Goal: Task Accomplishment & Management: Manage account settings

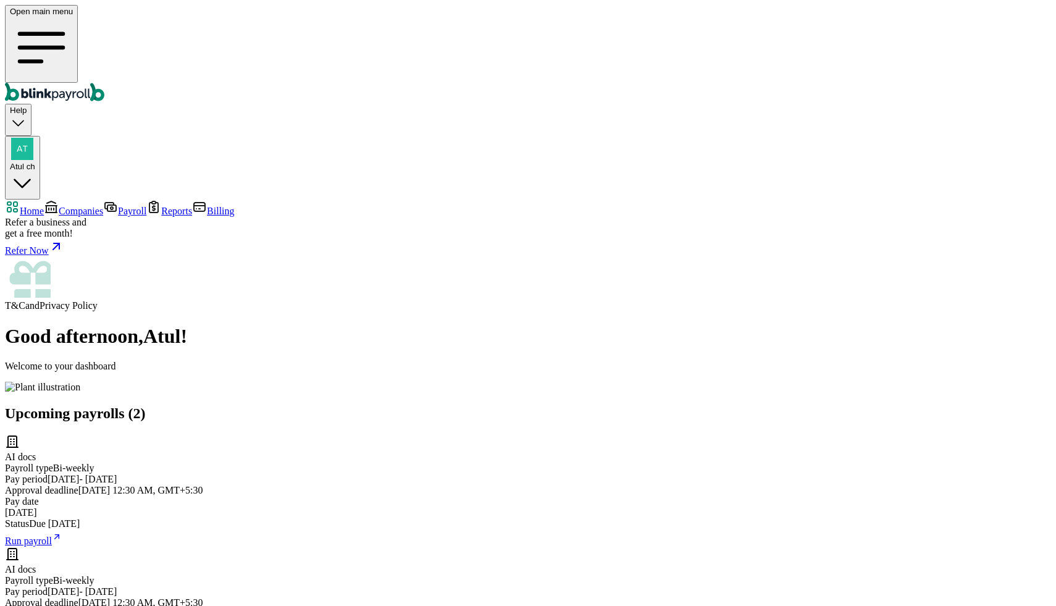
click at [103, 206] on link "Companies" at bounding box center [73, 211] width 59 height 10
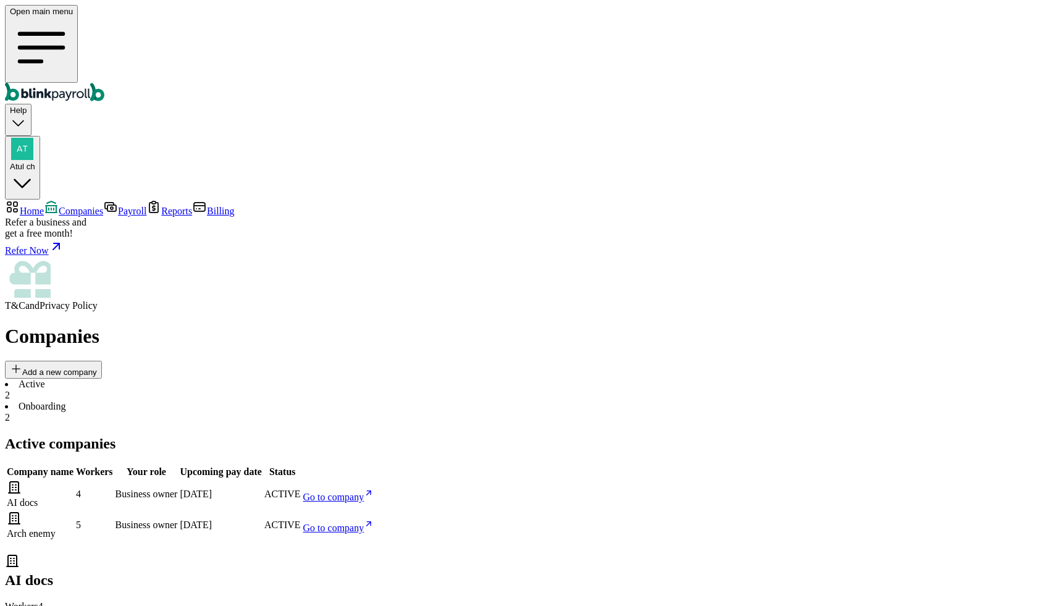
click at [364, 492] on span "Go to company" at bounding box center [333, 497] width 61 height 10
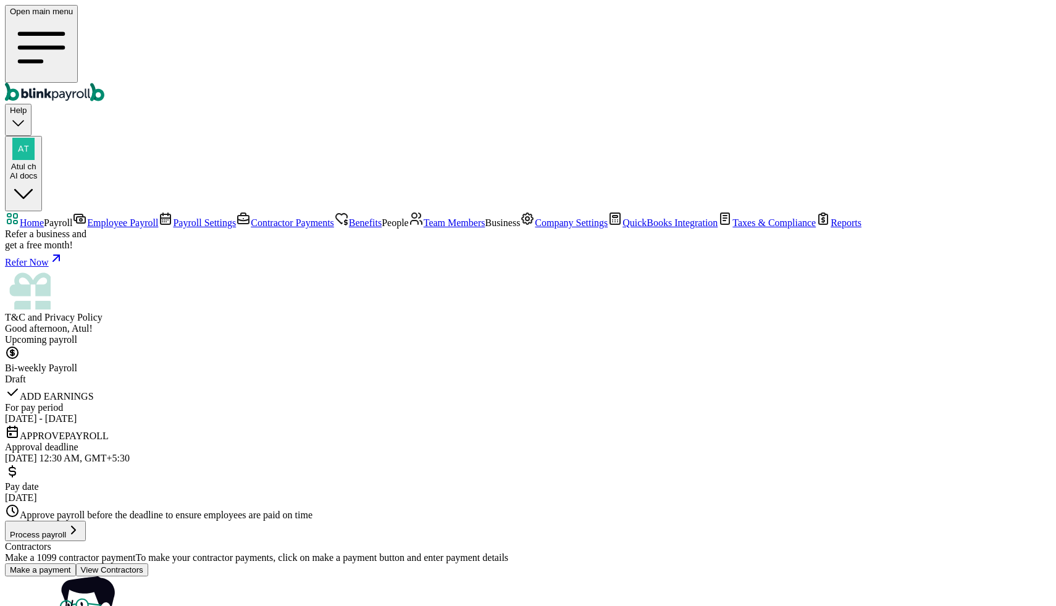
drag, startPoint x: 70, startPoint y: 143, endPoint x: 518, endPoint y: 280, distance: 468.4
click at [87, 217] on span "Employee Payroll" at bounding box center [122, 222] width 71 height 10
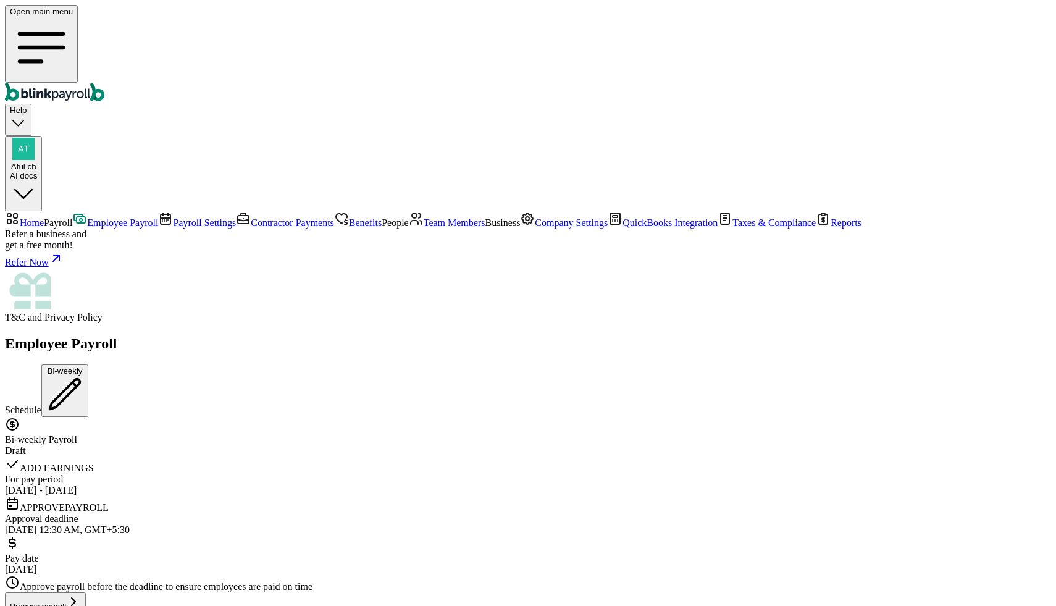
scroll to position [41, 0]
click at [37, 171] on div "AI docs" at bounding box center [23, 175] width 27 height 9
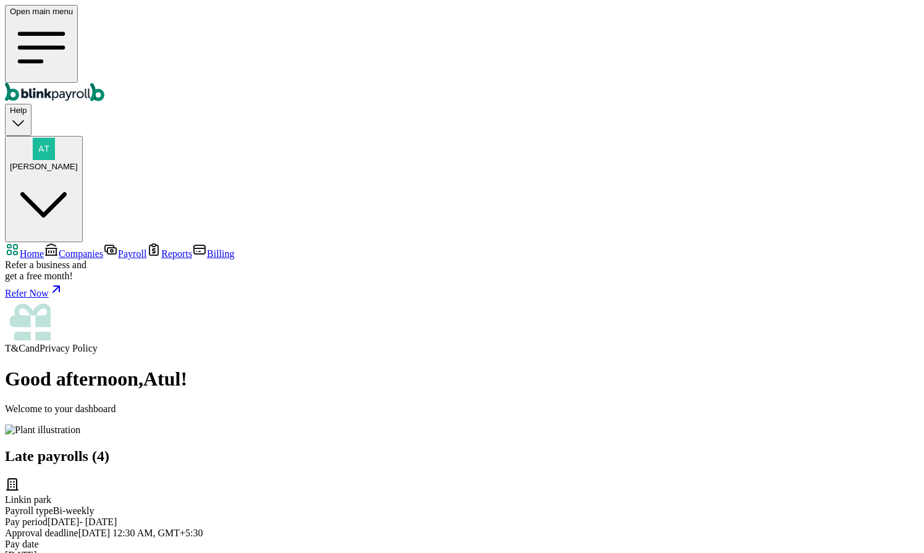
click at [70, 248] on span "Companies" at bounding box center [81, 253] width 44 height 10
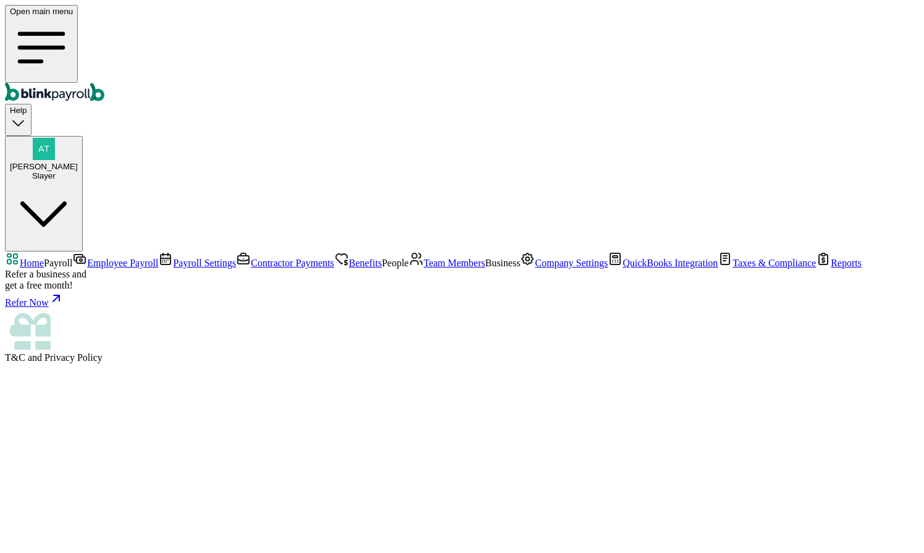
click at [72, 258] on link "Employee Payroll" at bounding box center [115, 263] width 86 height 10
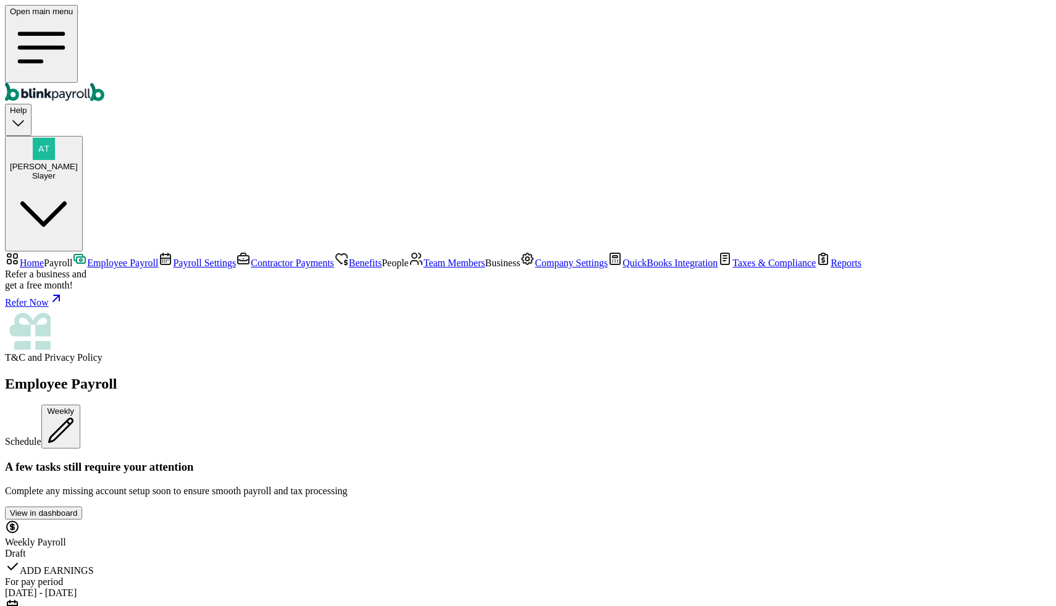
click at [535, 268] on span "Company Settings" at bounding box center [571, 263] width 73 height 10
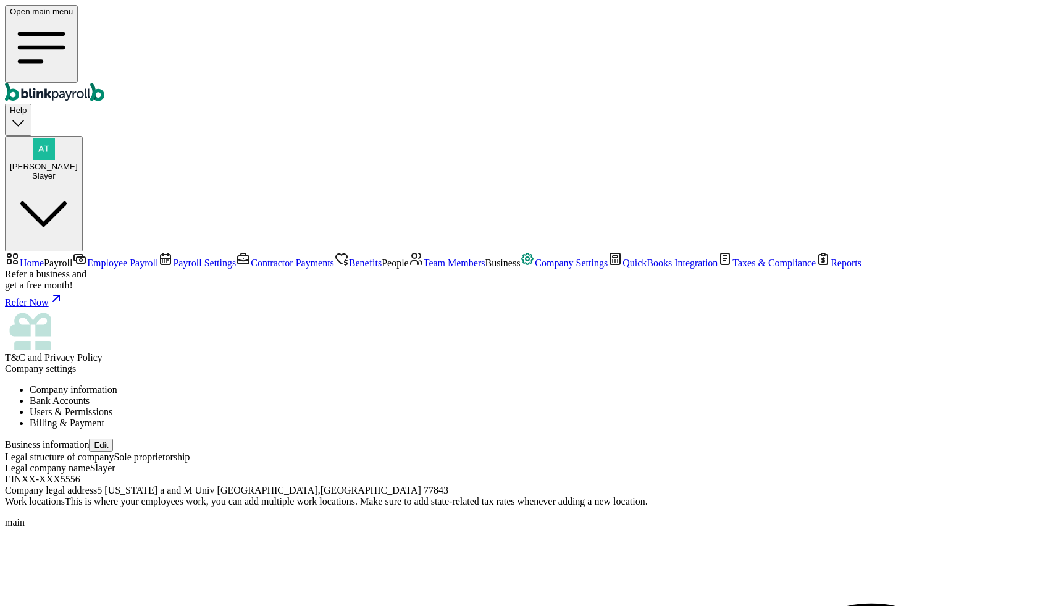
click at [113, 438] on button "Edit" at bounding box center [101, 444] width 24 height 13
select select "Sole proprietorship"
click at [113, 438] on button "Edit" at bounding box center [101, 444] width 24 height 13
select select "Sole proprietorship"
click at [44, 258] on link "Home" at bounding box center [24, 263] width 39 height 10
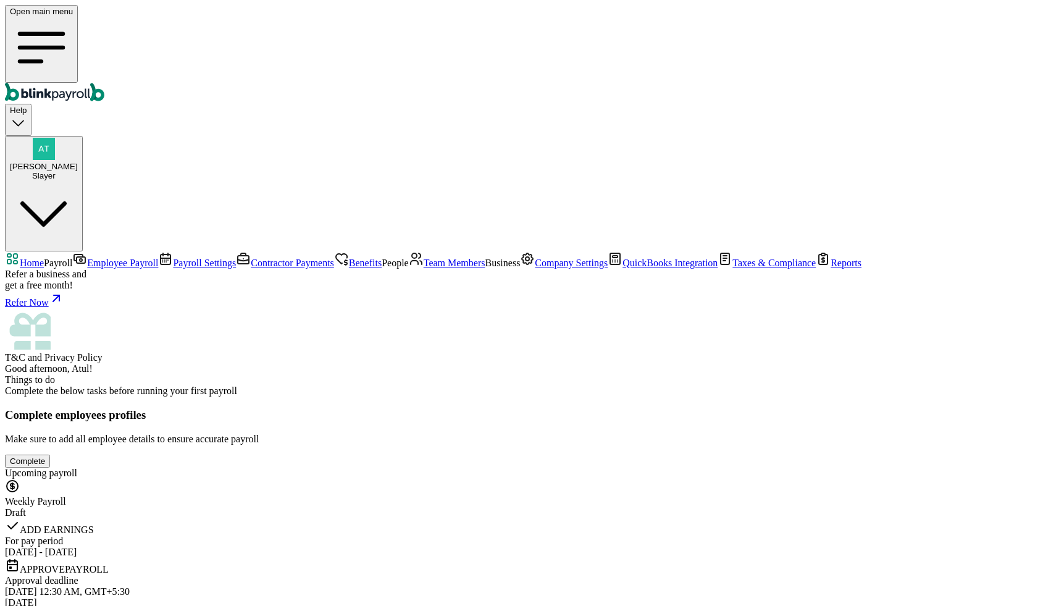
click at [87, 258] on span "Employee Payroll" at bounding box center [122, 263] width 71 height 10
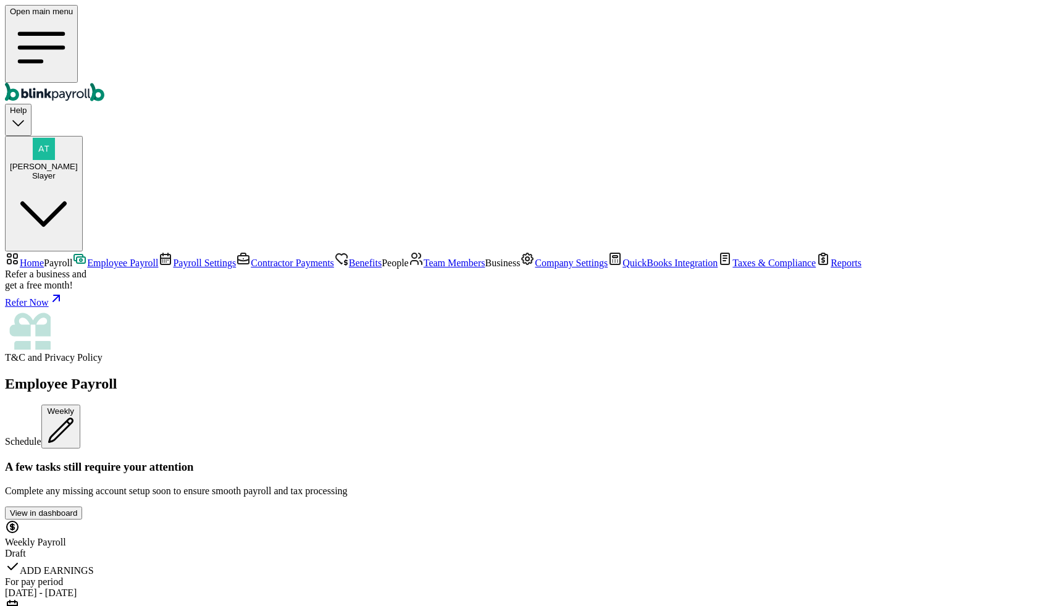
click at [78, 162] on span "[PERSON_NAME]" at bounding box center [44, 166] width 68 height 9
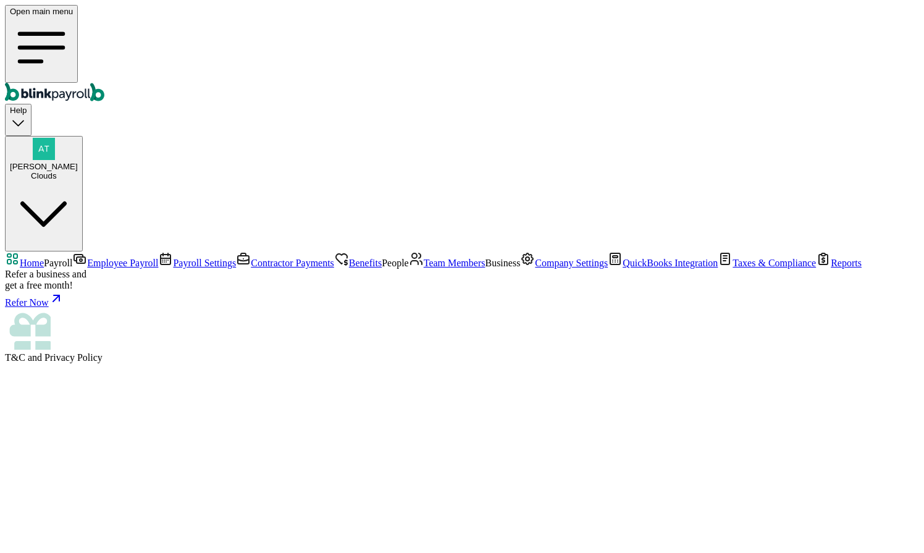
click at [72, 258] on link "Employee Payroll" at bounding box center [115, 263] width 86 height 10
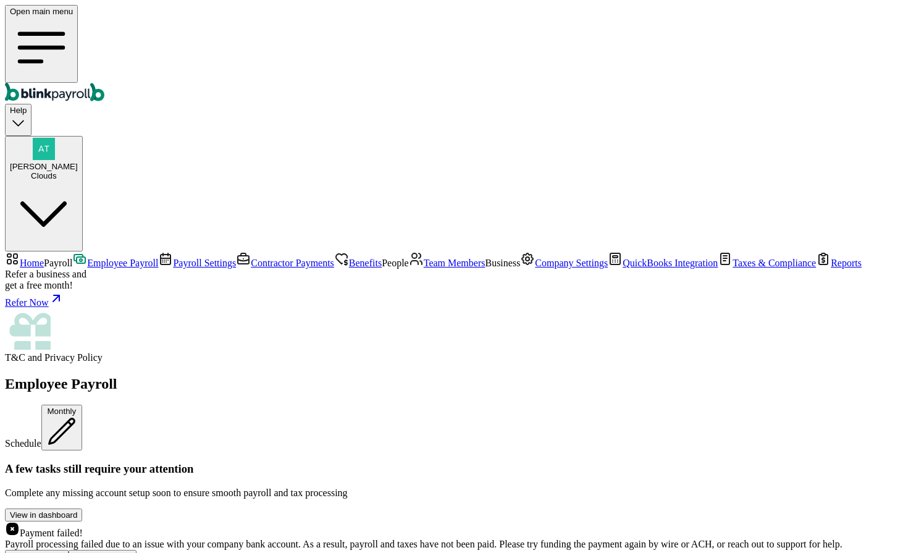
click at [535, 268] on span "Company Settings" at bounding box center [571, 263] width 73 height 10
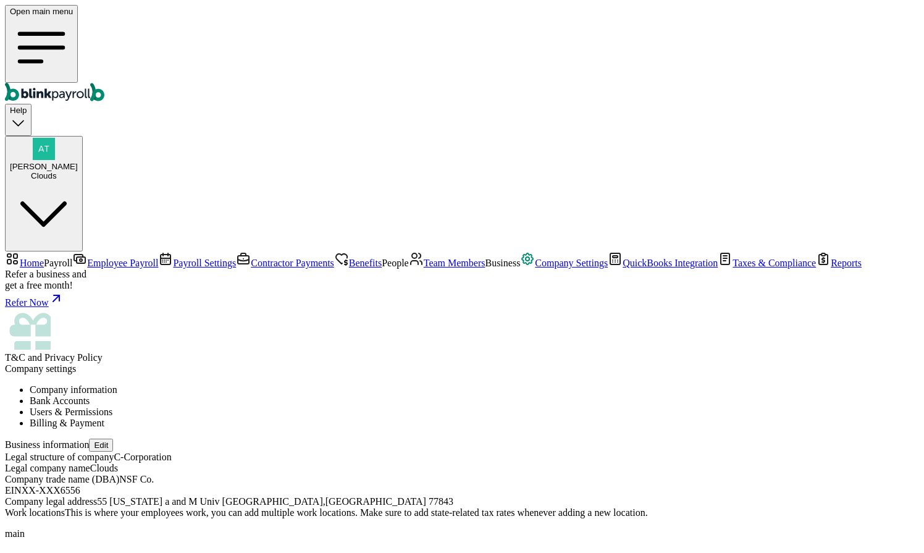
click at [542, 438] on div "Business information Edit" at bounding box center [462, 444] width 914 height 13
click at [113, 438] on button "Edit" at bounding box center [101, 444] width 24 height 13
select select "C-Corporation"
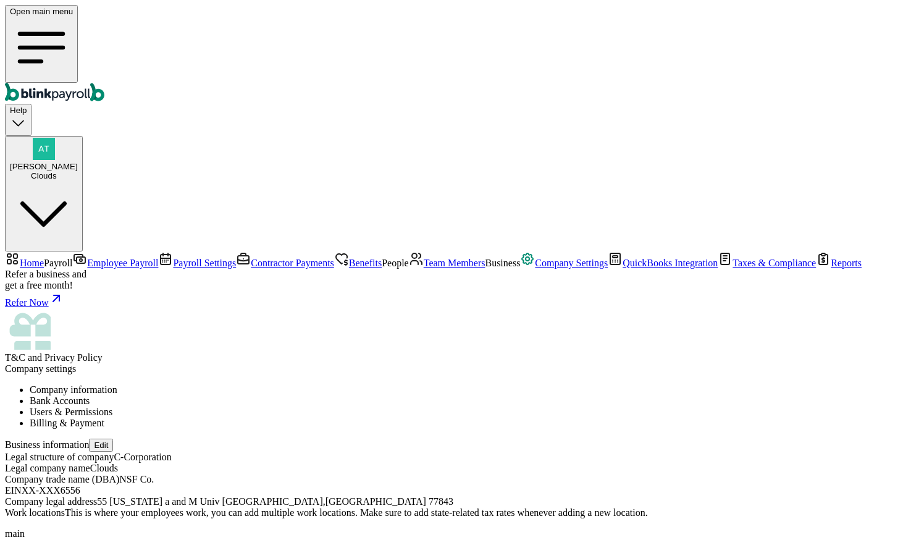
type input "Clouds"
click at [87, 258] on span "Employee Payroll" at bounding box center [122, 263] width 71 height 10
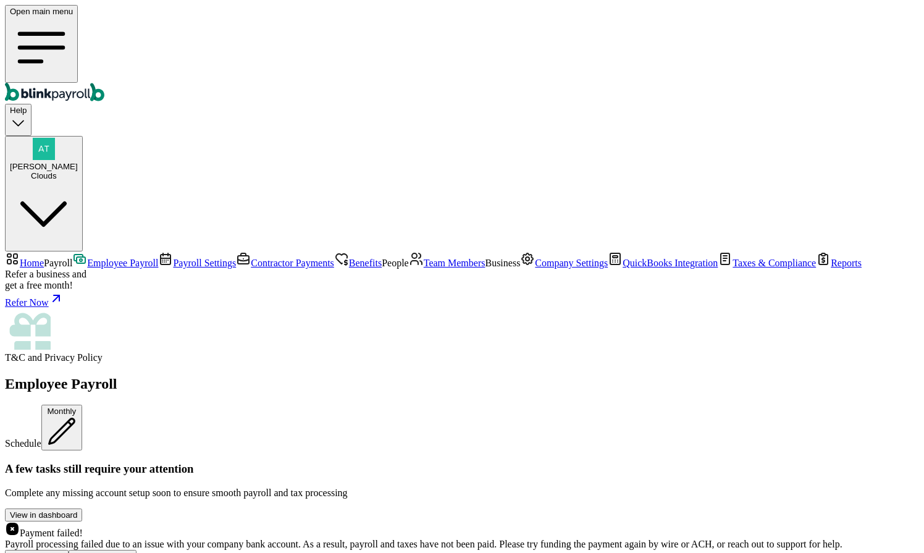
click at [64, 551] on div "Retry payment" at bounding box center [37, 555] width 54 height 9
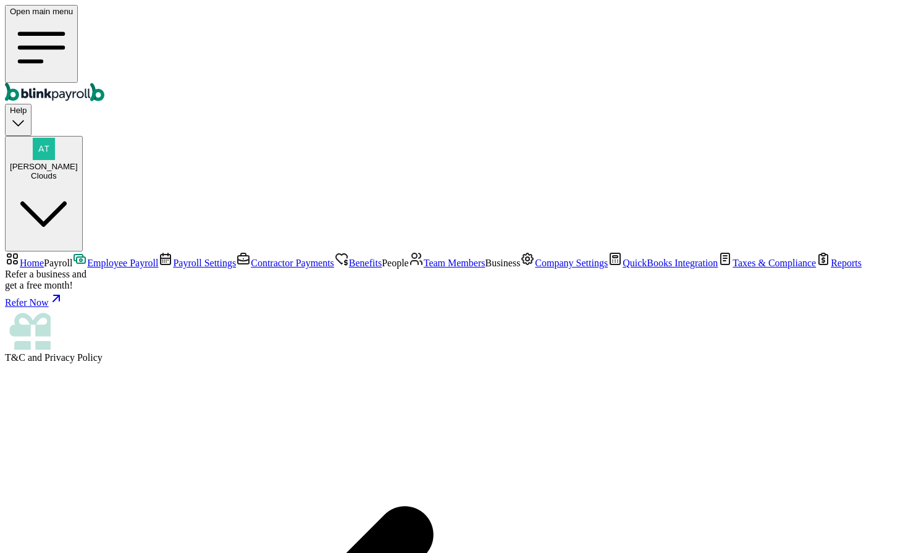
radio input "true"
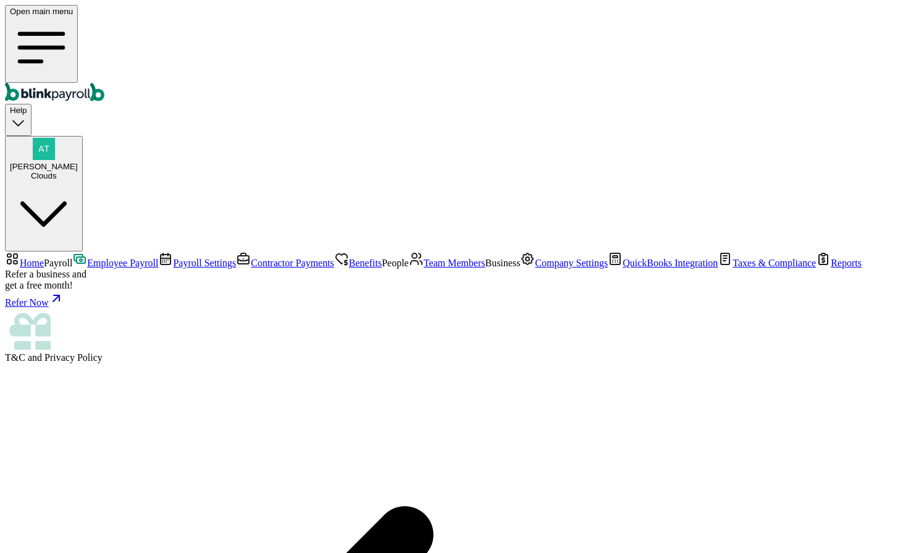
radio input "true"
select select "3210"
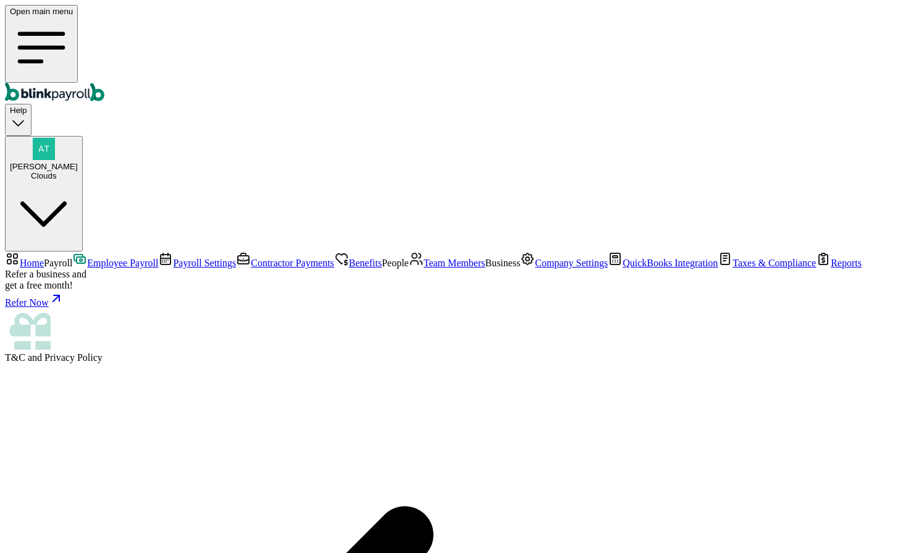
checkbox input "true"
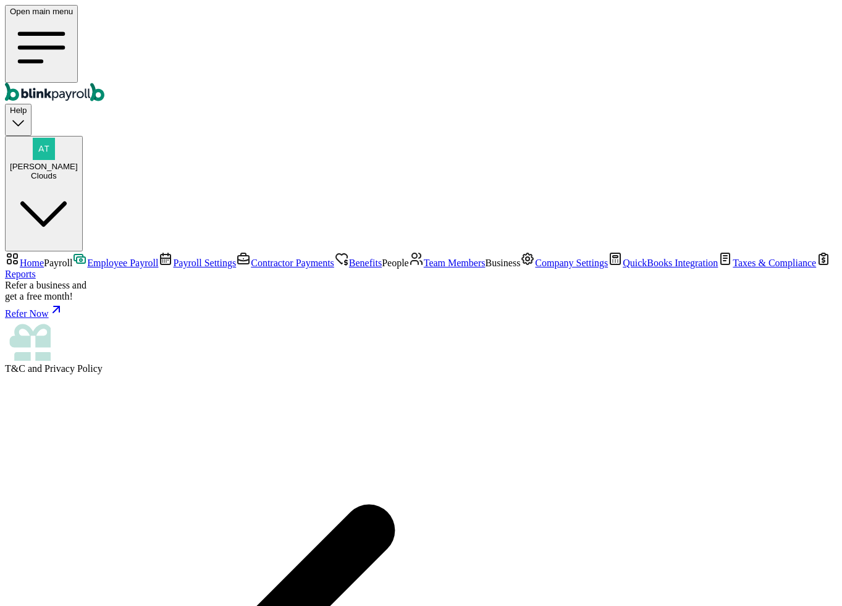
click at [87, 258] on span "Employee Payroll" at bounding box center [122, 263] width 71 height 10
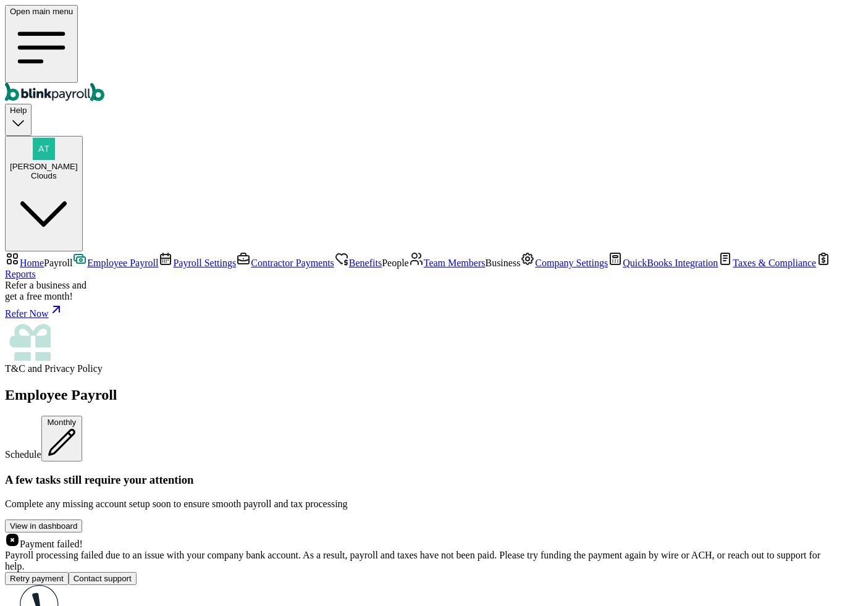
scroll to position [195, 0]
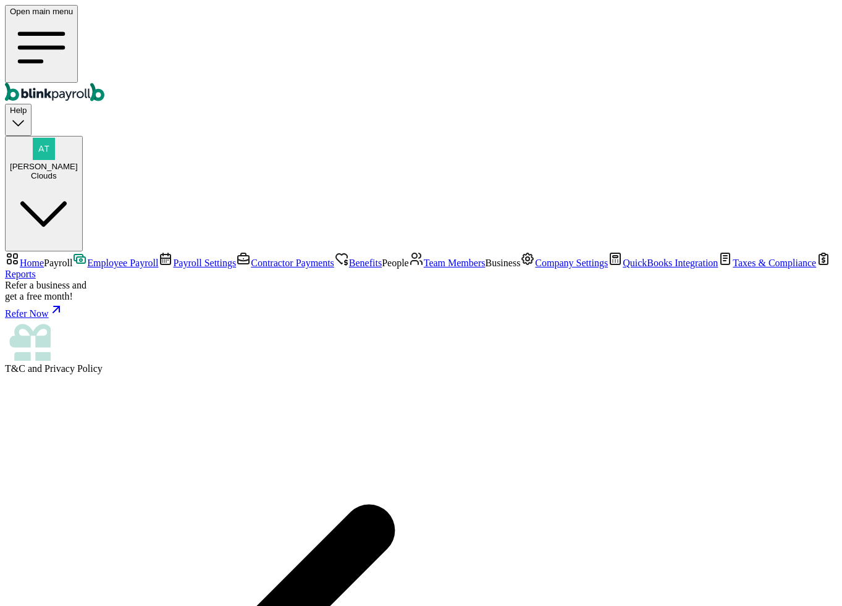
select select "3210"
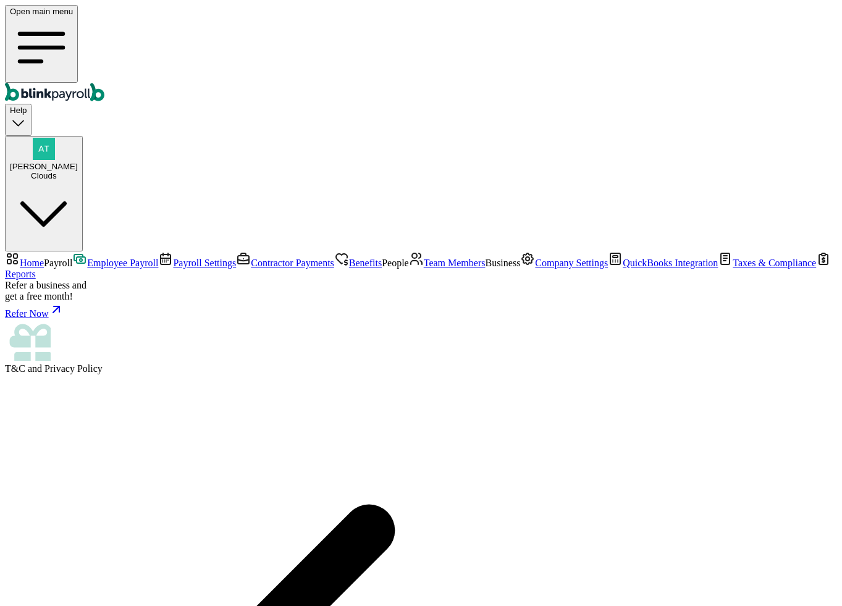
checkbox input "true"
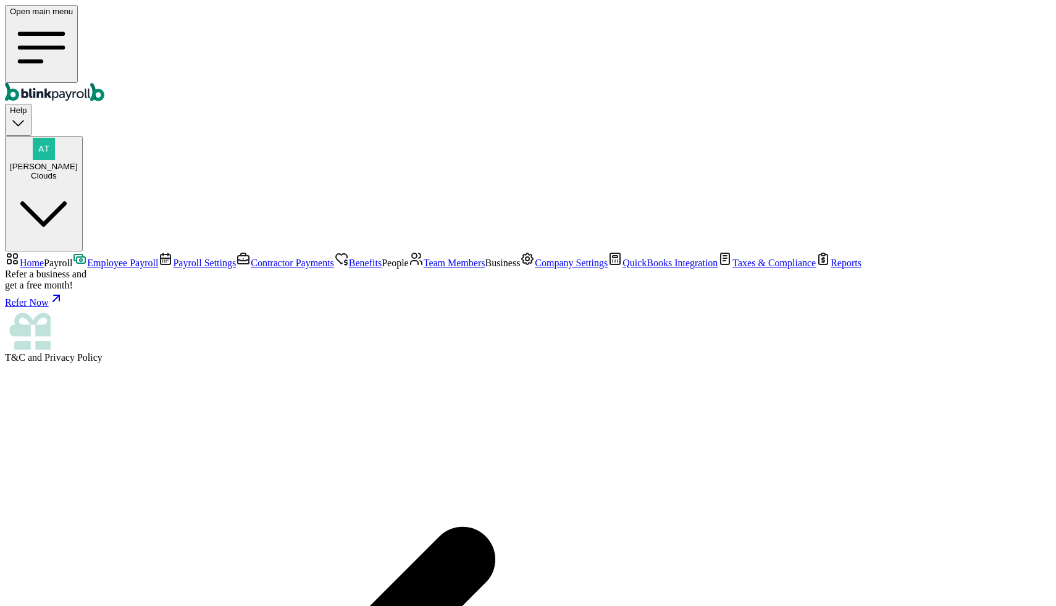
click at [78, 171] on div "Clouds" at bounding box center [44, 175] width 68 height 9
drag, startPoint x: 860, startPoint y: 215, endPoint x: 1040, endPoint y: 215, distance: 180.3
copy span "atul+testendtoend@blinkpayroll.com"
click at [520, 268] on link "Company Settings" at bounding box center [564, 263] width 88 height 10
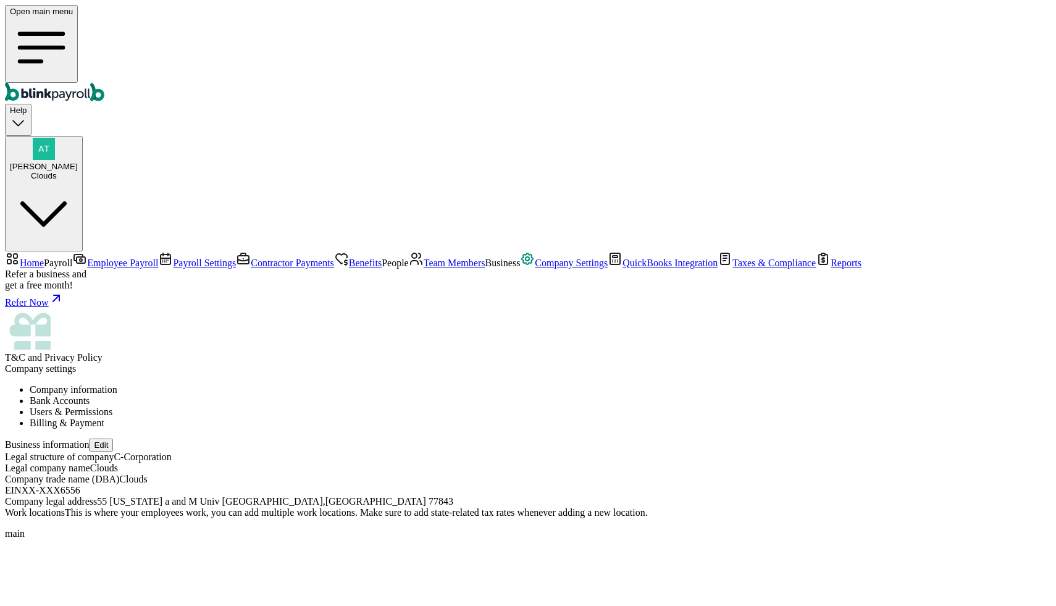
click at [87, 258] on span "Employee Payroll" at bounding box center [122, 263] width 71 height 10
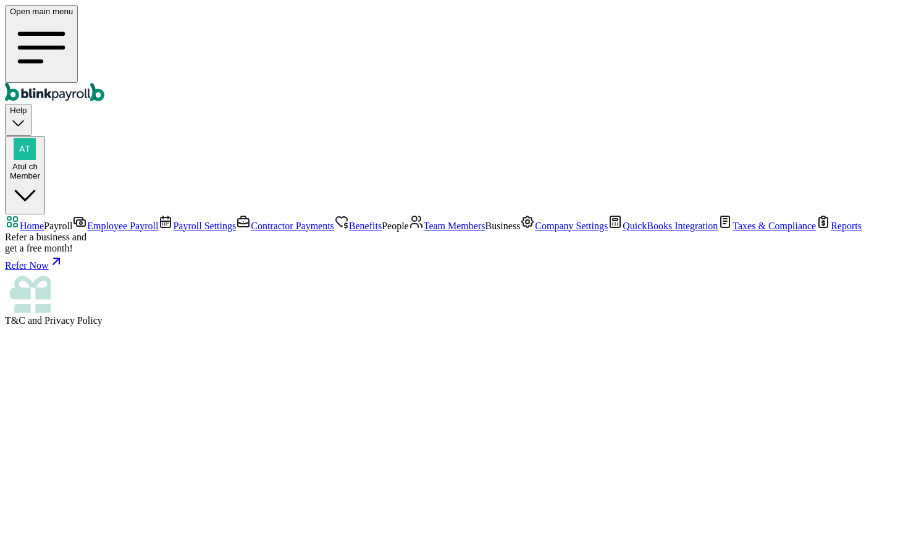
click at [87, 220] on span "Employee Payroll" at bounding box center [122, 225] width 71 height 10
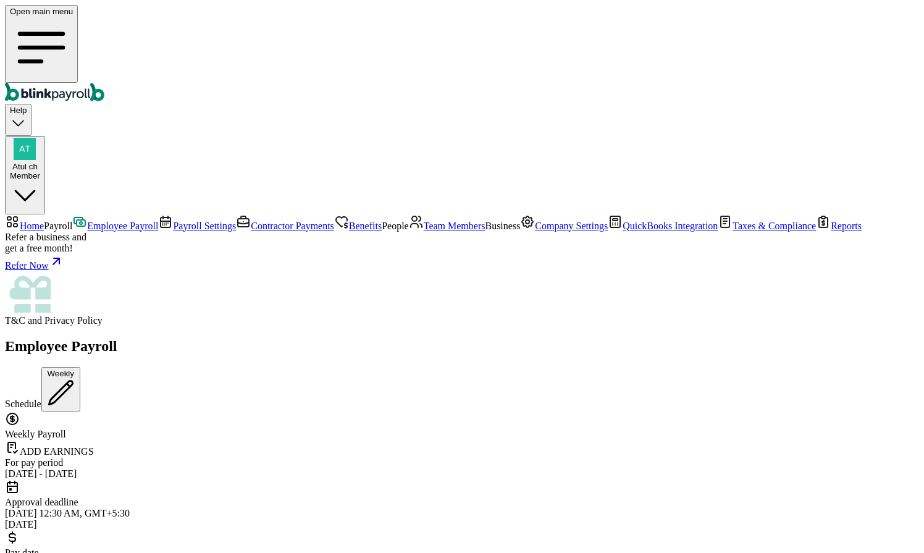
scroll to position [49, 0]
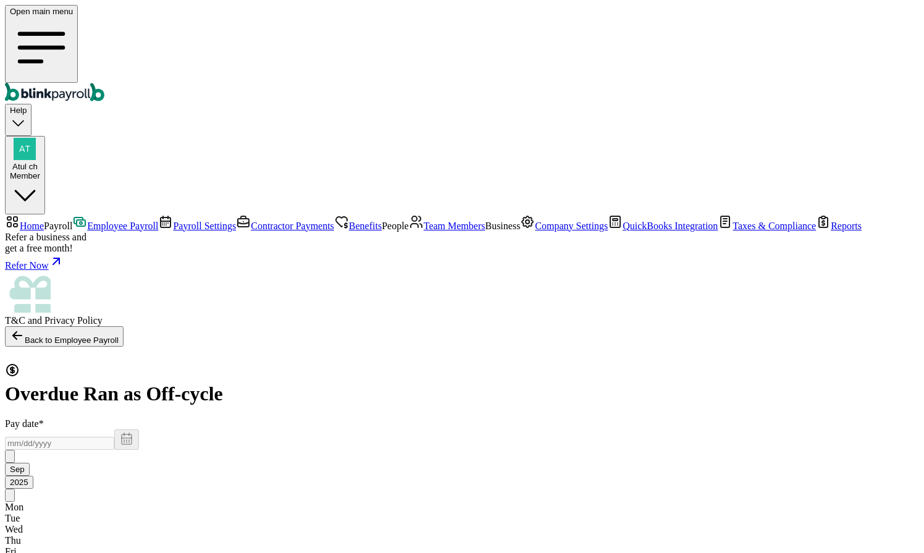
select select "direct_deposit"
radio input "true"
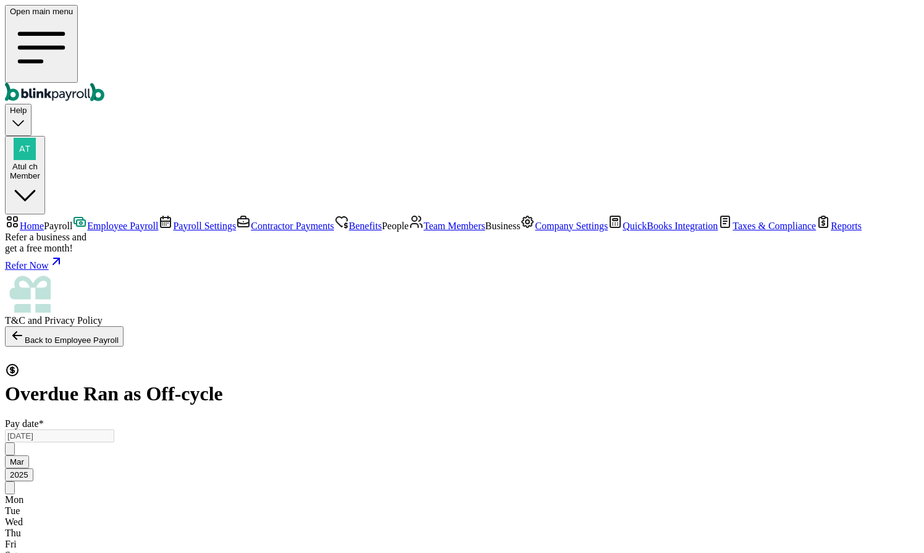
select select "3215"
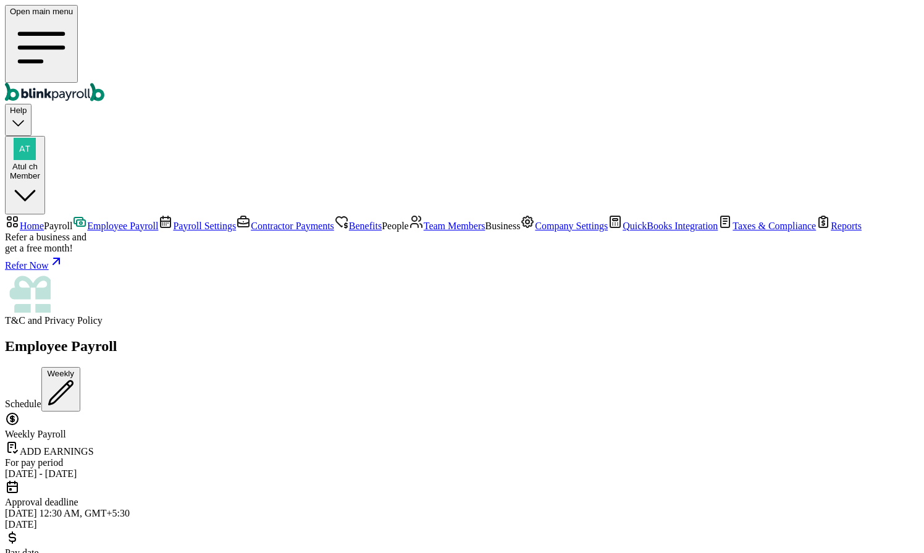
scroll to position [105, 0]
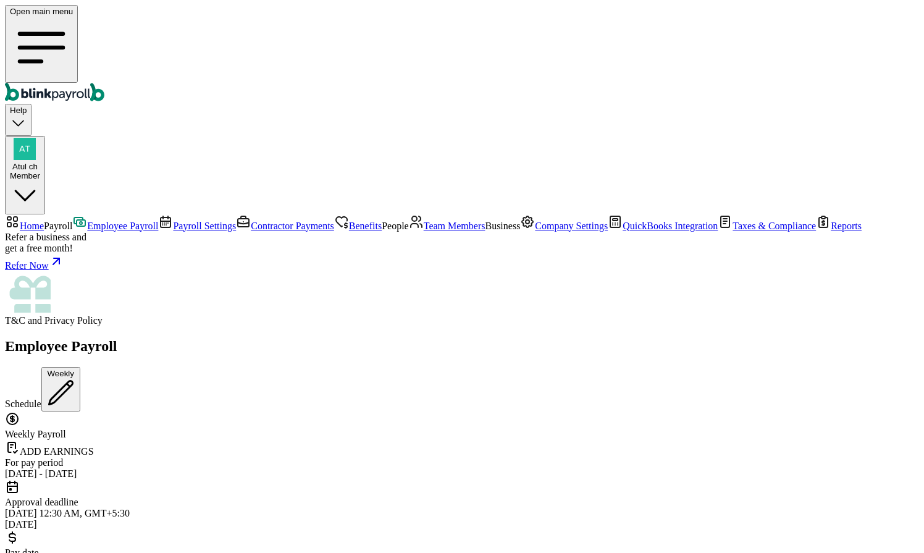
click at [40, 171] on div "Member" at bounding box center [25, 175] width 30 height 9
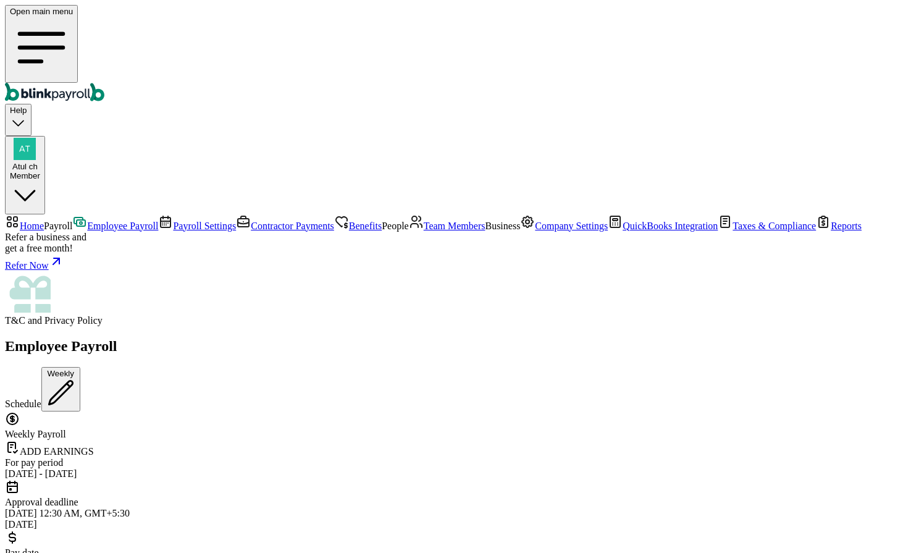
drag, startPoint x: 732, startPoint y: 215, endPoint x: 907, endPoint y: 218, distance: 175.4
copy span "atul+teammember@blinkpayroll.com"
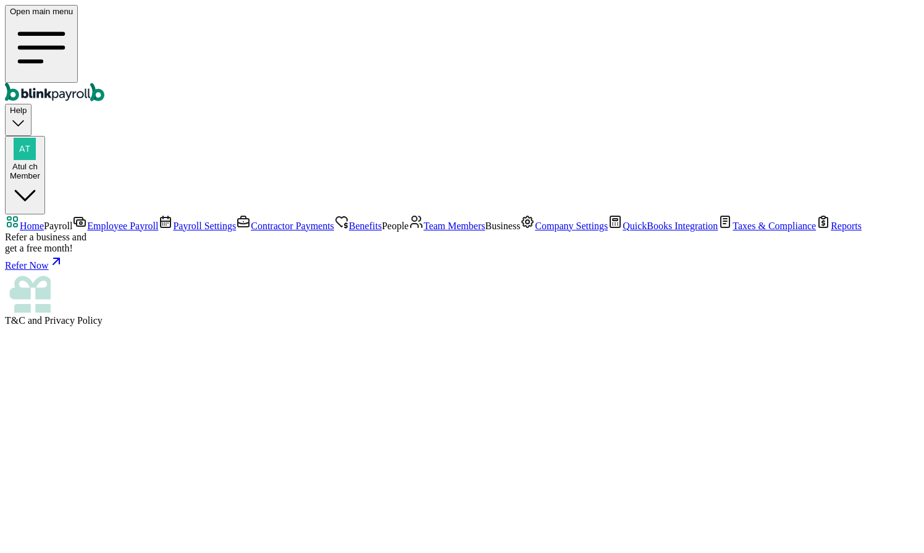
click at [87, 220] on span "Employee Payroll" at bounding box center [122, 225] width 71 height 10
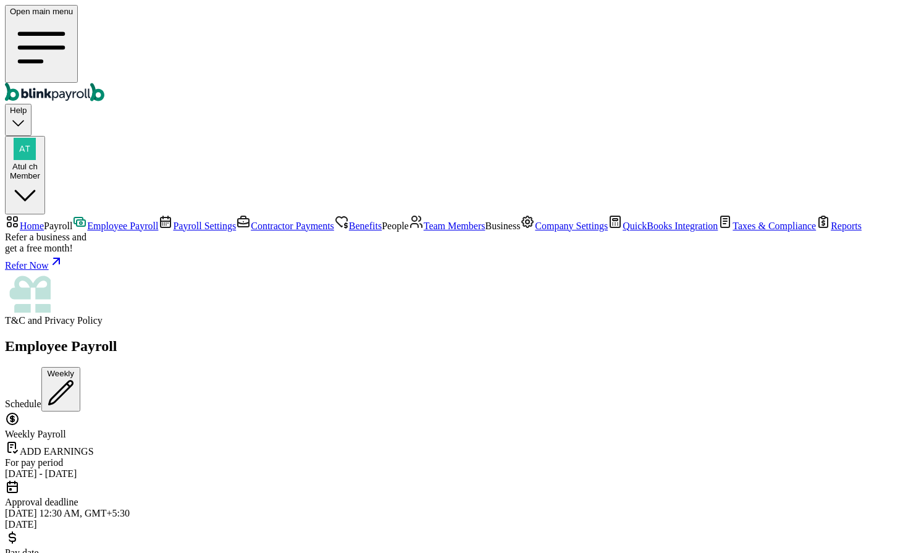
click at [424, 231] on span "Team Members" at bounding box center [455, 225] width 62 height 10
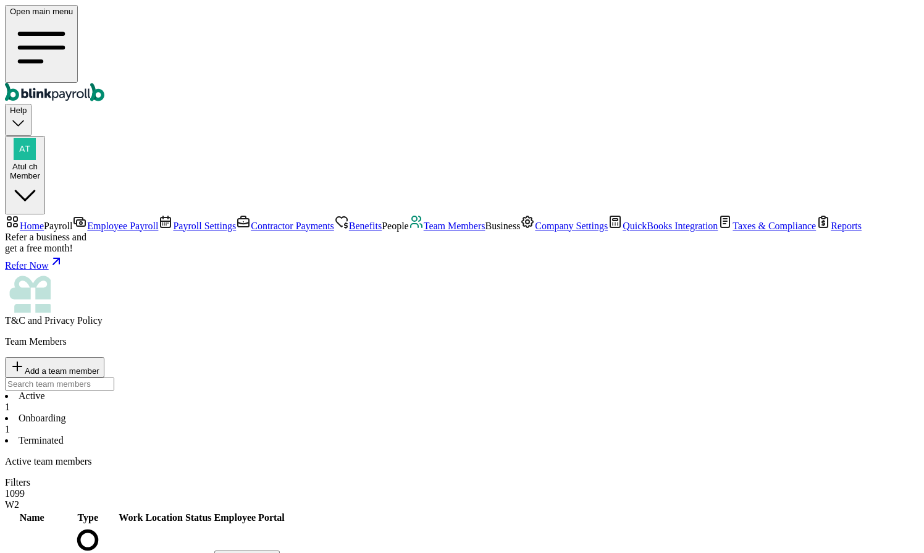
click at [310, 552] on span "View" at bounding box center [301, 560] width 18 height 9
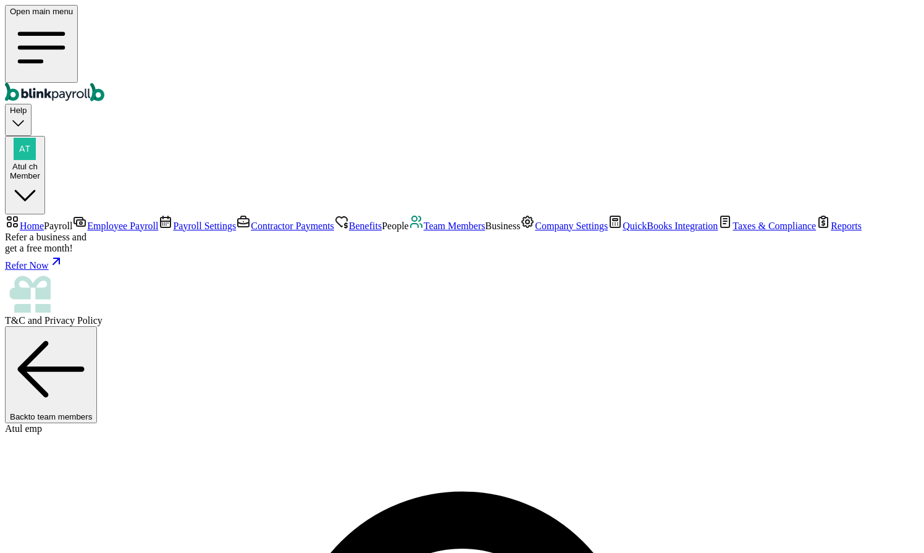
select select "2025"
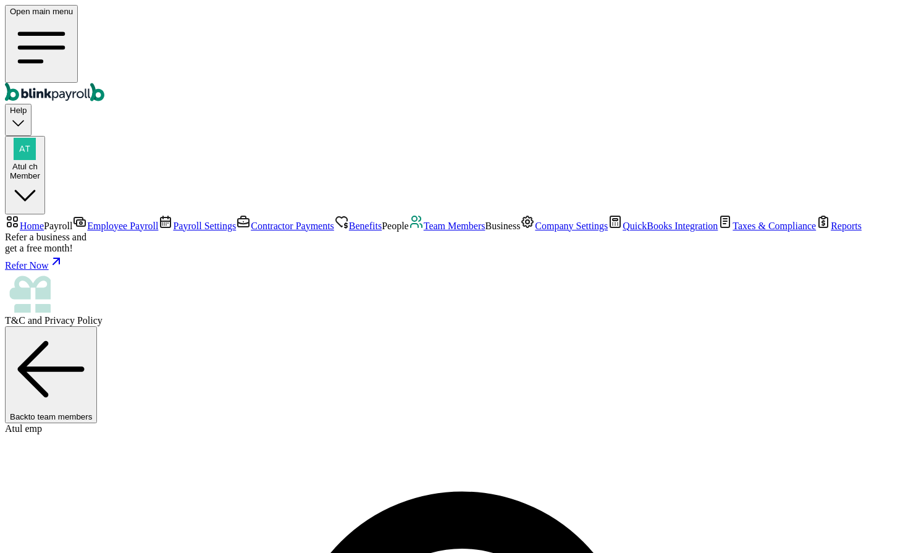
scroll to position [0, 0]
select select "paid_time_off"
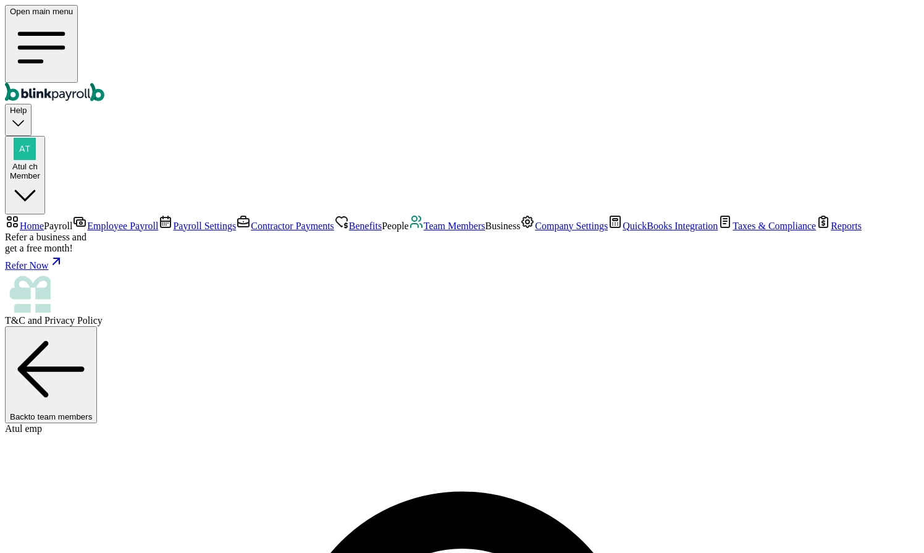
type input "General"
select select "on_hire_date"
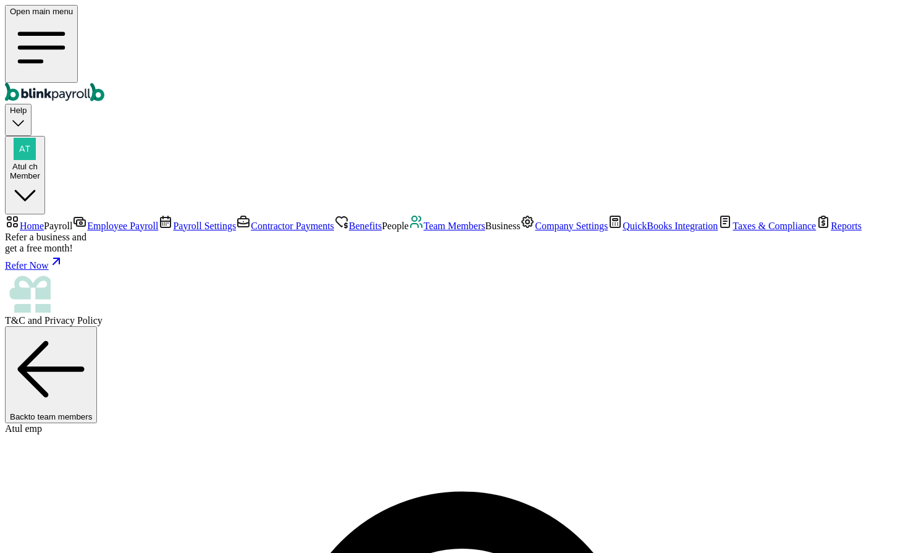
type input "80"
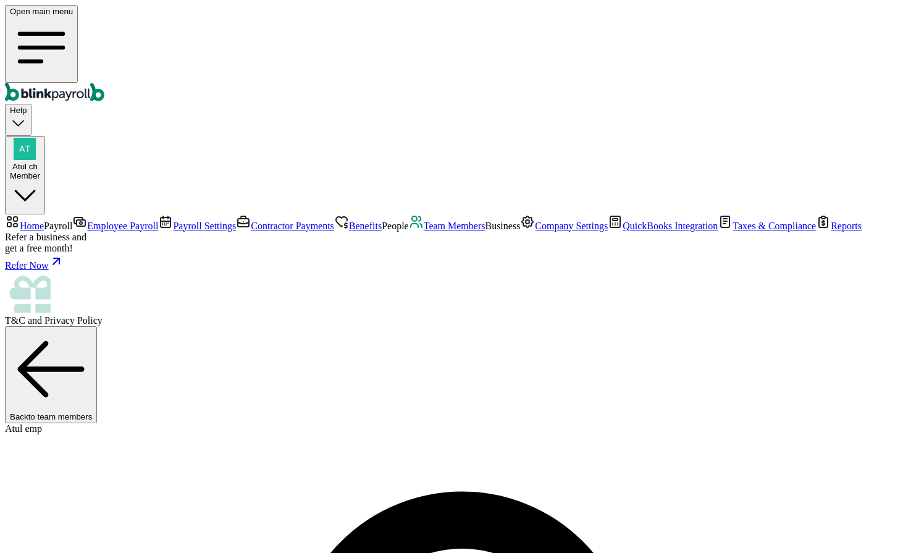
select select "sick_pay"
type input "sick"
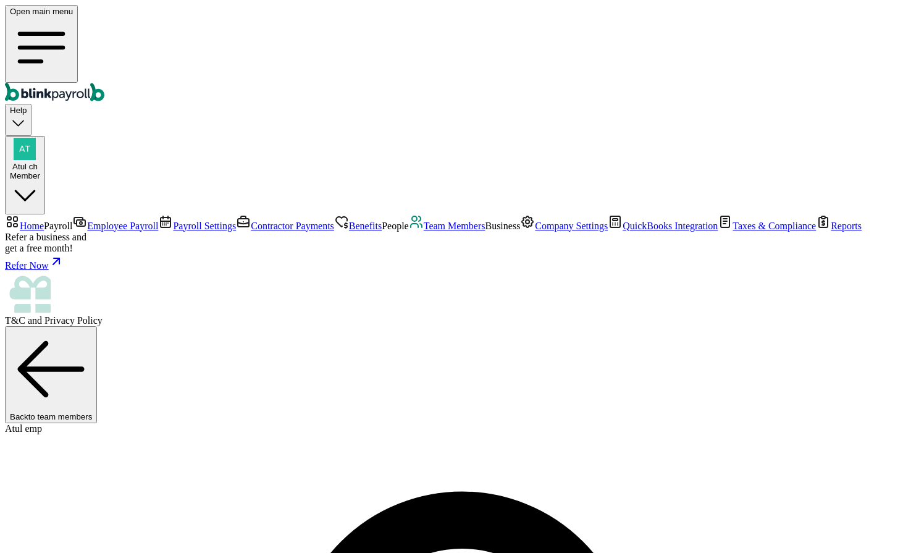
select select "on_hire_date"
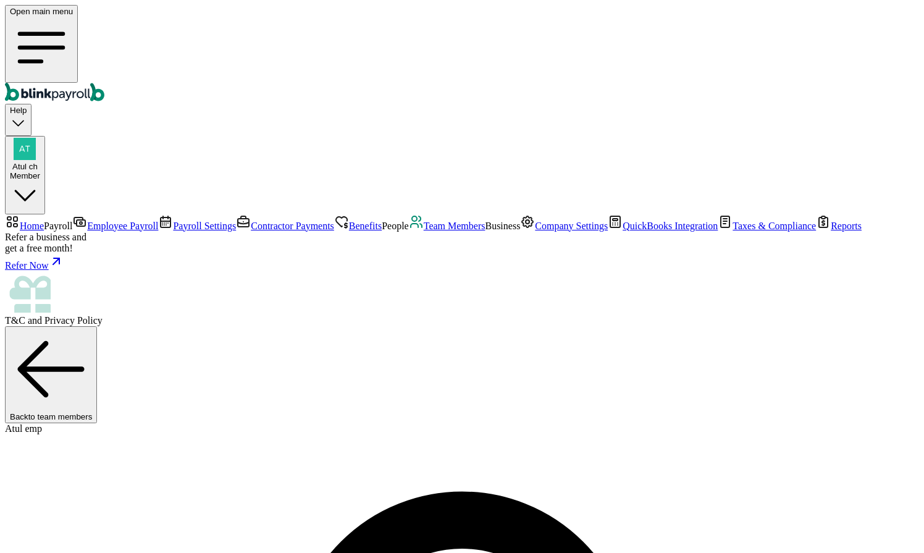
type input "40"
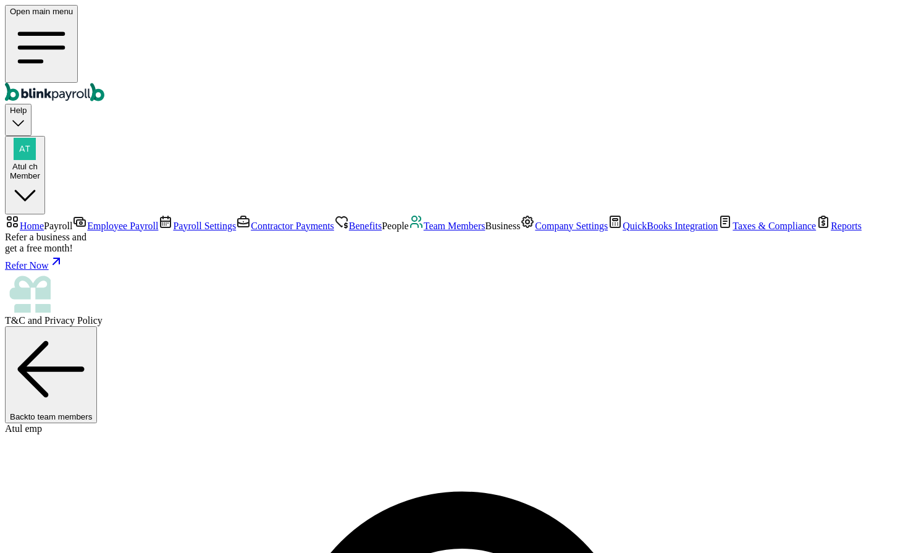
checkbox input "true"
type input "80"
checkbox input "true"
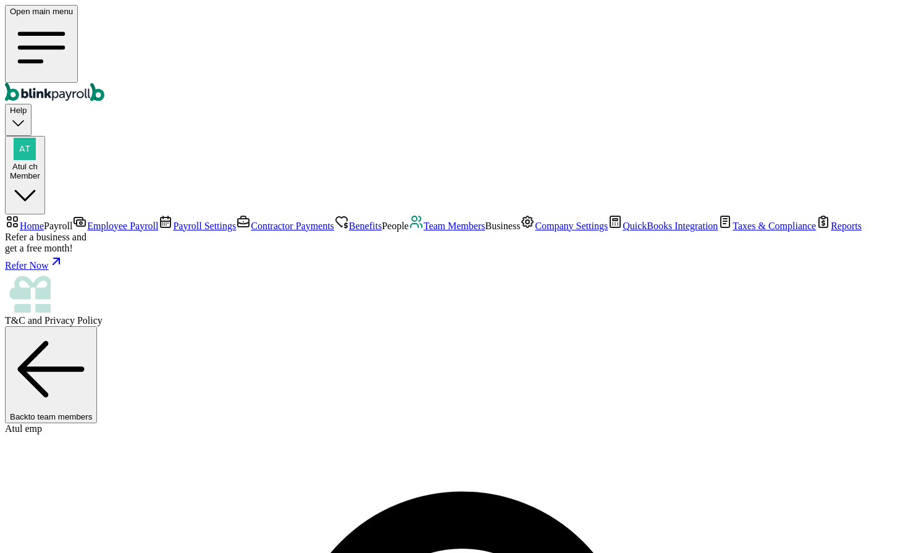
scroll to position [71, 0]
type input "5"
type input "40"
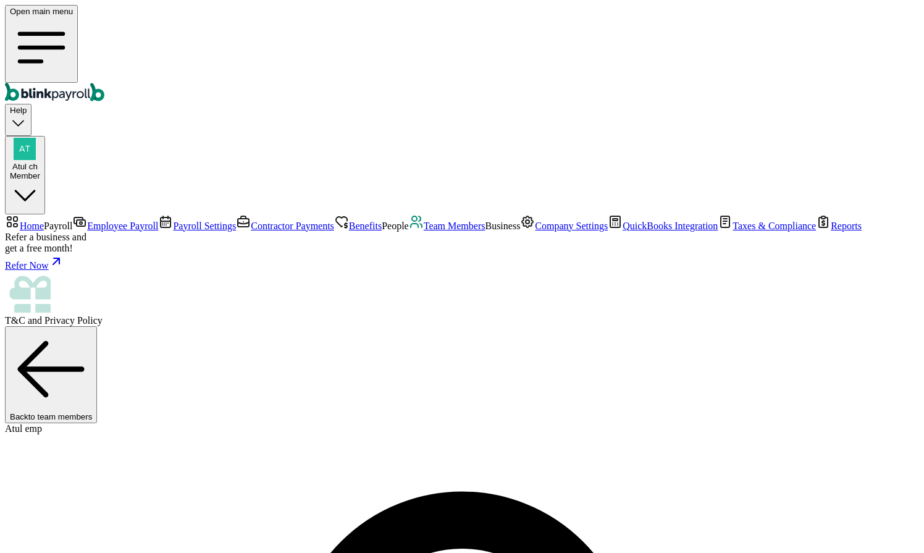
select select "vacation_pay"
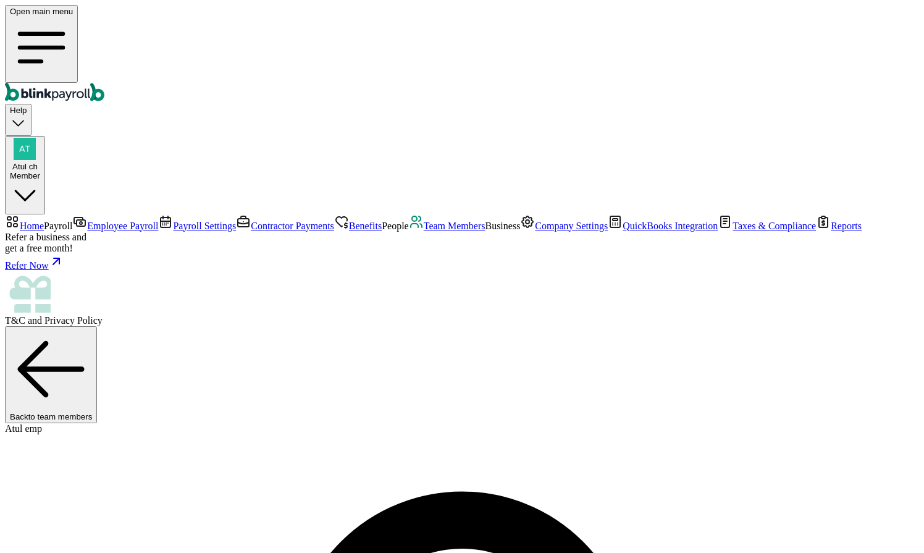
type input "vacay"
select select "per_hour_worked"
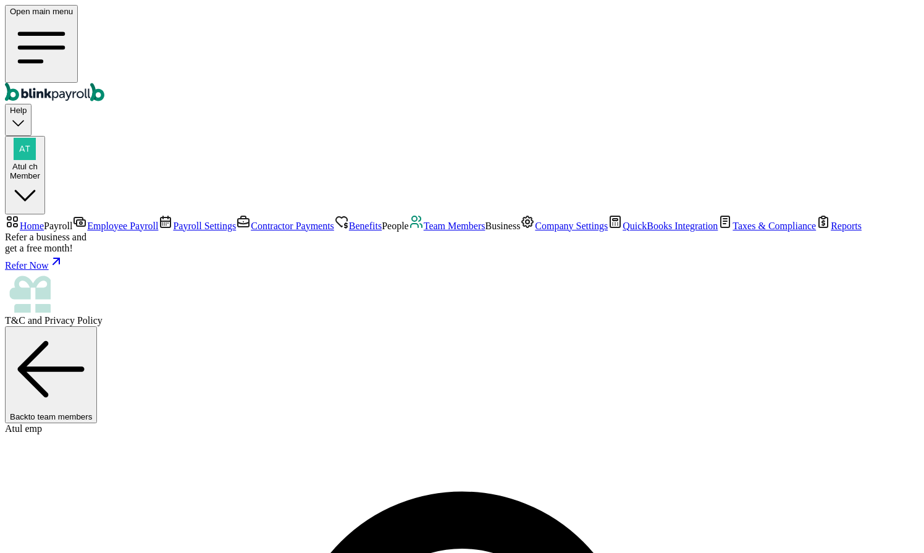
type input "8"
type input "80"
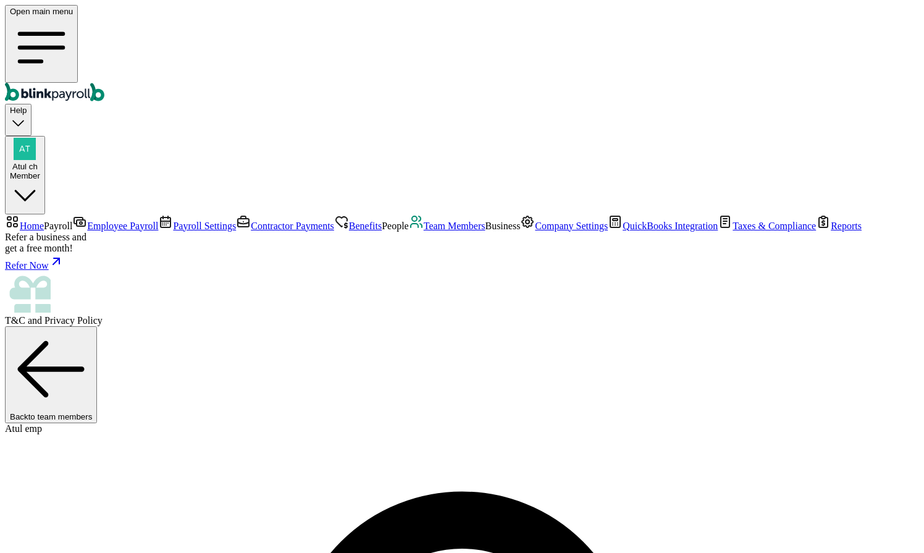
checkbox input "true"
type input "16"
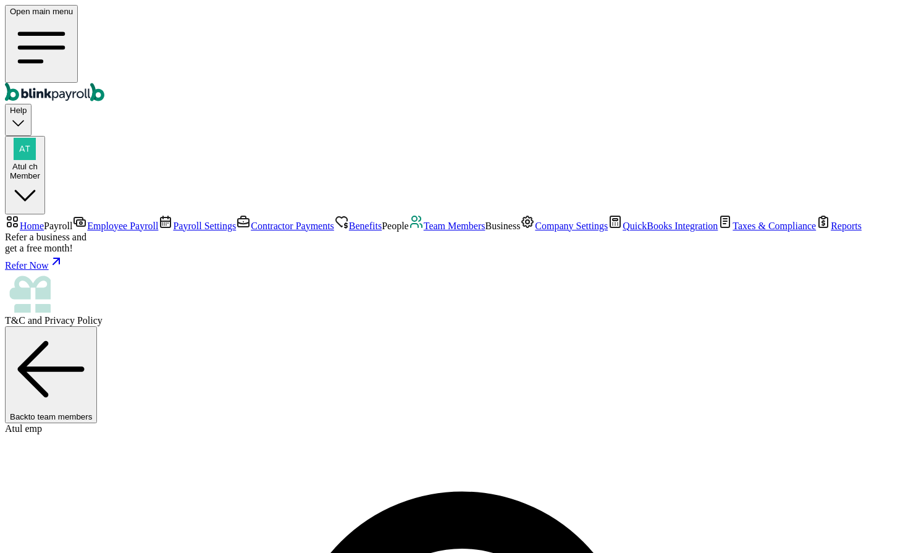
click at [87, 220] on span "Employee Payroll" at bounding box center [122, 225] width 71 height 10
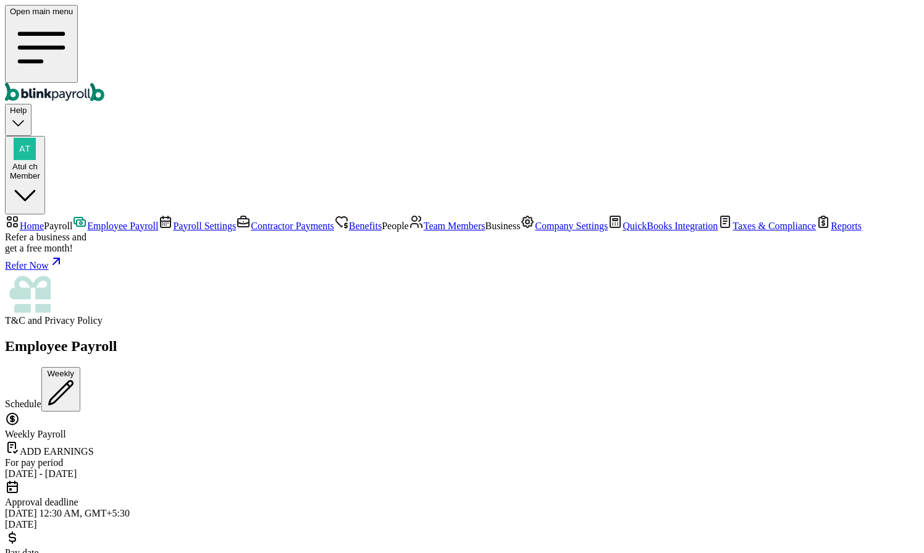
scroll to position [57, 0]
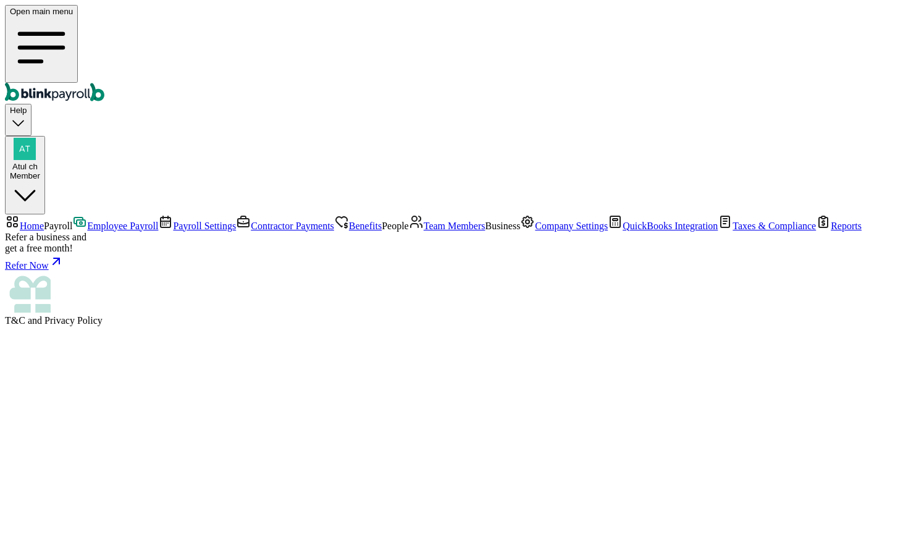
select select "direct_deposit"
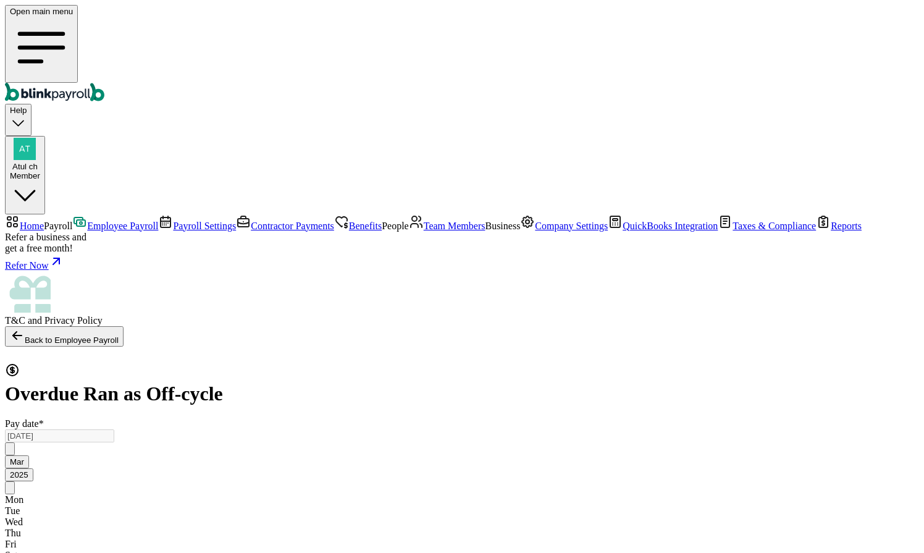
radio input "true"
type input "09/10/2025"
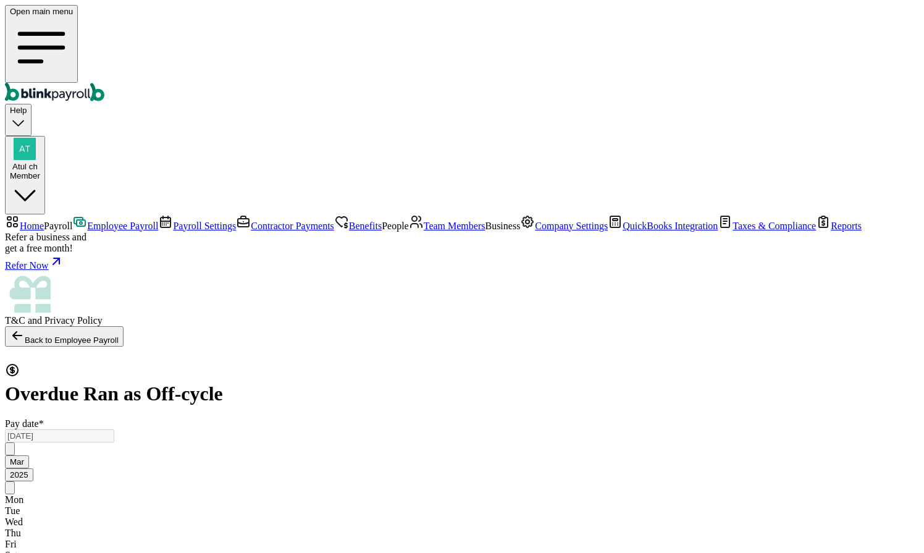
radio input "true"
select select "3215"
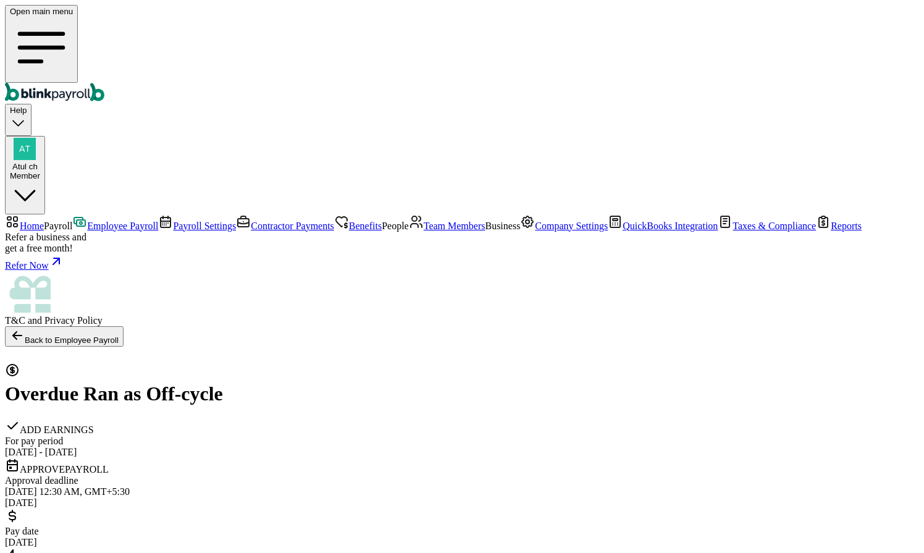
checkbox input "true"
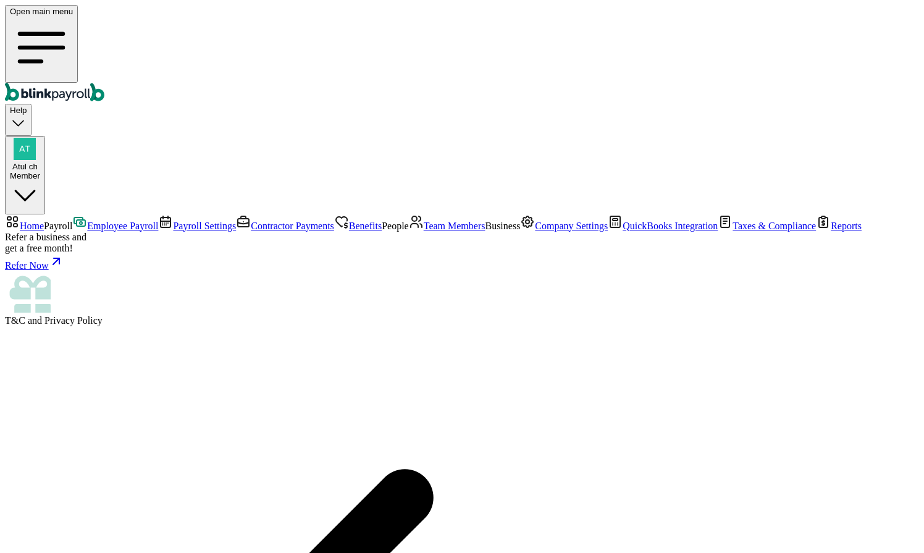
click at [87, 220] on span "Employee Payroll" at bounding box center [122, 225] width 71 height 10
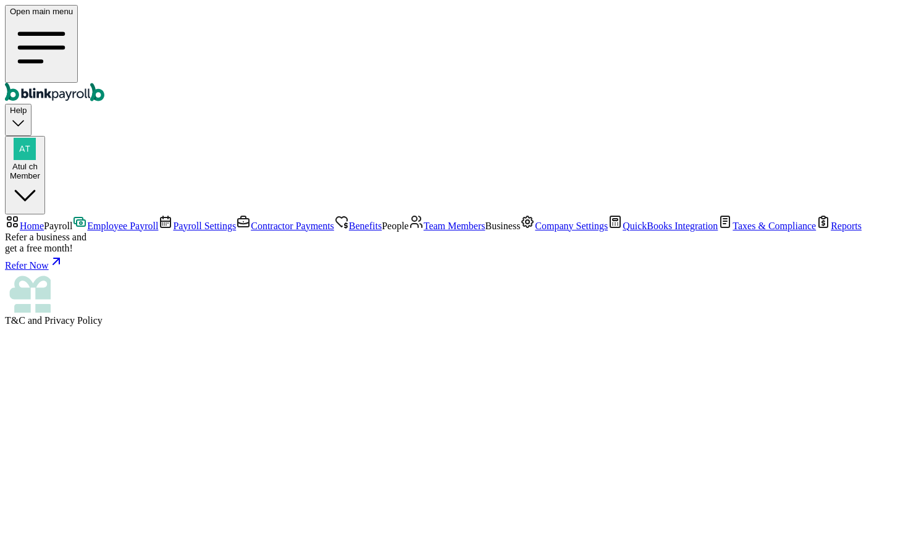
select select "direct_deposit"
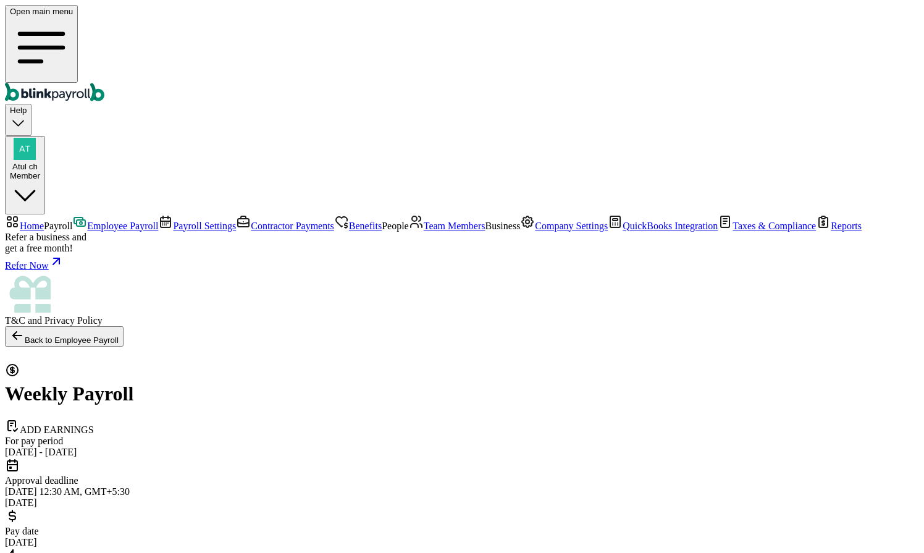
click at [72, 220] on span "Payroll" at bounding box center [58, 225] width 28 height 10
click at [80, 220] on link "Employee Payroll" at bounding box center [115, 225] width 86 height 10
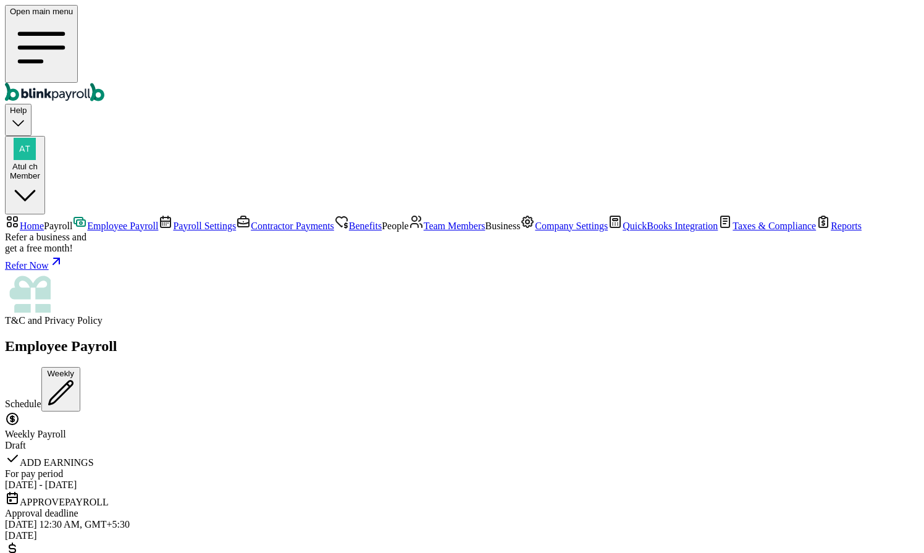
type textarea "test skip"
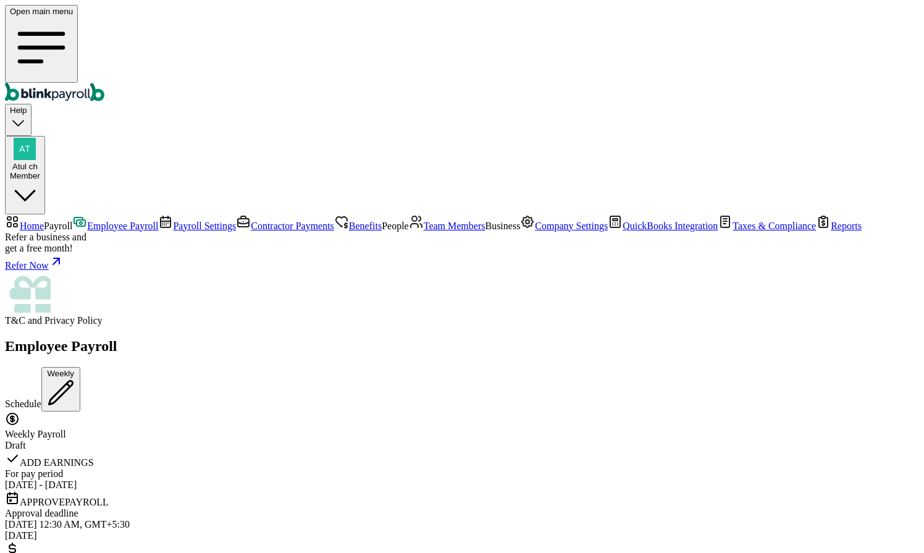
click at [424, 231] on span "Team Members" at bounding box center [455, 225] width 62 height 10
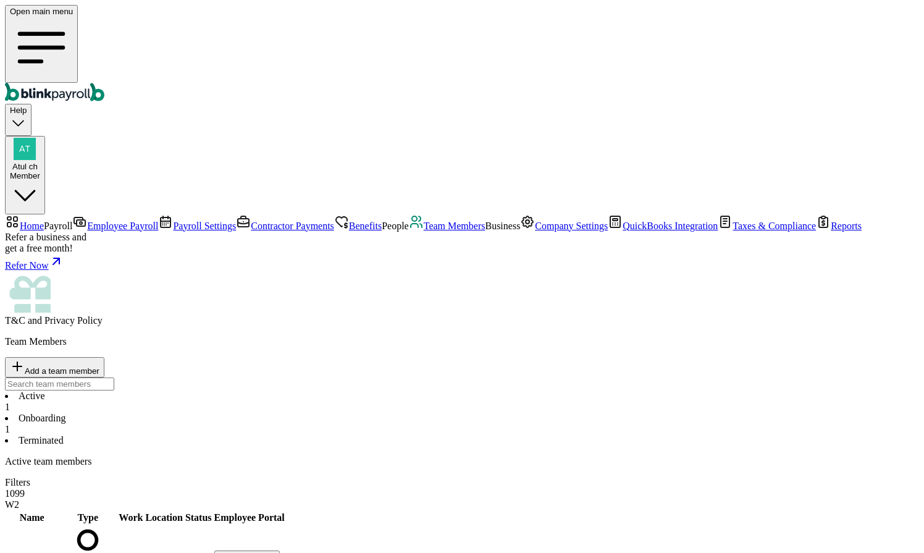
click at [267, 413] on li "Onboarding 1" at bounding box center [462, 424] width 914 height 22
click at [195, 390] on li "Active 1" at bounding box center [462, 401] width 914 height 22
select select "2025"
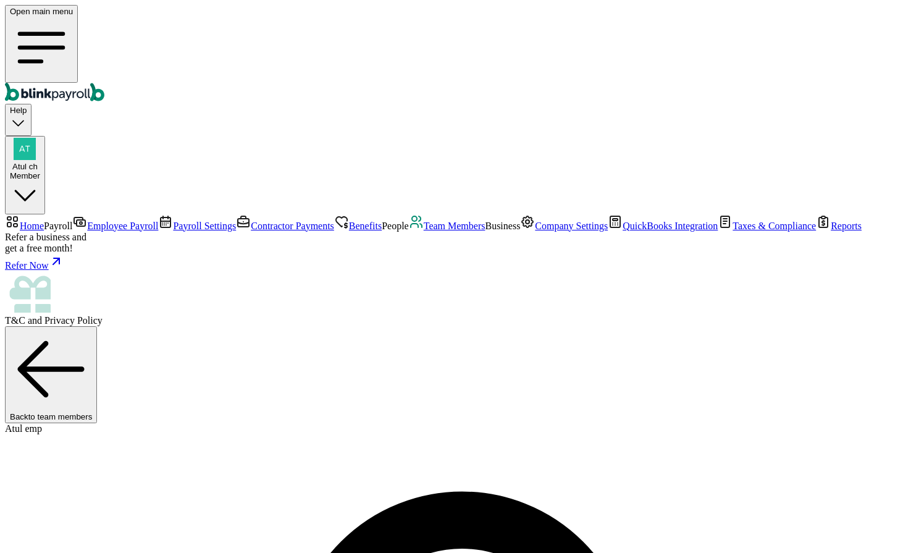
scroll to position [43, 0]
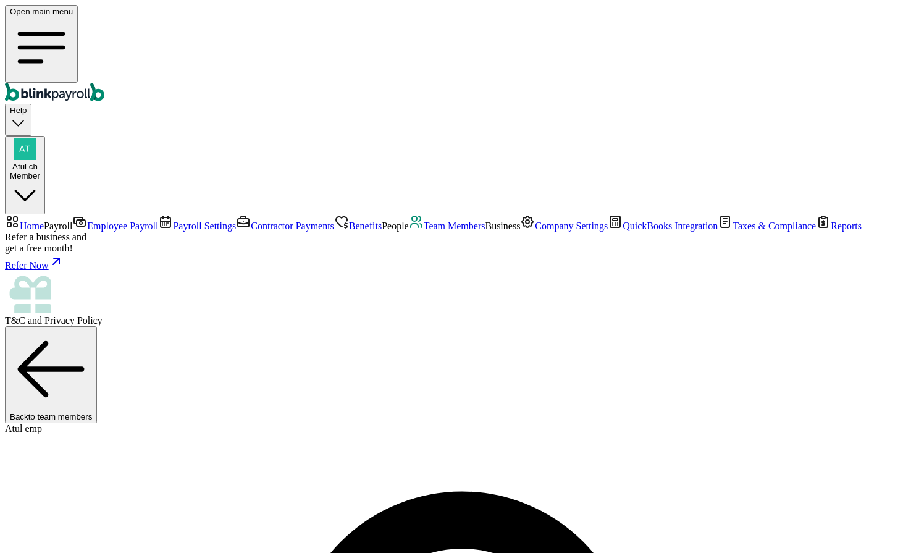
click at [87, 220] on span "Employee Payroll" at bounding box center [122, 225] width 71 height 10
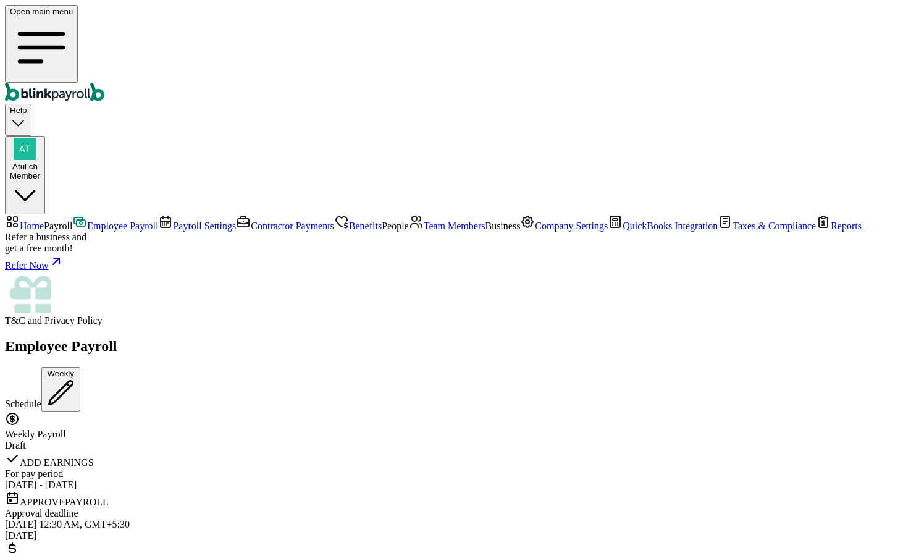
scroll to position [122, 0]
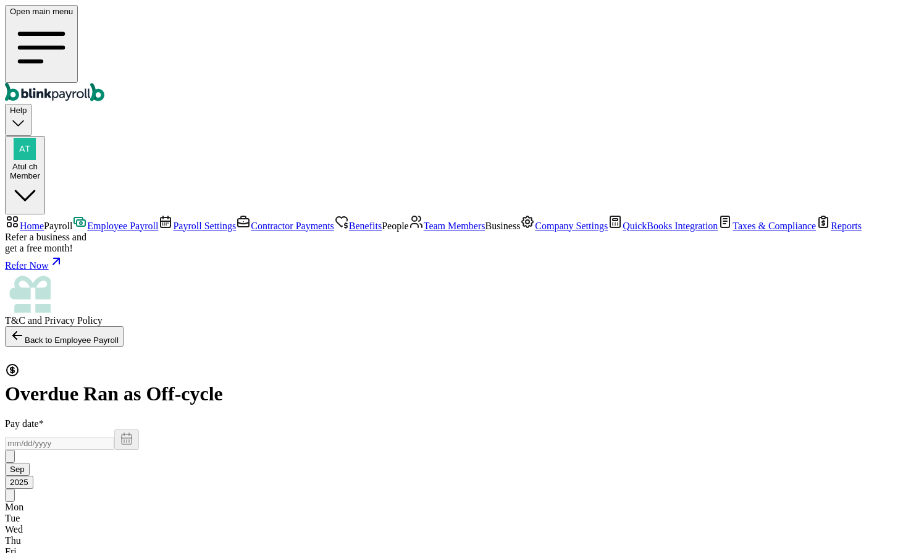
select select "direct_deposit"
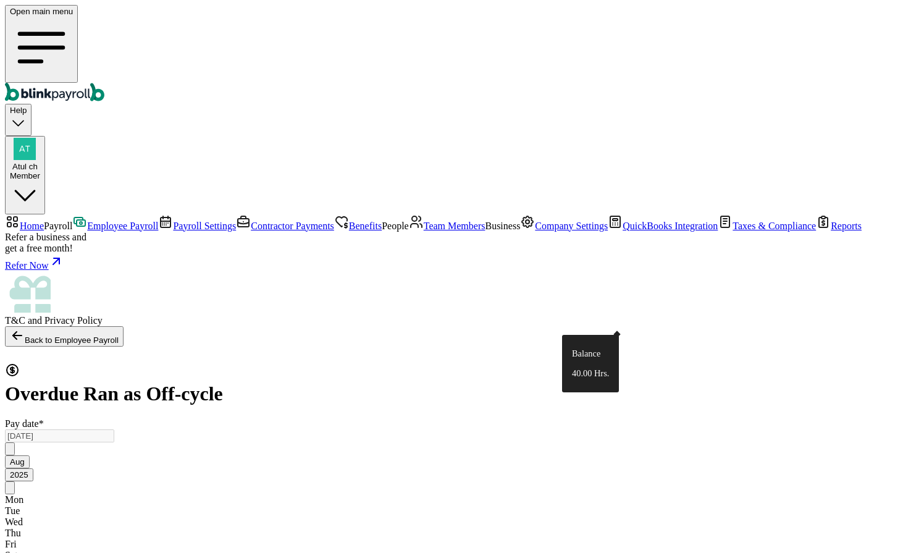
type input "8"
type input "16"
drag, startPoint x: 571, startPoint y: 359, endPoint x: 519, endPoint y: 359, distance: 51.9
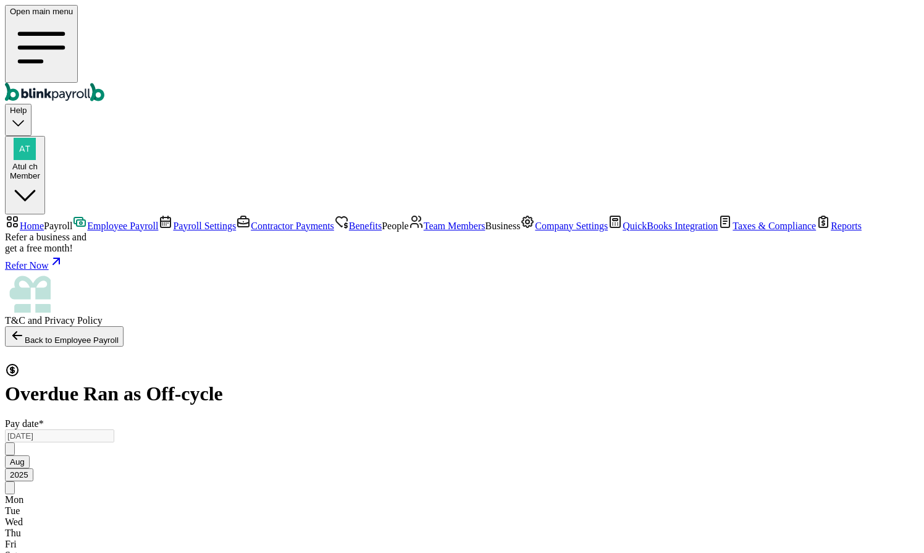
type input "24"
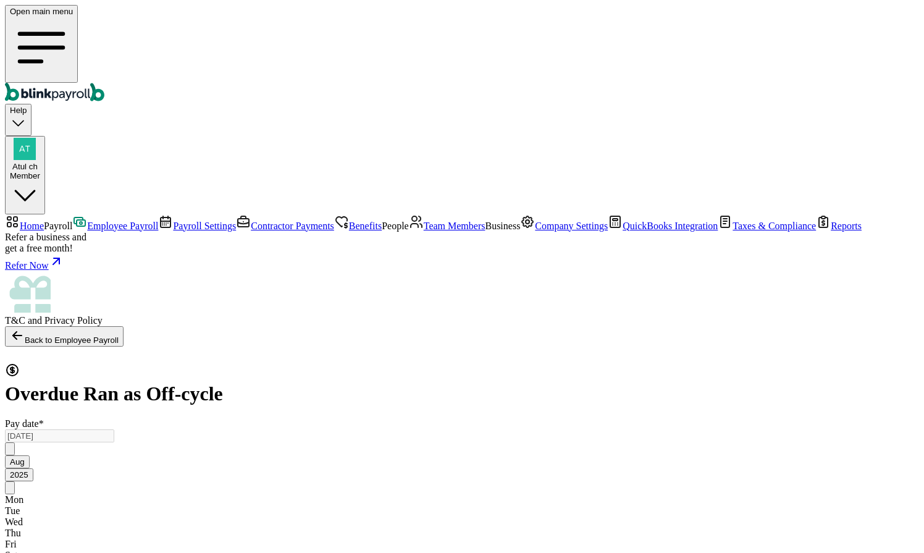
scroll to position [0, 1320]
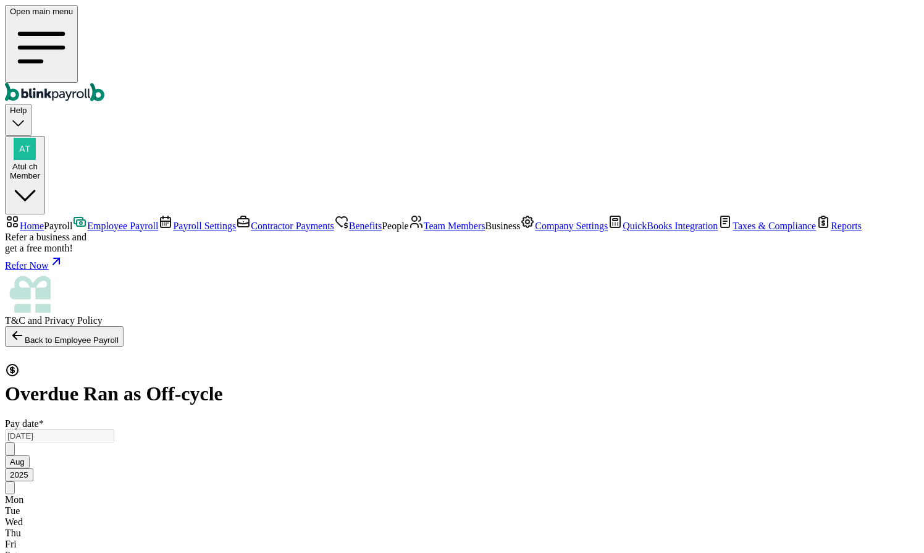
radio input "true"
select select "3215"
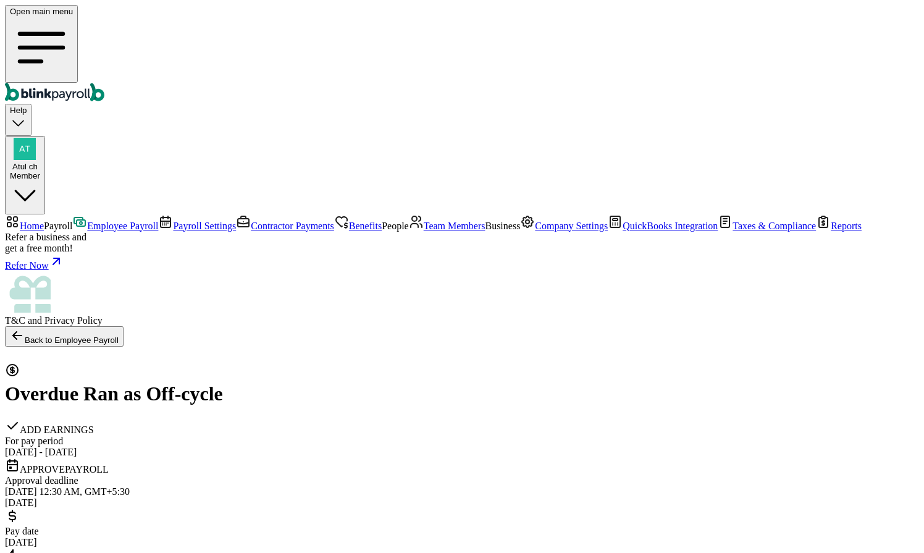
checkbox input "true"
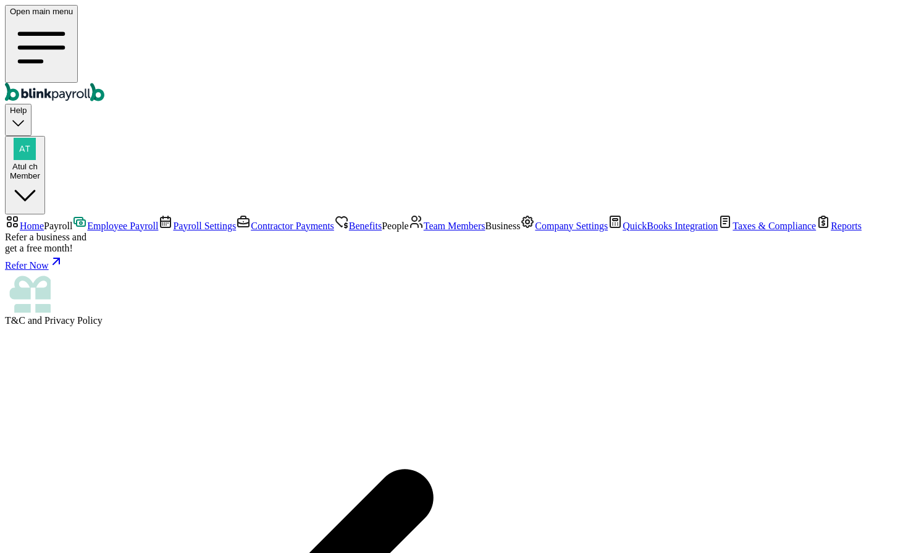
click at [87, 220] on span "Employee Payroll" at bounding box center [122, 225] width 71 height 10
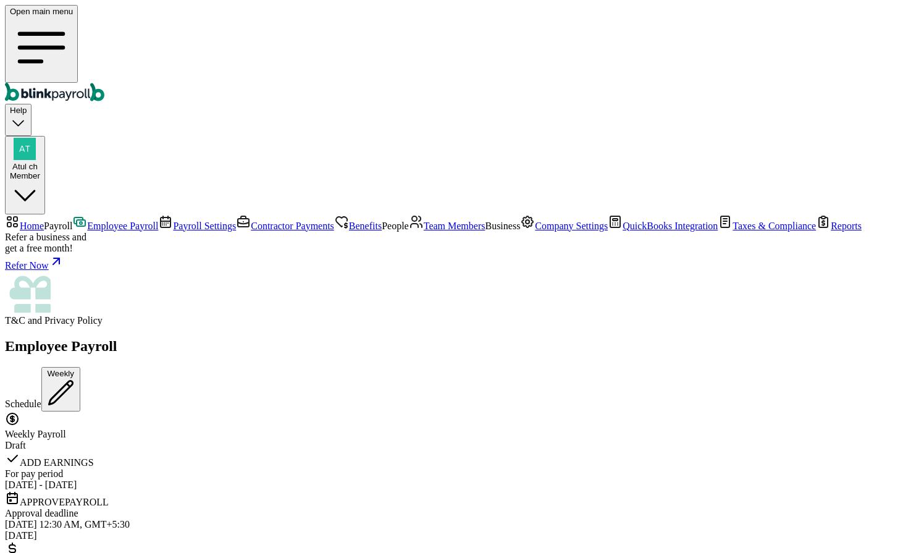
click at [87, 220] on span "Employee Payroll" at bounding box center [122, 225] width 71 height 10
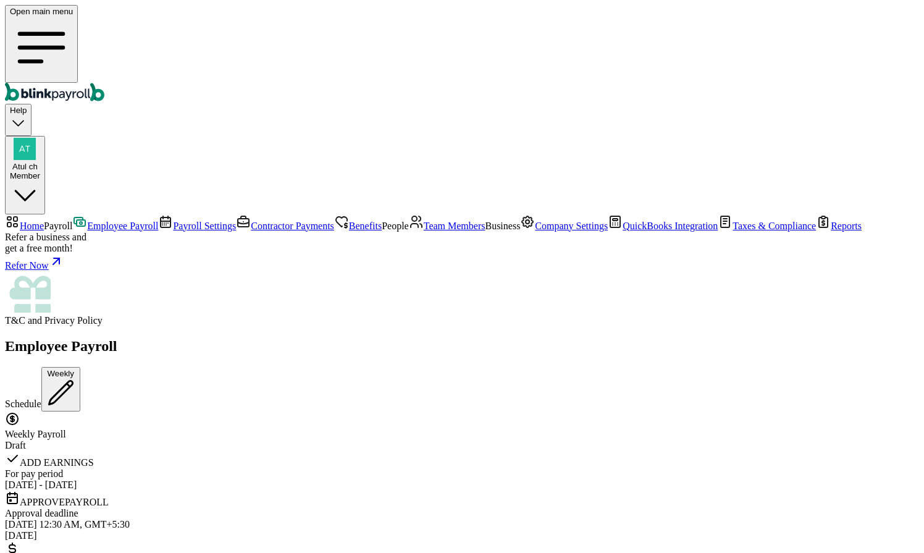
scroll to position [635, 0]
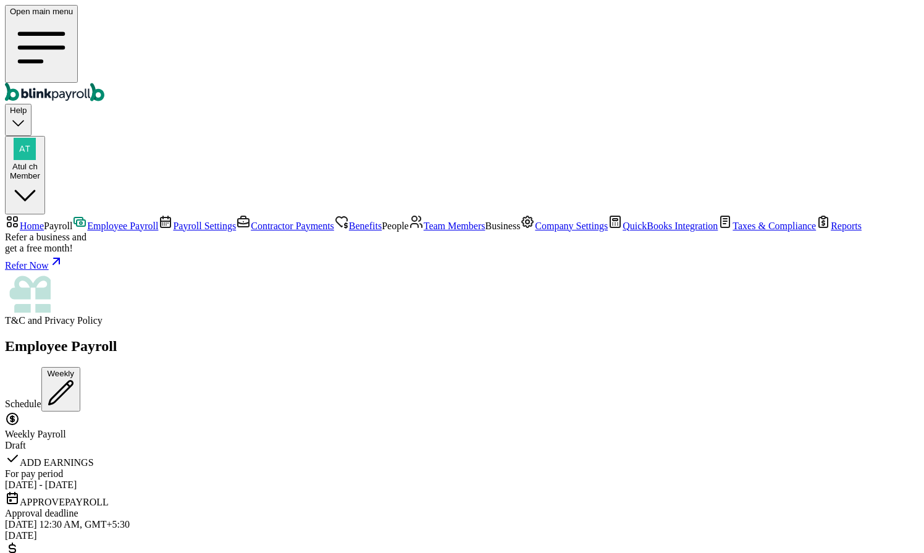
scroll to position [0, 0]
click at [424, 231] on span "Team Members" at bounding box center [455, 225] width 62 height 10
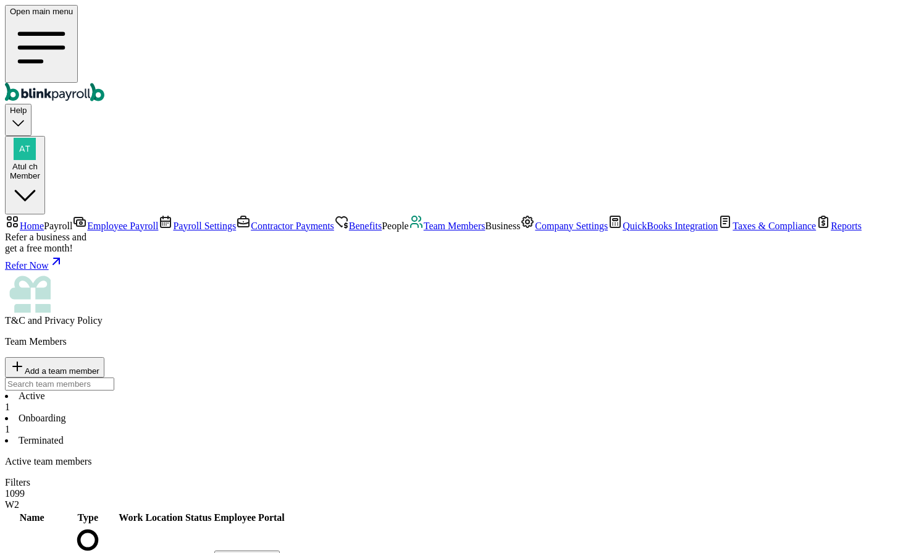
select select "2025"
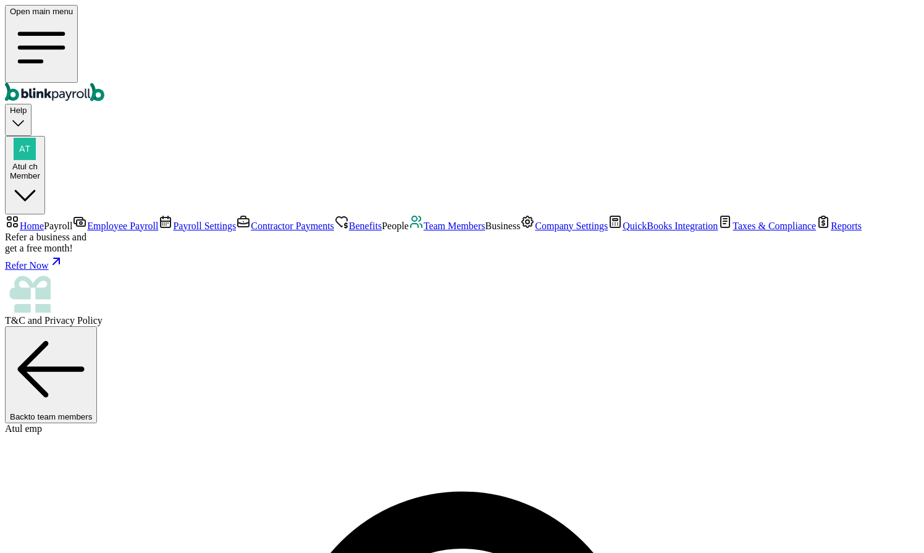
scroll to position [43, 0]
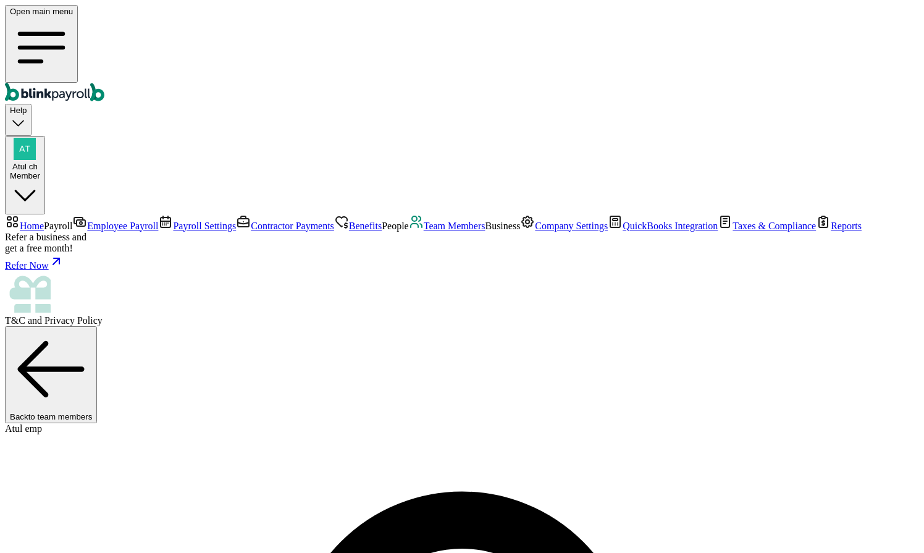
click at [87, 220] on span "Employee Payroll" at bounding box center [122, 225] width 71 height 10
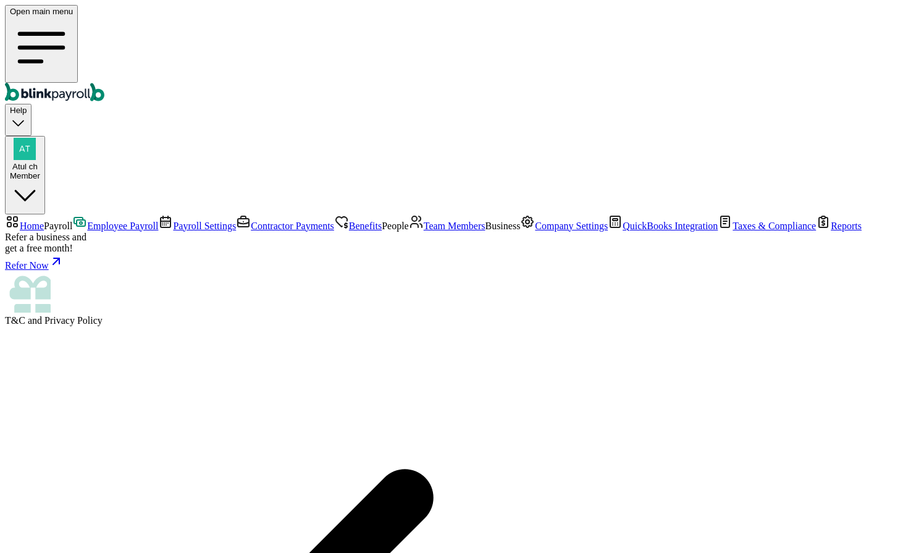
scroll to position [157, 0]
click at [94, 220] on span "Employee Payroll" at bounding box center [122, 225] width 71 height 10
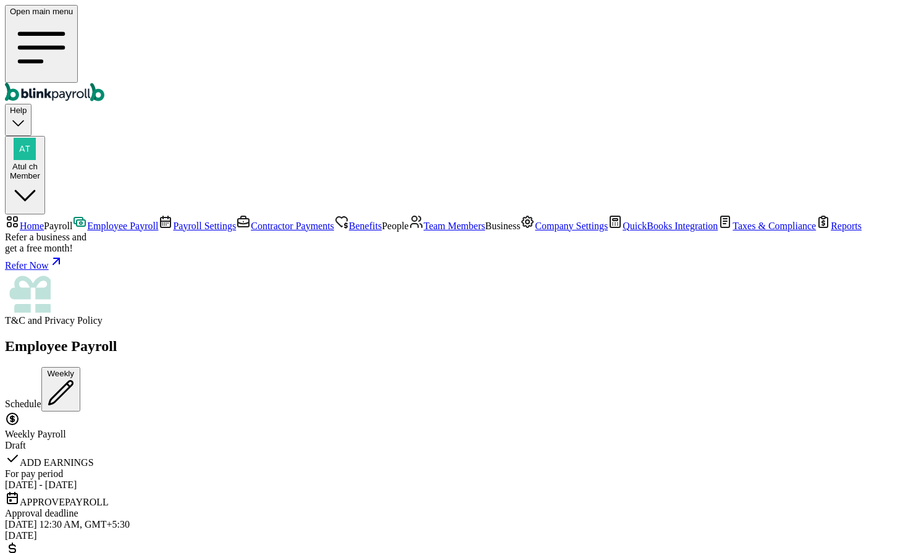
scroll to position [635, 0]
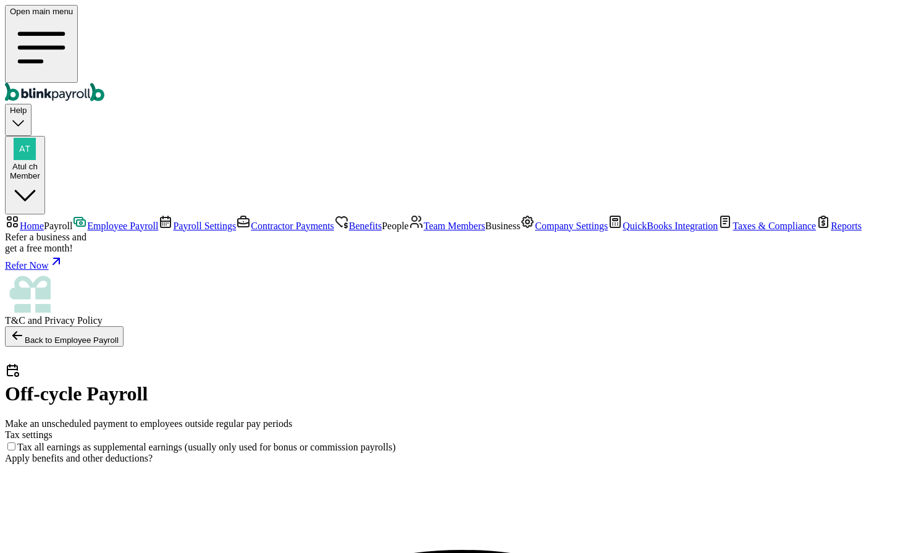
checkbox input "true"
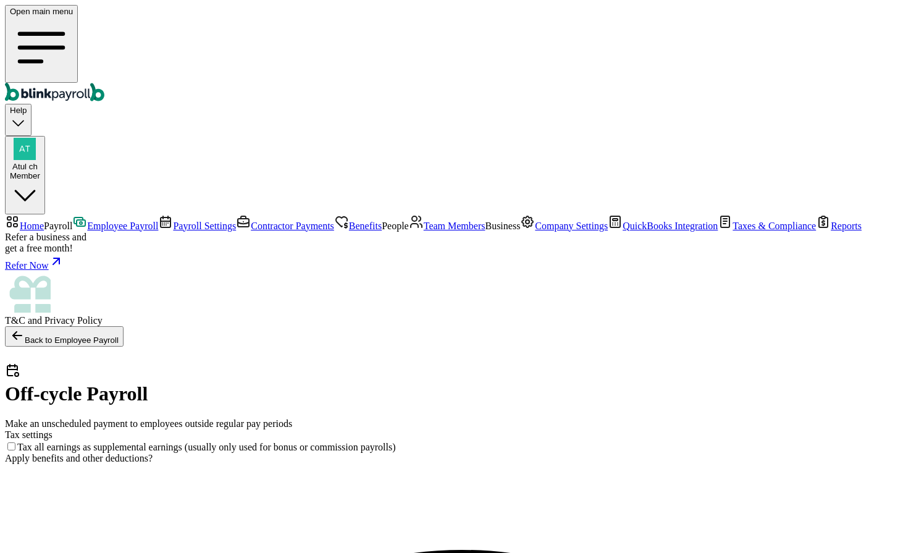
checkbox input "true"
select select "direct_deposit"
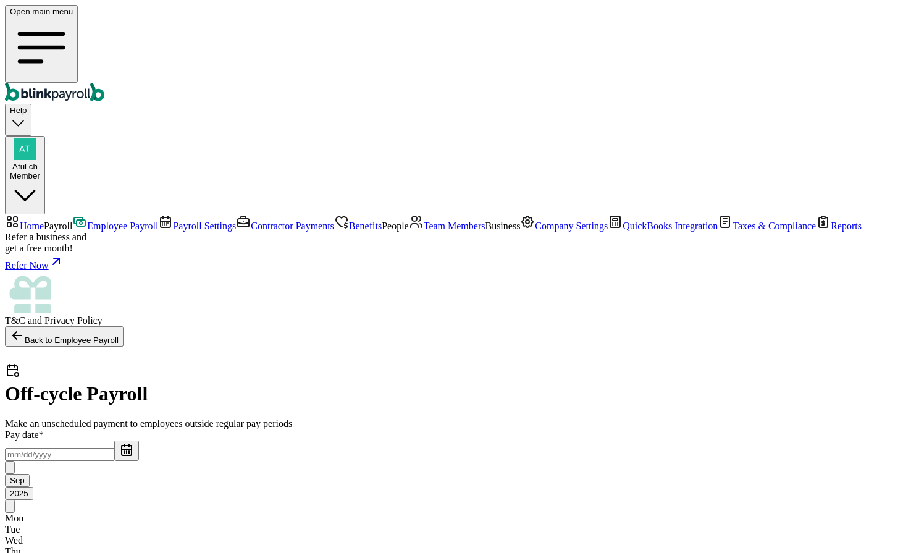
click at [114, 448] on input "text" at bounding box center [59, 454] width 109 height 13
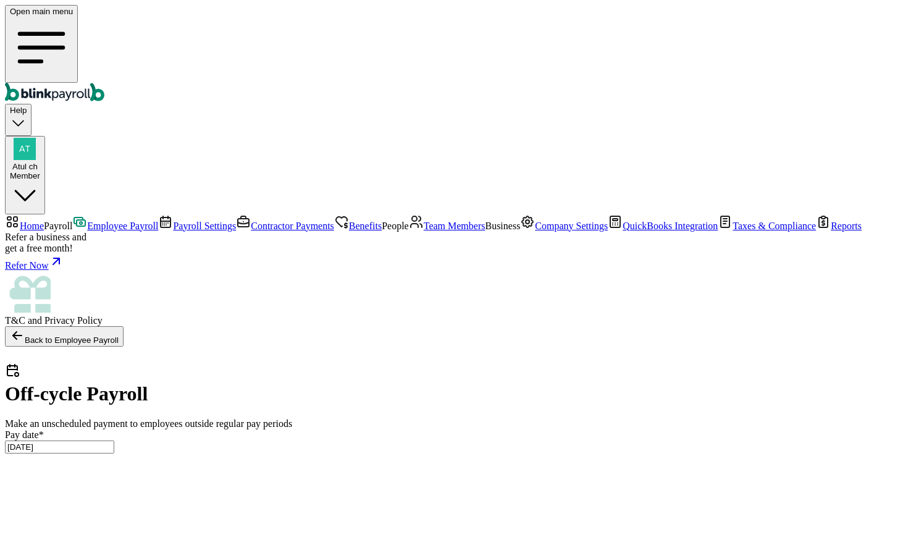
type input "09/08/2025 ~ 09/11/2025"
type input "80"
type input "8"
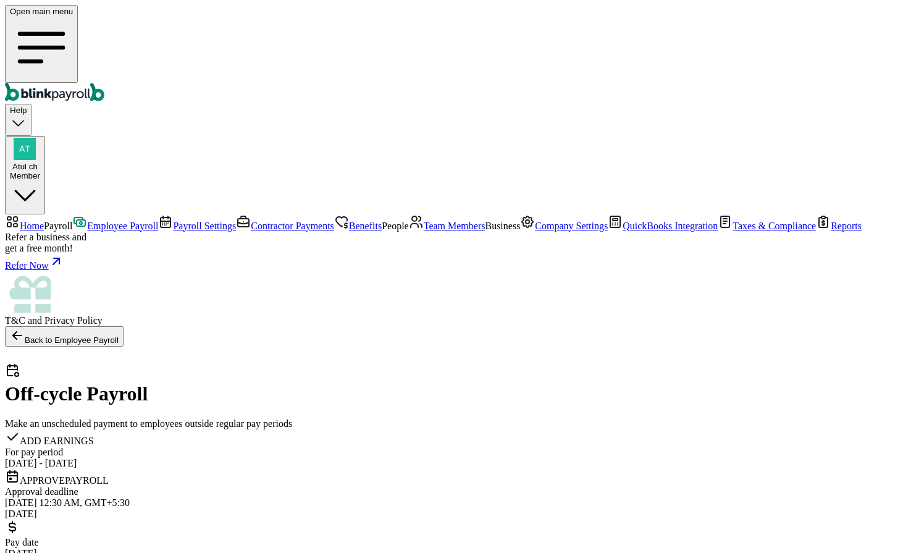
checkbox input "true"
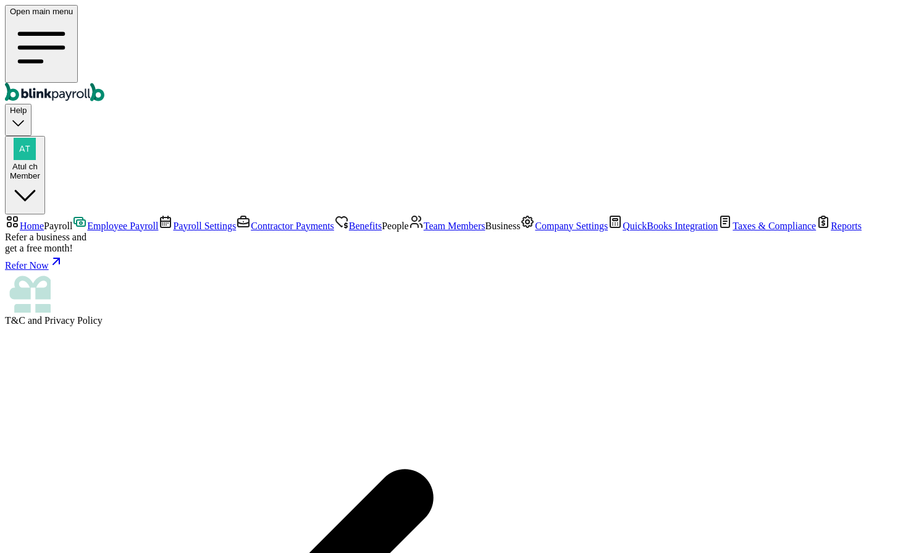
click at [87, 220] on span "Employee Payroll" at bounding box center [122, 225] width 71 height 10
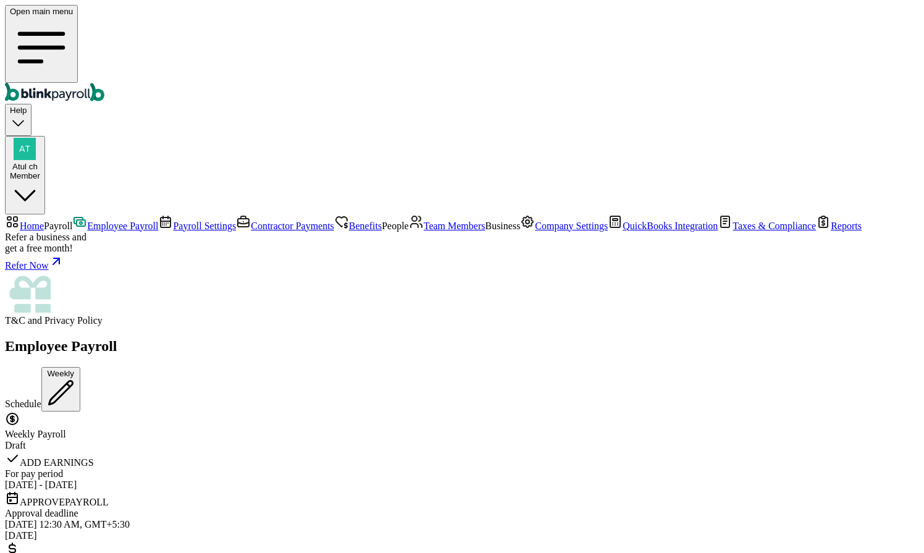
click at [62, 214] on nav "Home Payroll Employee Payroll Payroll Settings Contractor Payments Benefits Peo…" at bounding box center [462, 270] width 914 height 112
click at [44, 220] on span "Home" at bounding box center [32, 225] width 24 height 10
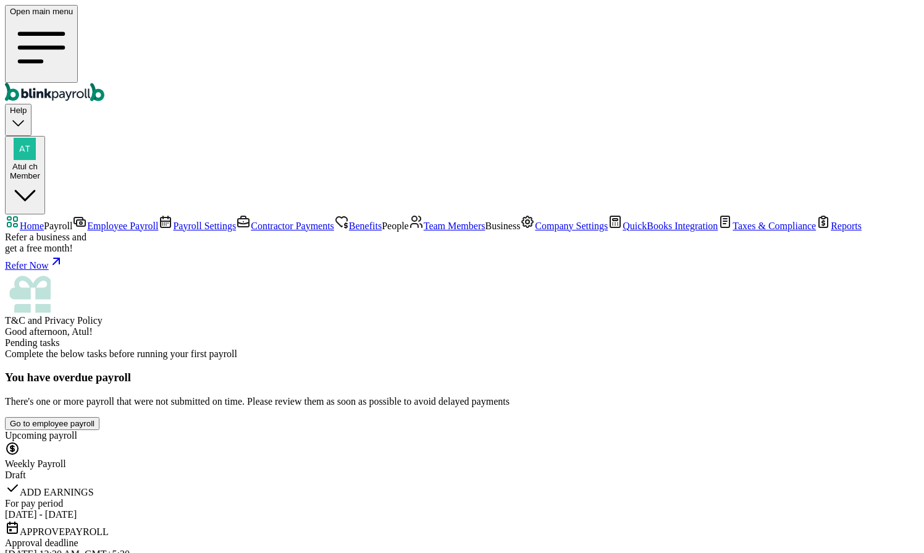
click at [80, 220] on link "Employee Payroll" at bounding box center [115, 225] width 86 height 10
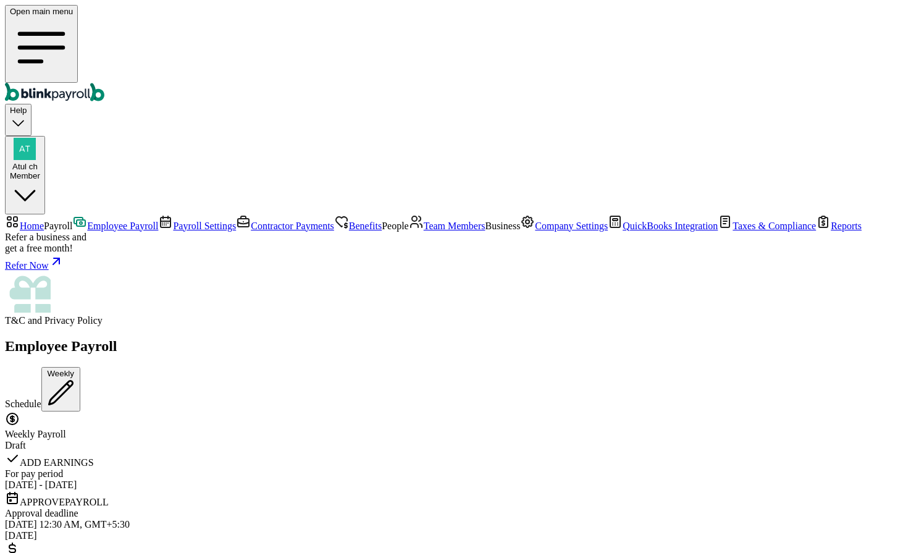
scroll to position [515, 0]
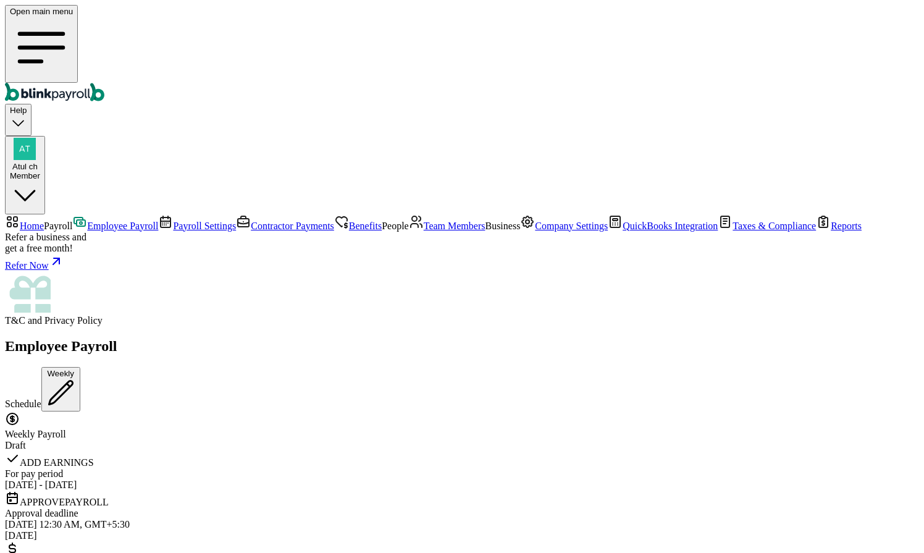
scroll to position [635, 0]
drag, startPoint x: 322, startPoint y: 442, endPoint x: 559, endPoint y: 463, distance: 238.1
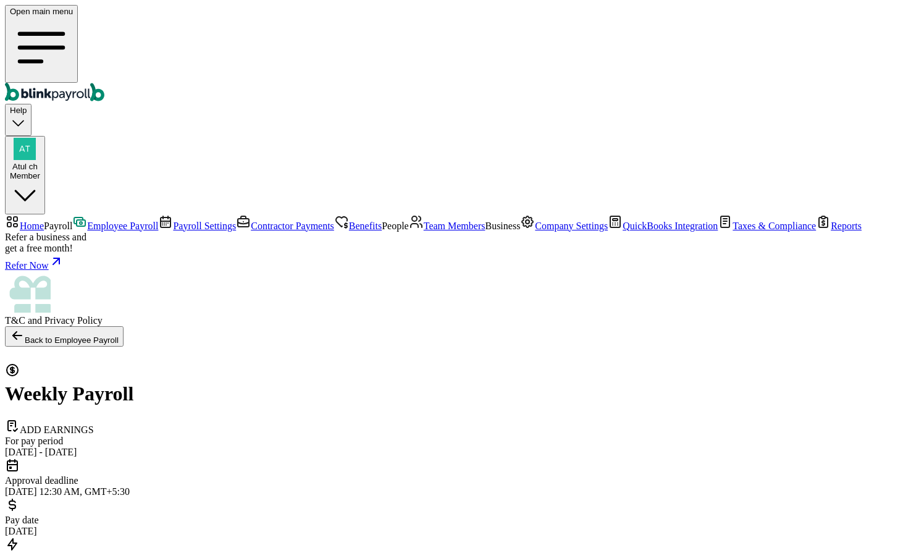
select select "direct_deposit"
click at [87, 220] on span "Employee Payroll" at bounding box center [122, 225] width 71 height 10
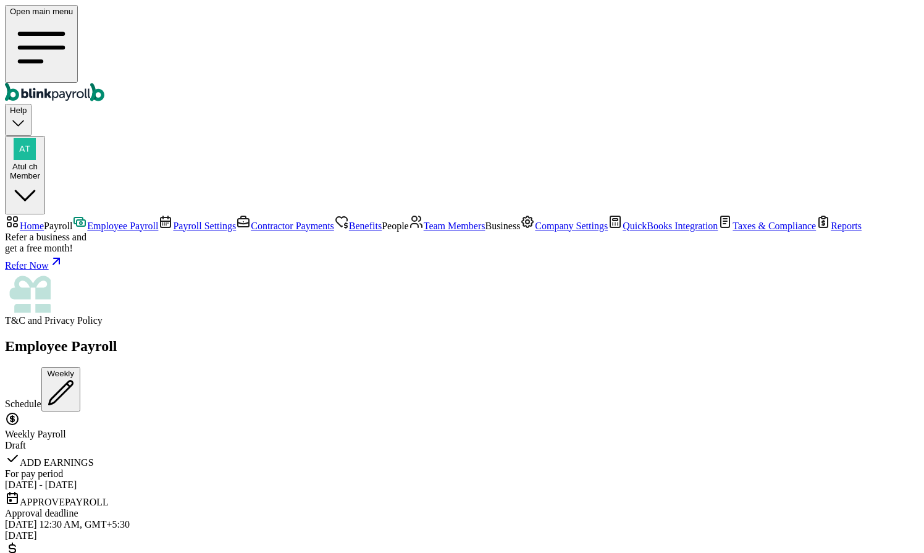
scroll to position [635, 0]
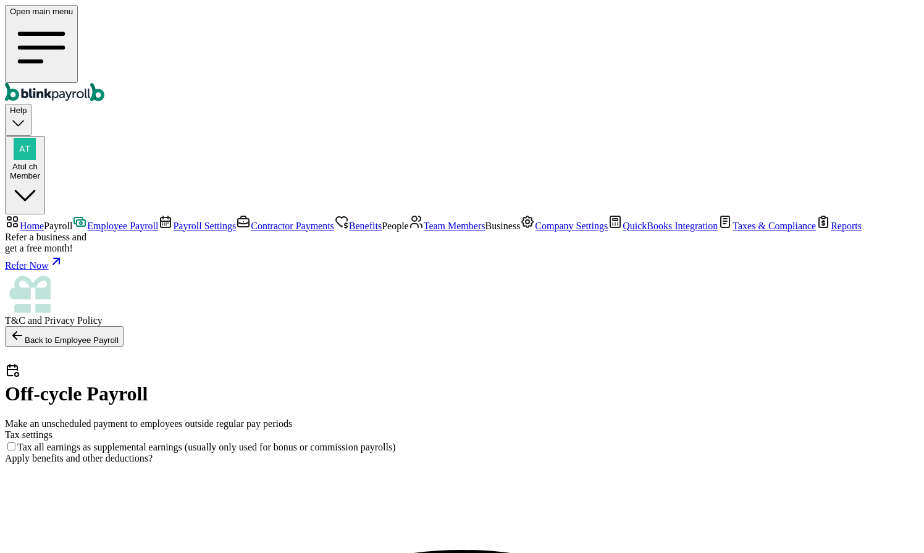
checkbox input "true"
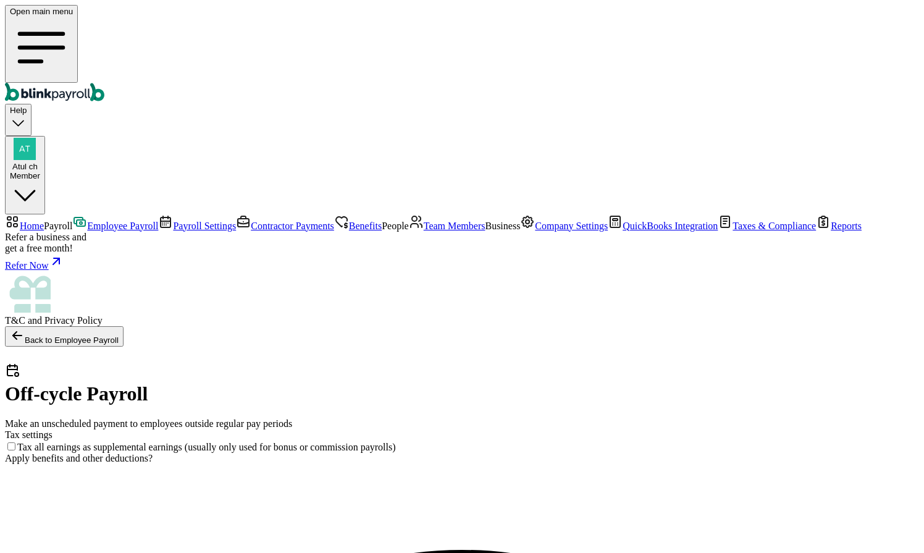
checkbox input "true"
select select "direct_deposit"
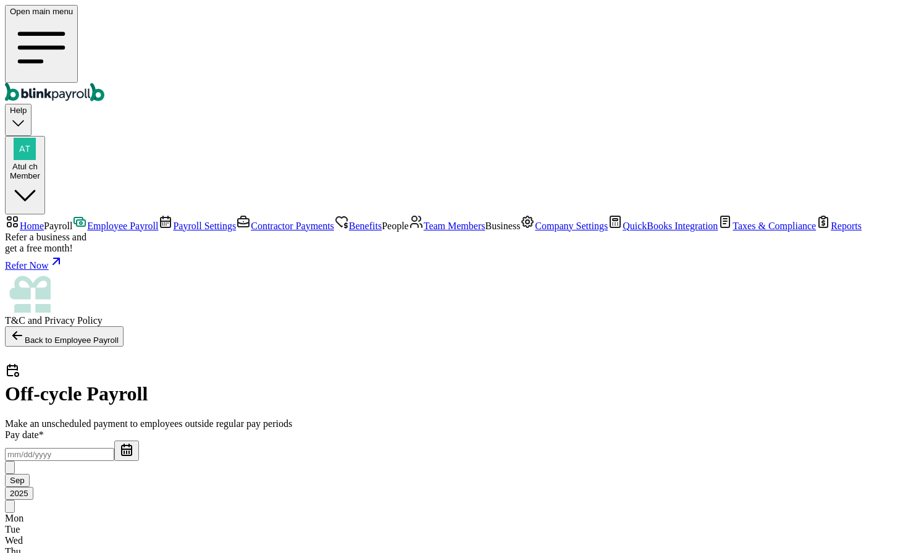
click at [114, 448] on input "text" at bounding box center [59, 454] width 109 height 13
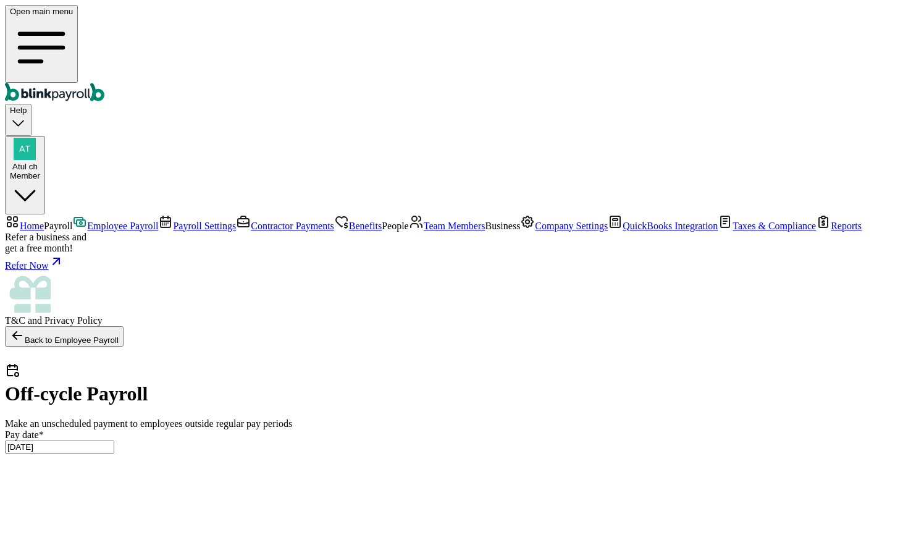
type input "09/02/2025 ~ 09/11/2025"
type input "80"
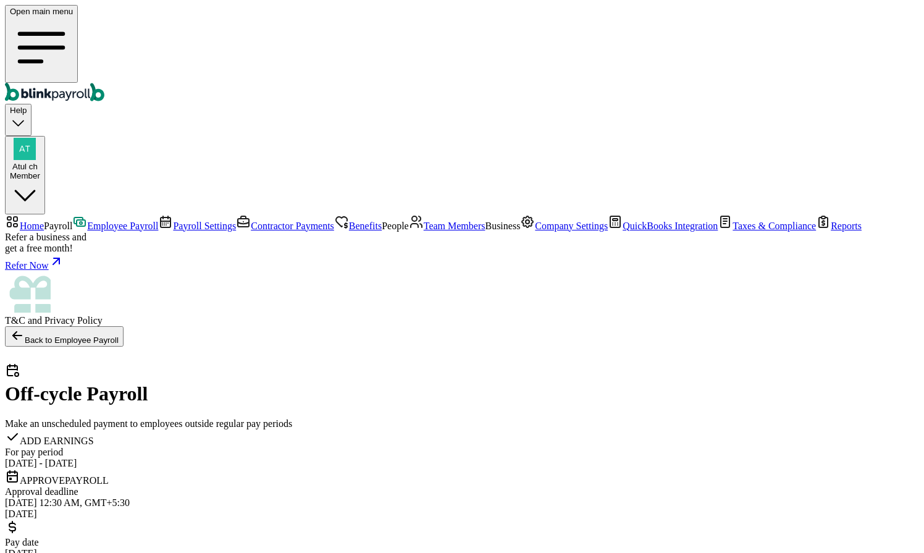
checkbox input "true"
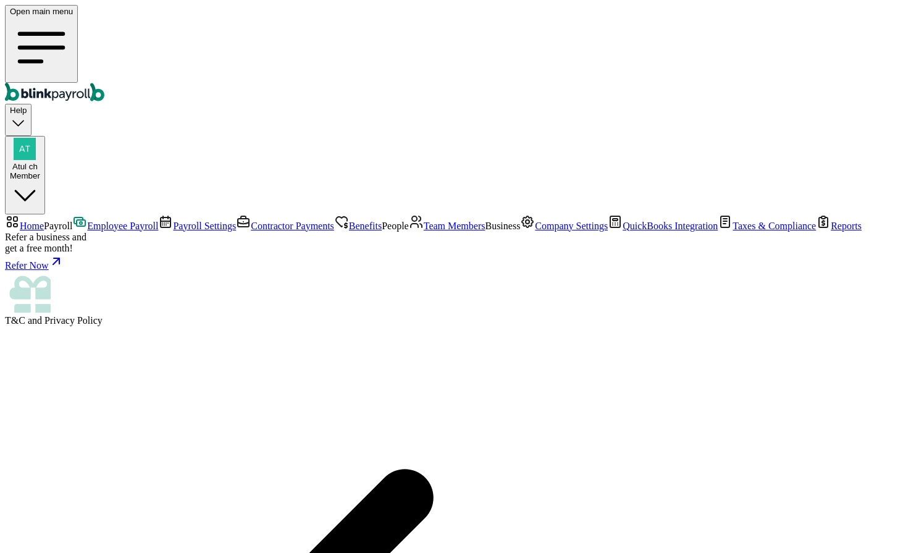
click at [87, 220] on span "Employee Payroll" at bounding box center [122, 225] width 71 height 10
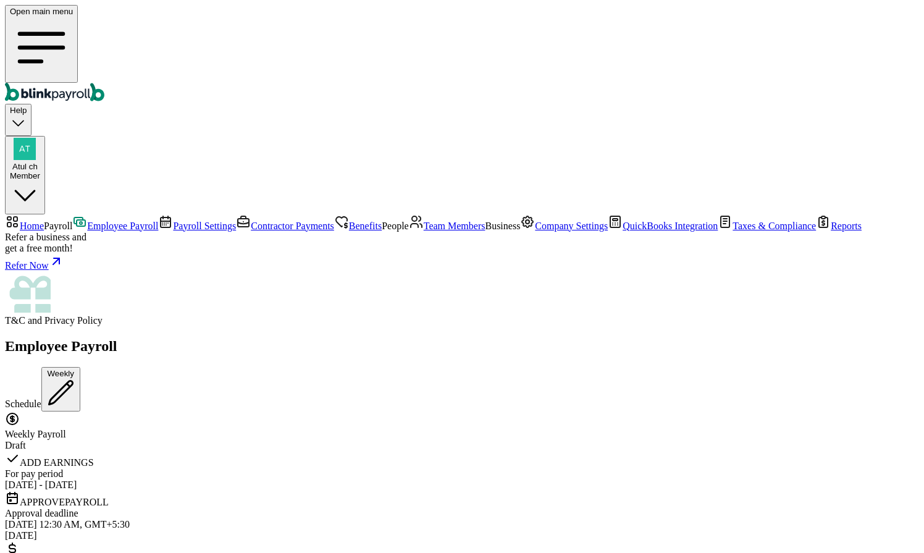
scroll to position [837, 0]
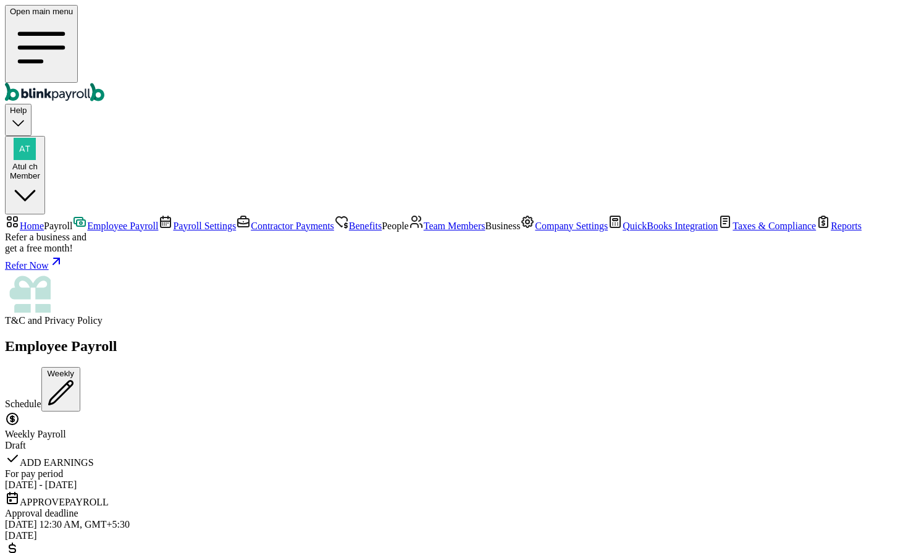
click at [424, 231] on span "Team Members" at bounding box center [455, 225] width 62 height 10
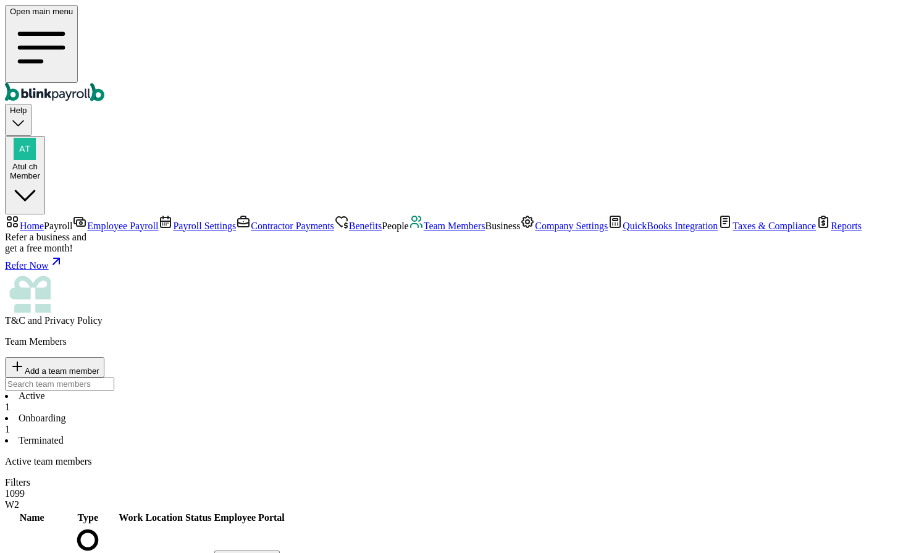
select select "2025"
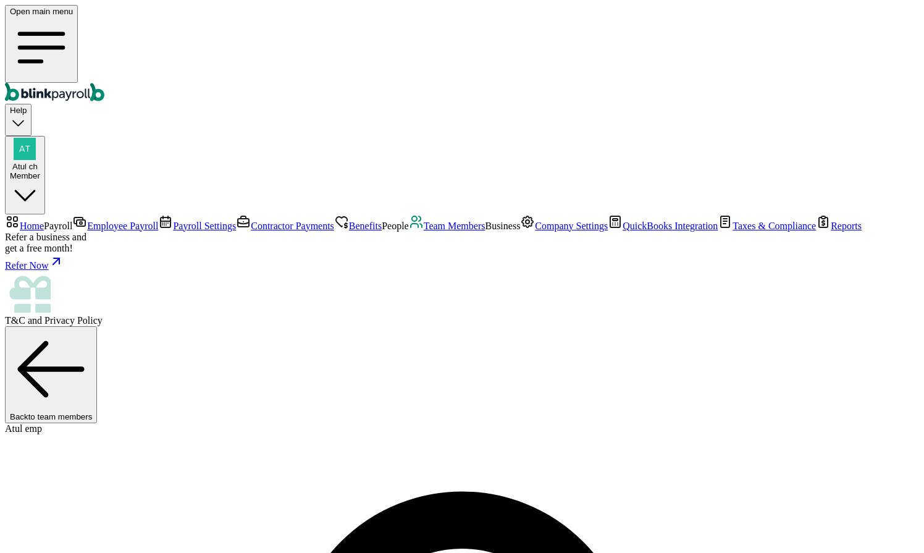
scroll to position [88, 0]
drag, startPoint x: 432, startPoint y: 411, endPoint x: 447, endPoint y: 487, distance: 77.9
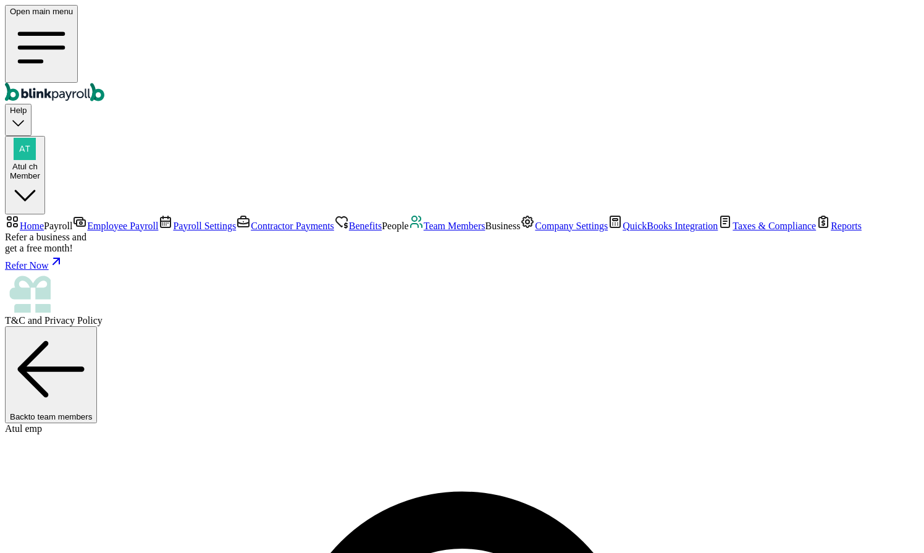
click at [424, 231] on span "Team Members" at bounding box center [455, 225] width 62 height 10
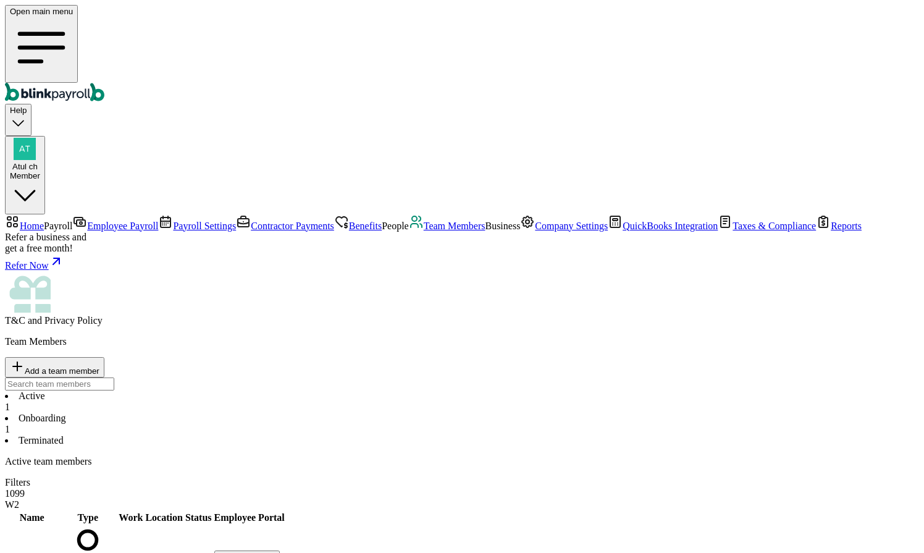
click at [87, 220] on span "Employee Payroll" at bounding box center [122, 225] width 71 height 10
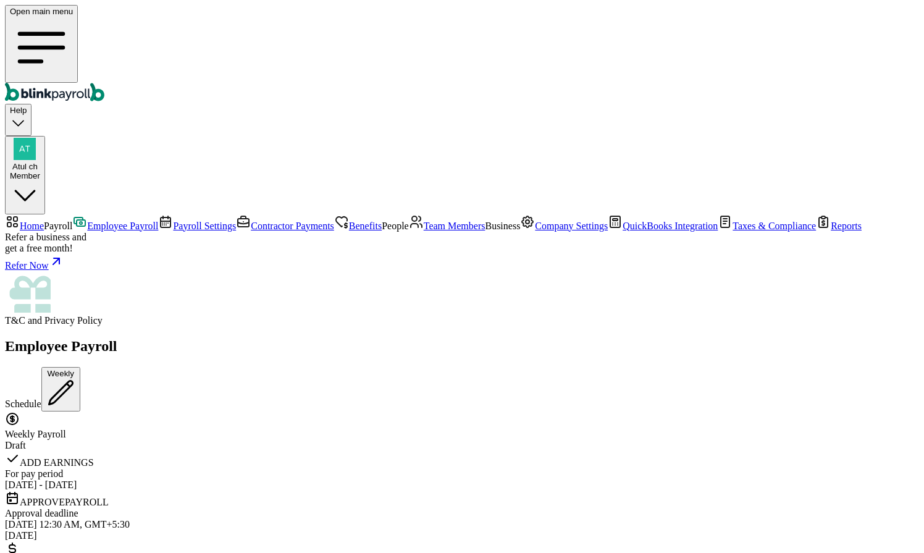
scroll to position [462, 0]
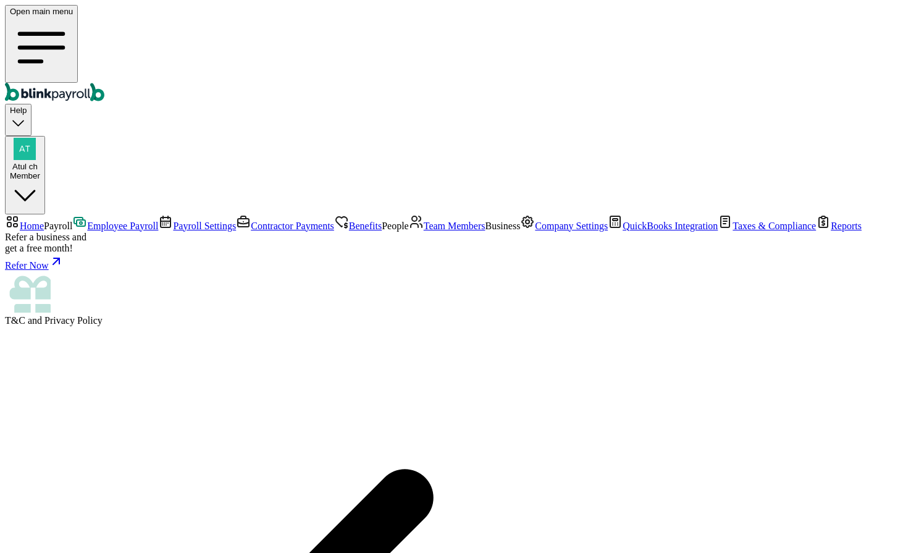
scroll to position [169, 0]
click at [87, 220] on span "Employee Payroll" at bounding box center [122, 225] width 71 height 10
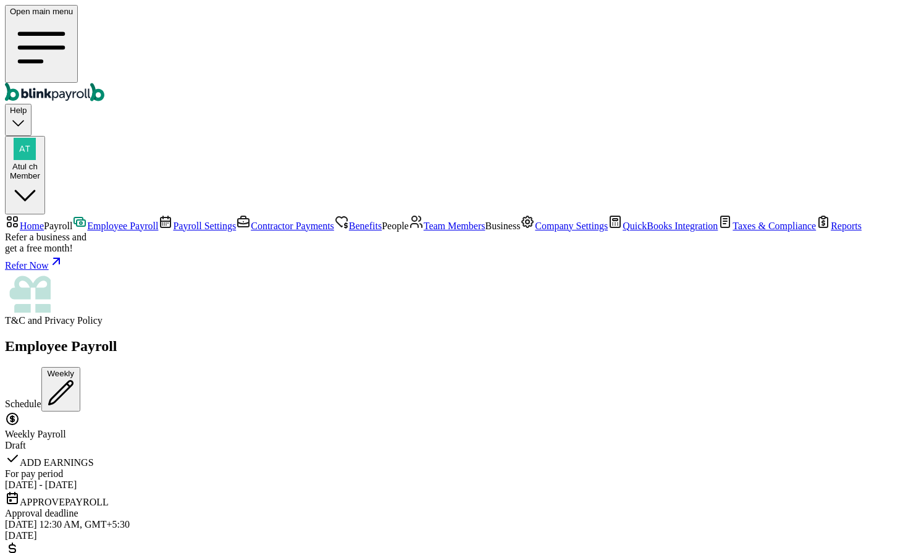
scroll to position [837, 0]
click at [40, 171] on div "Member" at bounding box center [25, 175] width 30 height 9
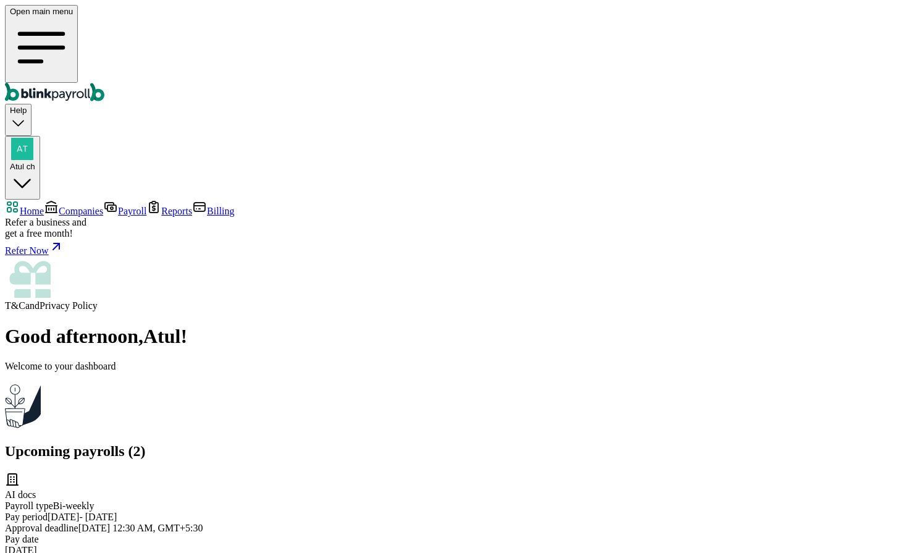
click at [69, 206] on span "Companies" at bounding box center [81, 211] width 44 height 10
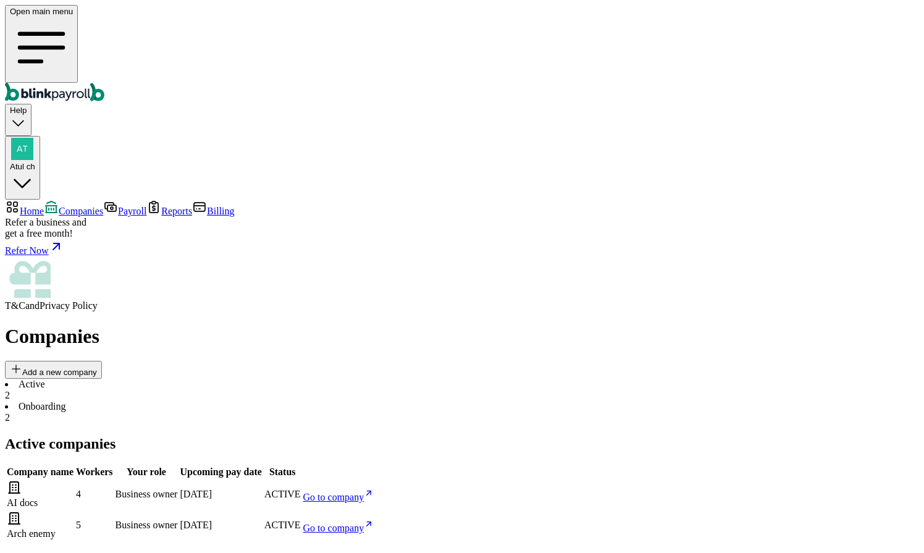
click at [364, 522] on span "Go to company" at bounding box center [333, 527] width 61 height 10
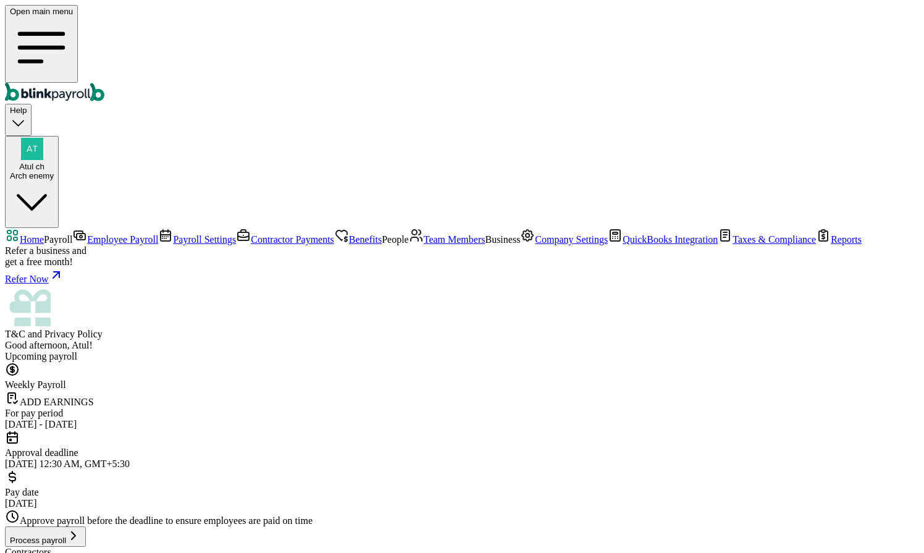
click at [424, 245] on span "Team Members" at bounding box center [455, 239] width 62 height 10
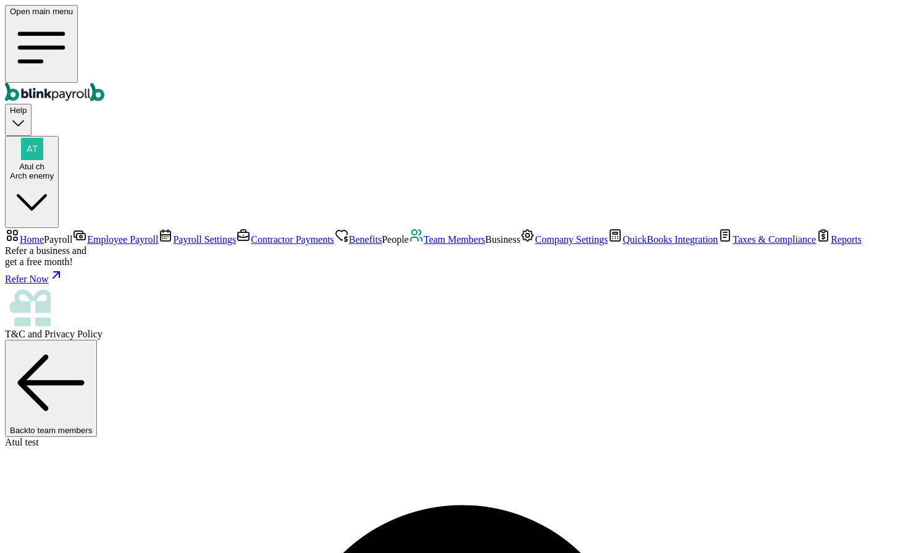
select select "paid_time_off"
type input "gen"
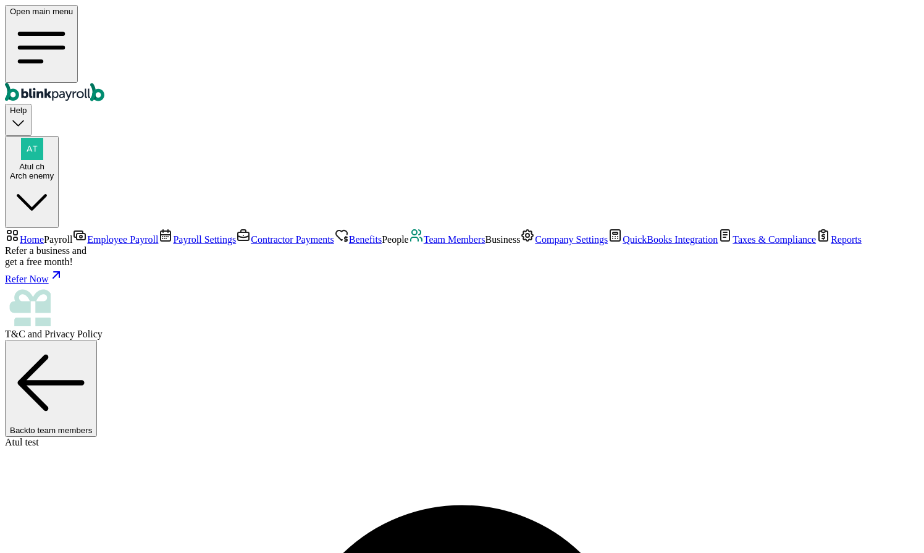
select select "on_hire_date"
type input "80"
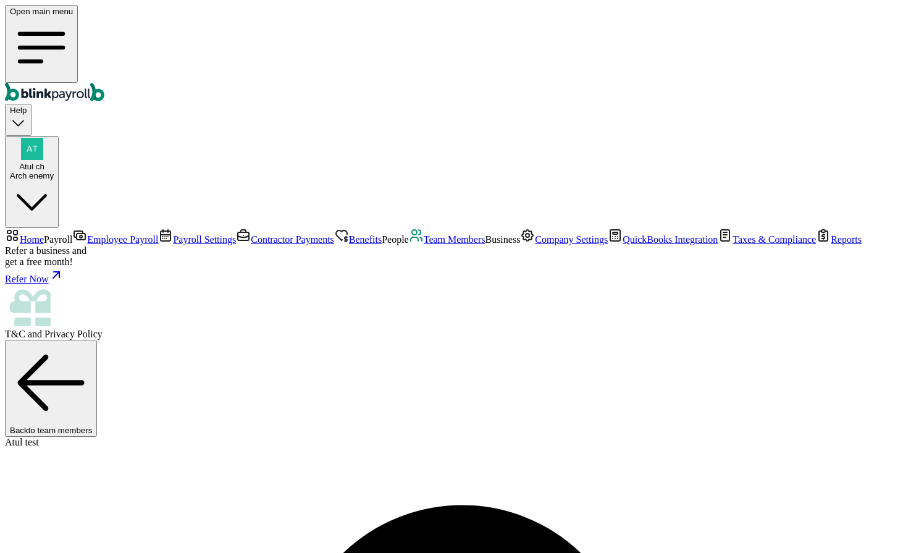
select select "vacation_pay"
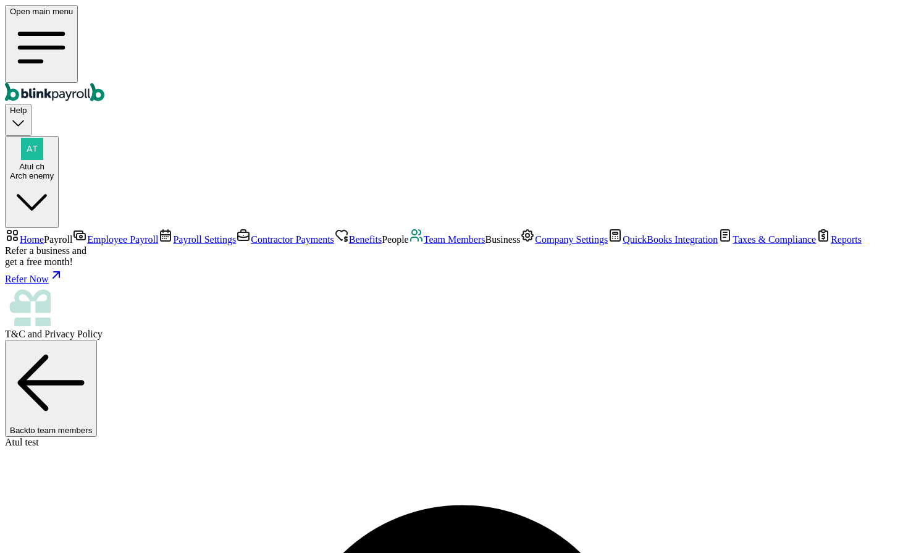
drag, startPoint x: 619, startPoint y: 173, endPoint x: 605, endPoint y: 228, distance: 56.8
type input "vacay"
select select "per_pay_period"
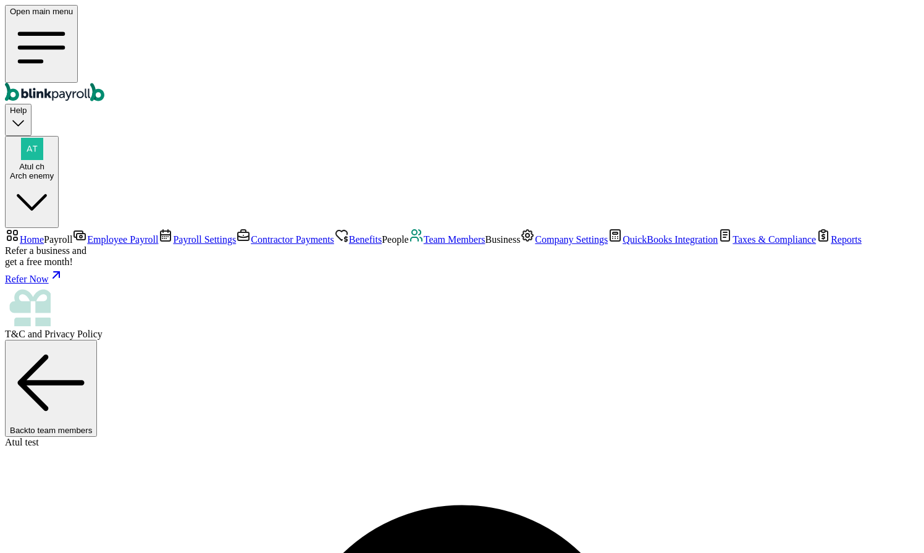
type input "8"
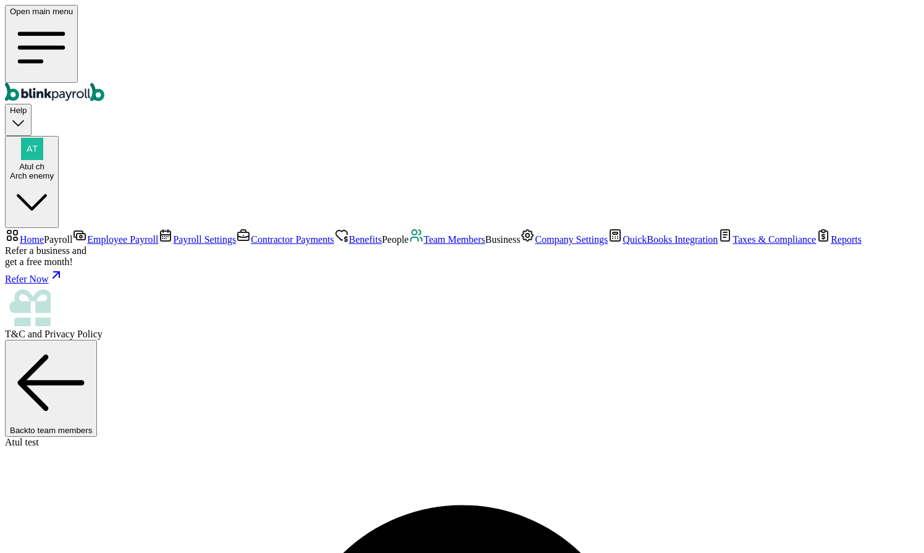
checkbox input "true"
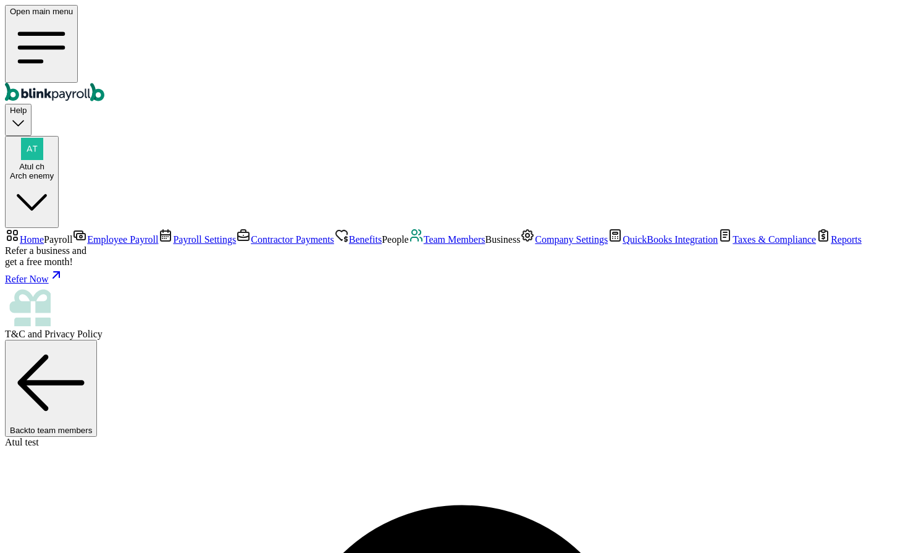
scroll to position [86, 0]
type input "80"
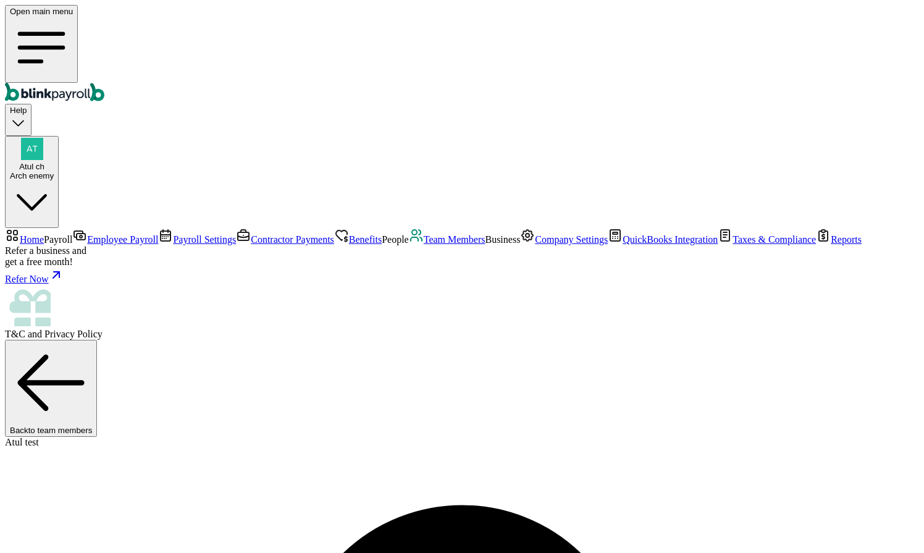
scroll to position [0, 0]
click at [87, 234] on span "Employee Payroll" at bounding box center [122, 239] width 71 height 10
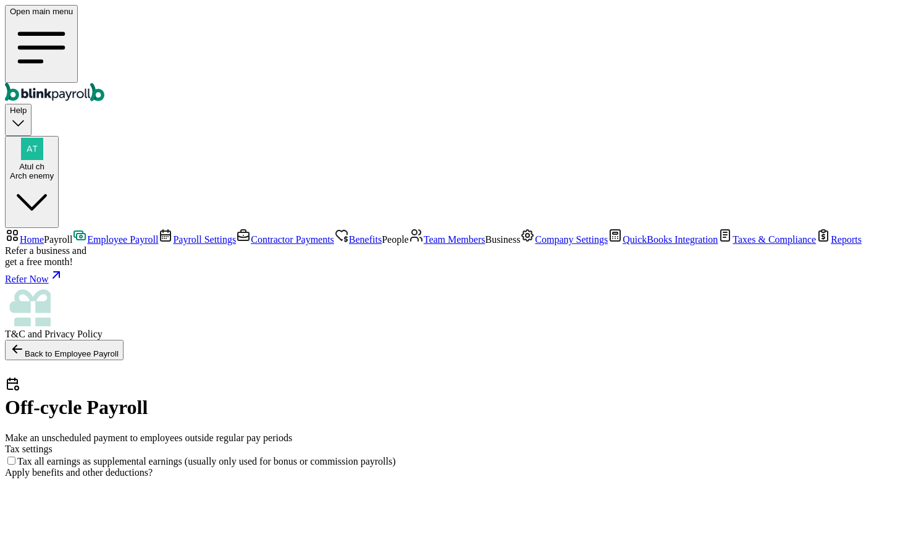
checkbox input "true"
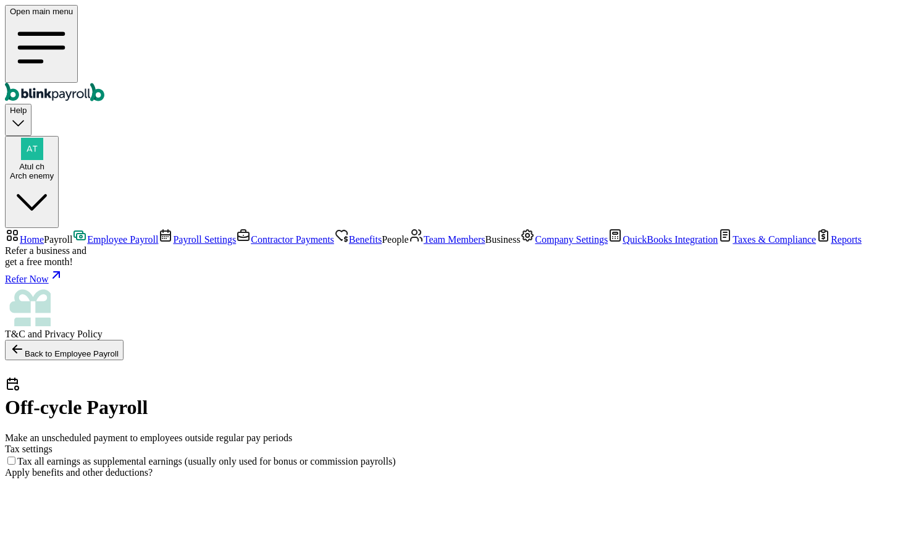
checkbox input "true"
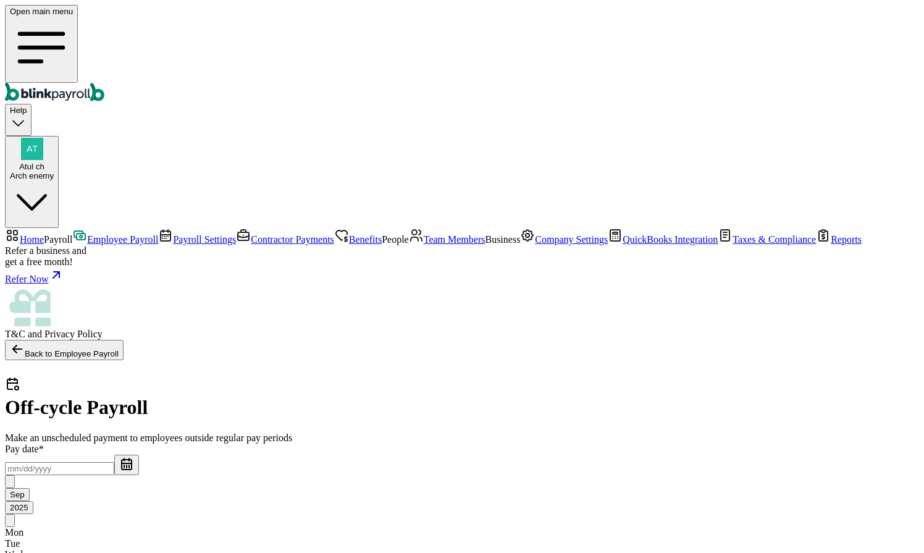
checkbox input "false"
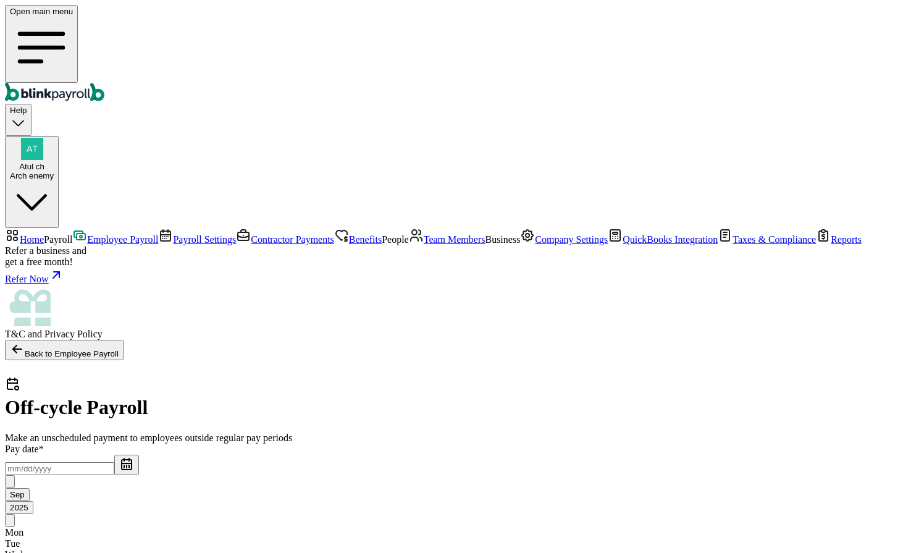
checkbox input "true"
click at [114, 462] on input "text" at bounding box center [59, 468] width 109 height 13
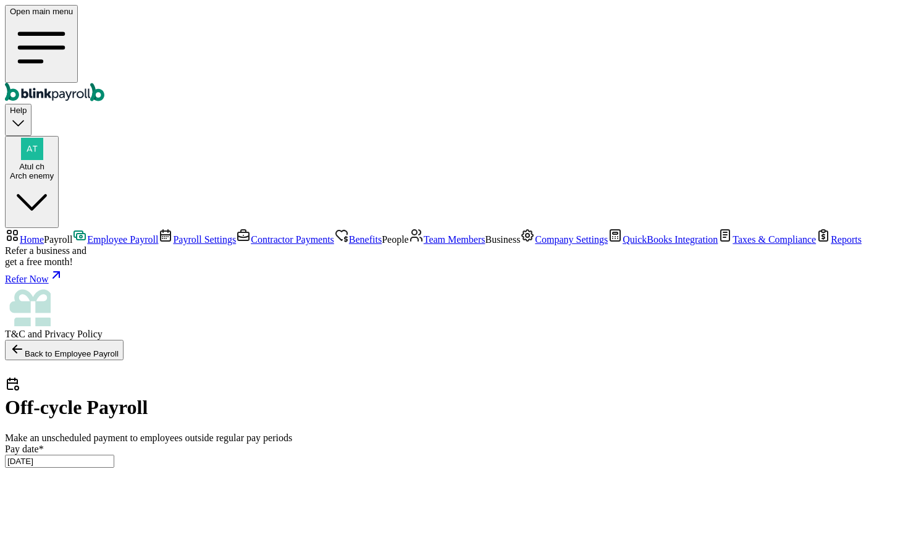
drag, startPoint x: 387, startPoint y: 319, endPoint x: 459, endPoint y: 319, distance: 72.3
type input "09/01/2025 ~ 09/05/2025"
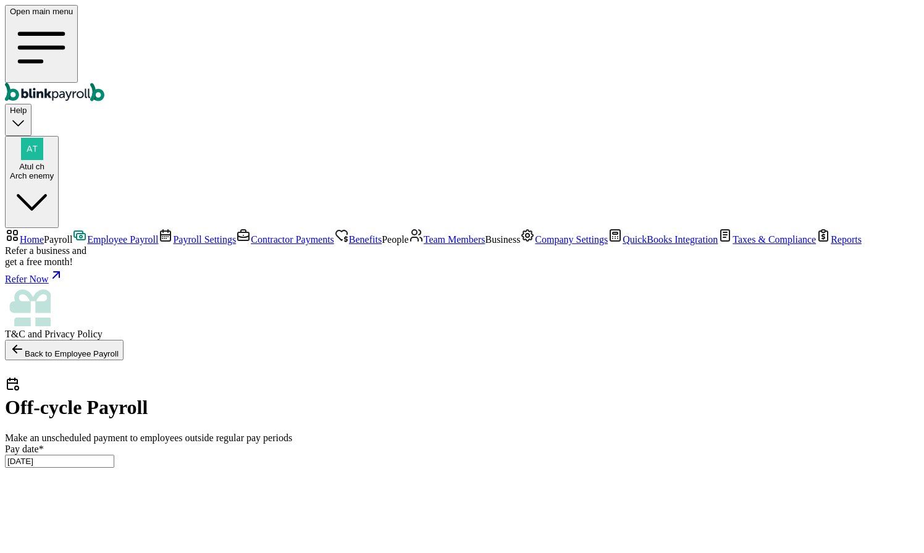
type input "80"
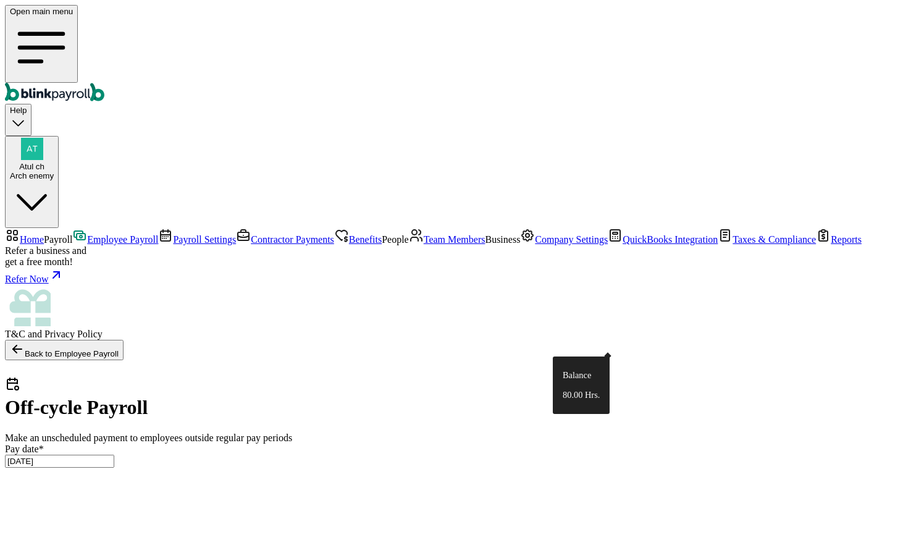
type input "8"
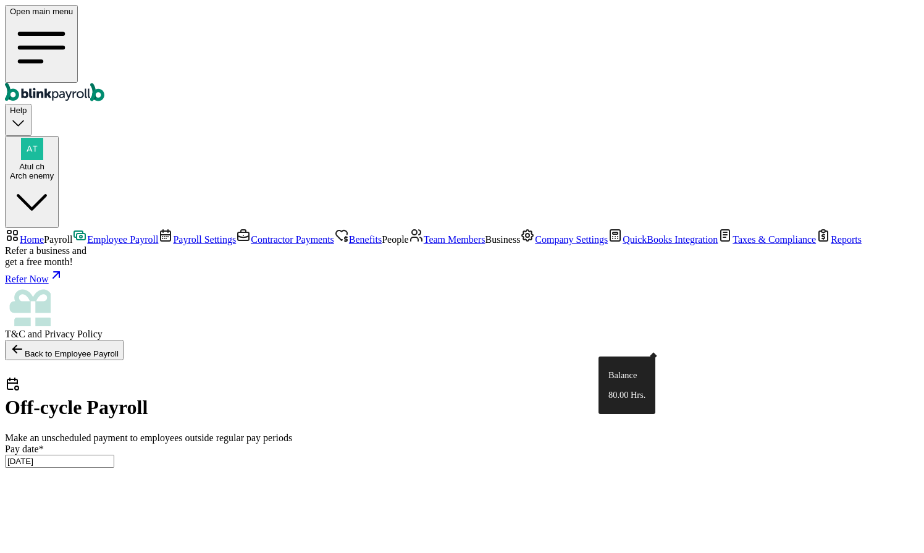
type input "8"
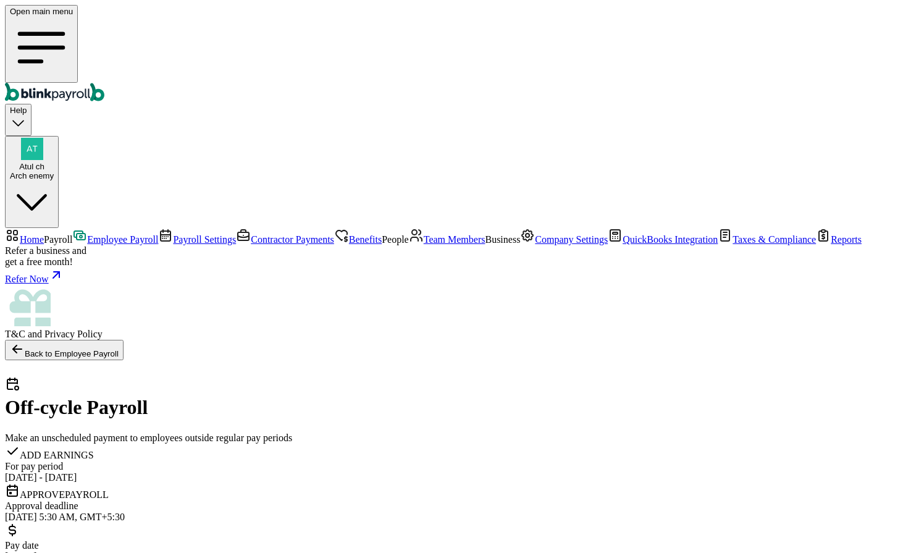
checkbox input "true"
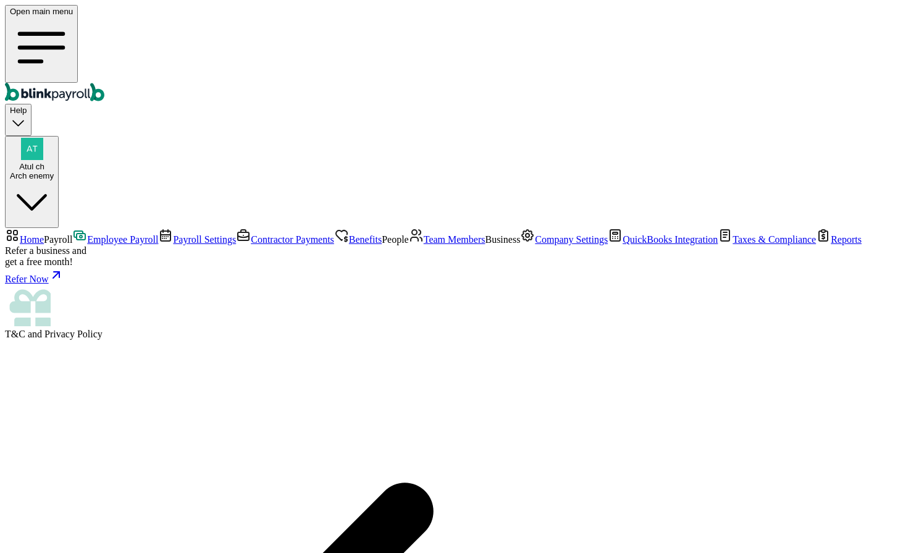
click at [87, 234] on span "Employee Payroll" at bounding box center [122, 239] width 71 height 10
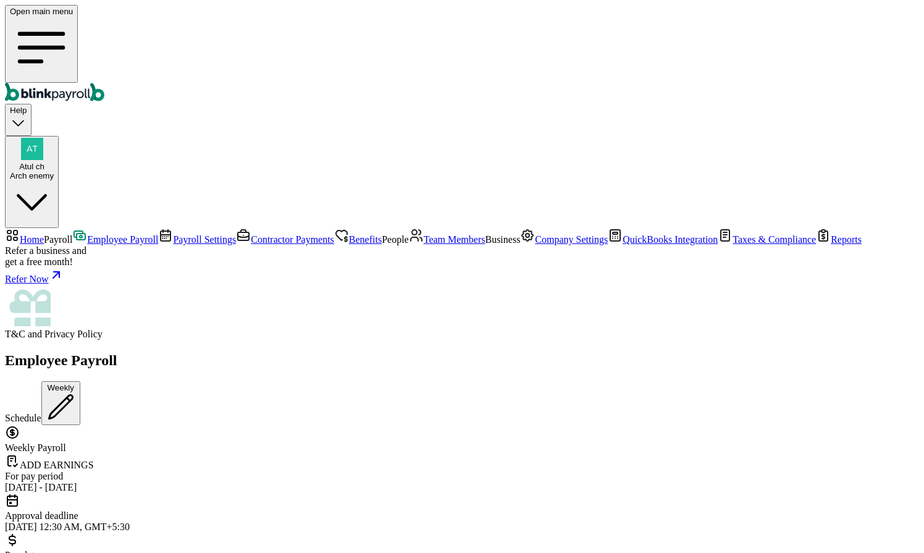
click at [409, 241] on link "Team Members" at bounding box center [447, 239] width 77 height 10
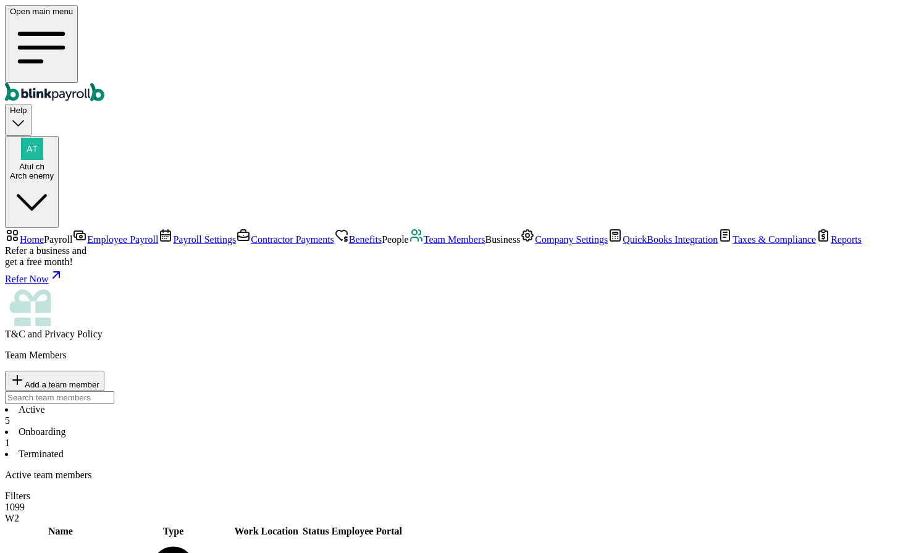
select select "2025"
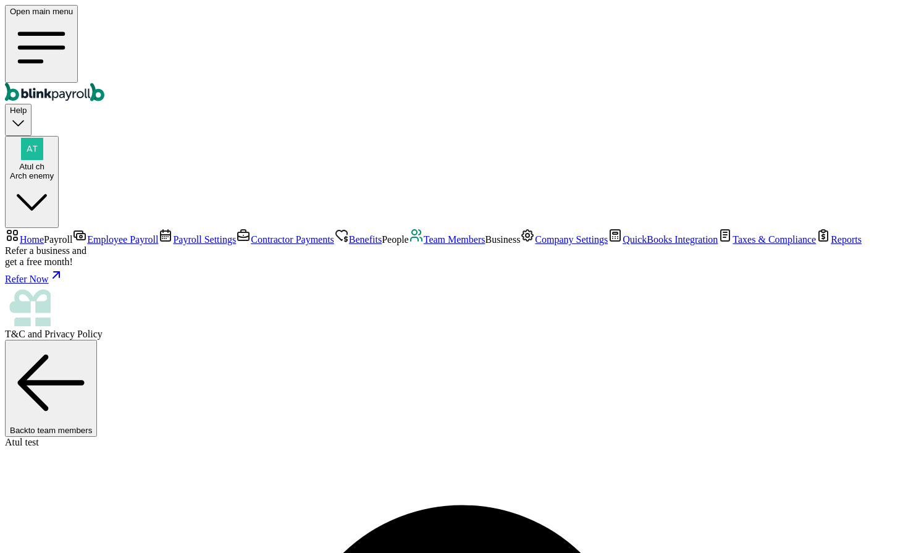
drag, startPoint x: 659, startPoint y: 95, endPoint x: 720, endPoint y: 92, distance: 61.2
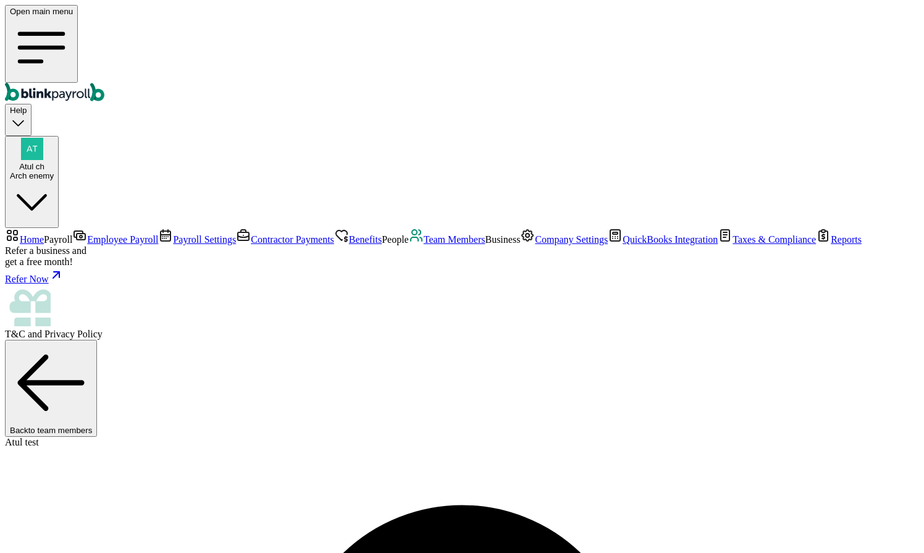
click at [87, 234] on span "Employee Payroll" at bounding box center [122, 239] width 71 height 10
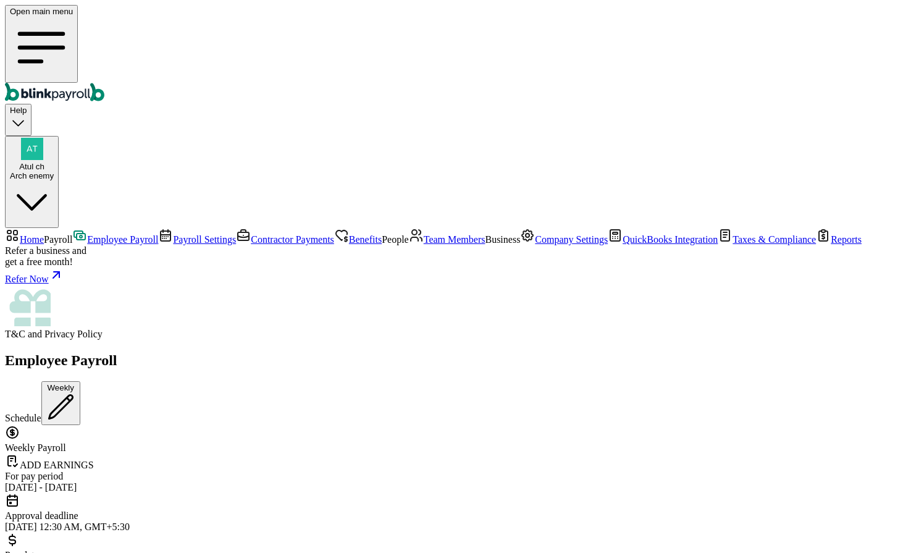
click at [87, 234] on span "Employee Payroll" at bounding box center [122, 239] width 71 height 10
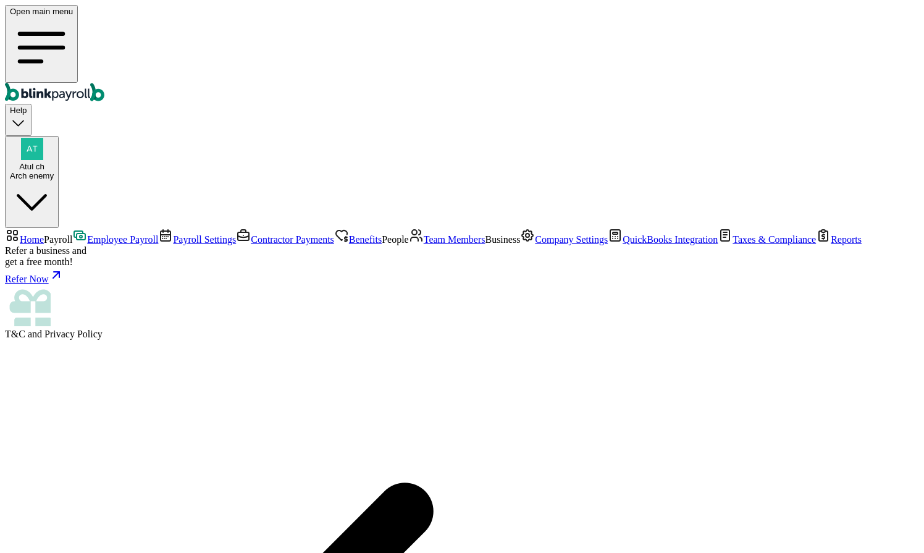
scroll to position [157, 0]
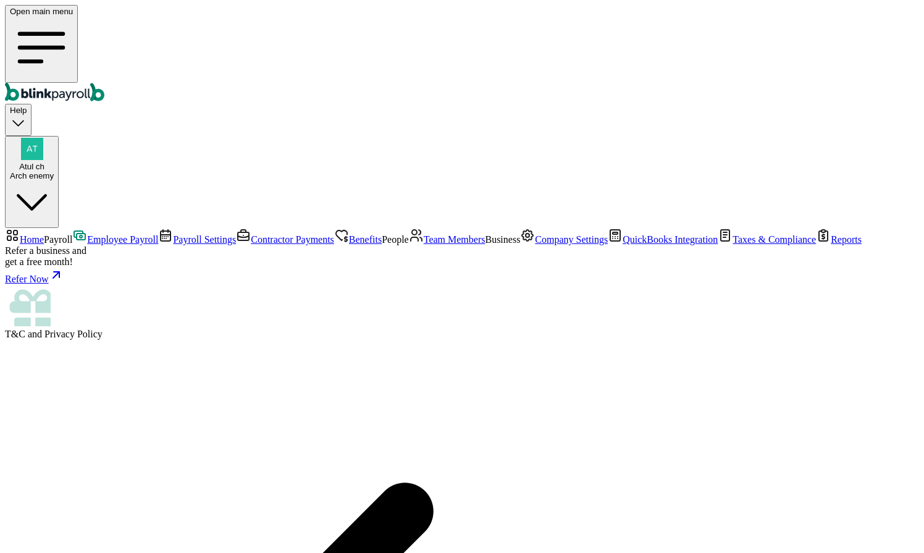
click at [424, 245] on span "Team Members" at bounding box center [455, 239] width 62 height 10
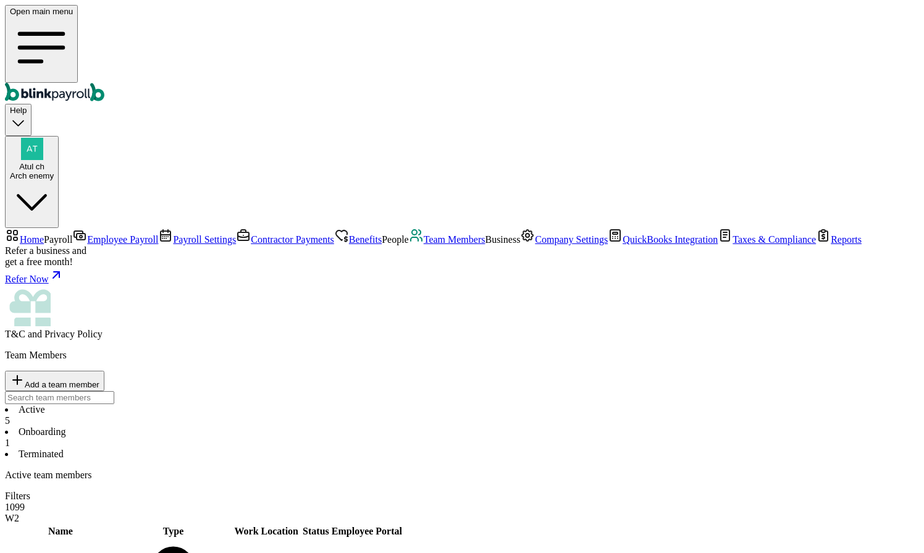
select select "2025"
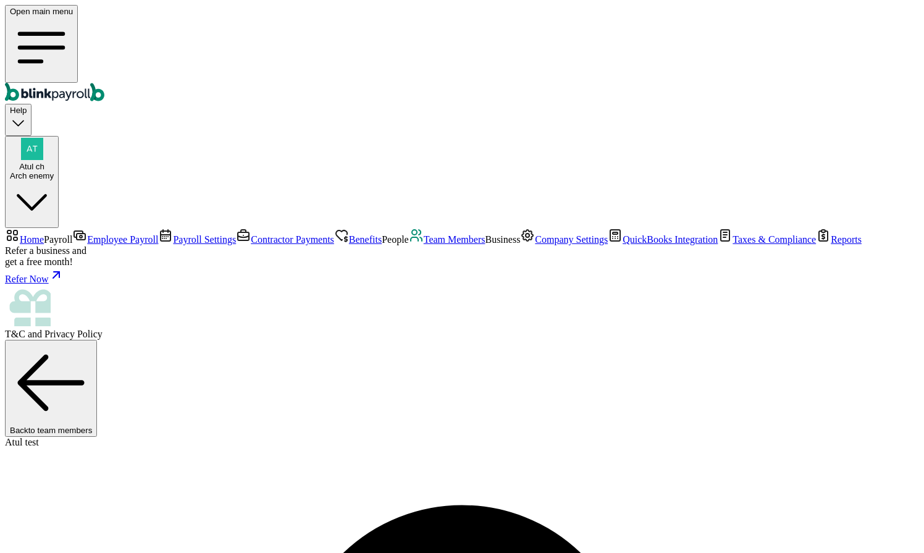
select select "2025"
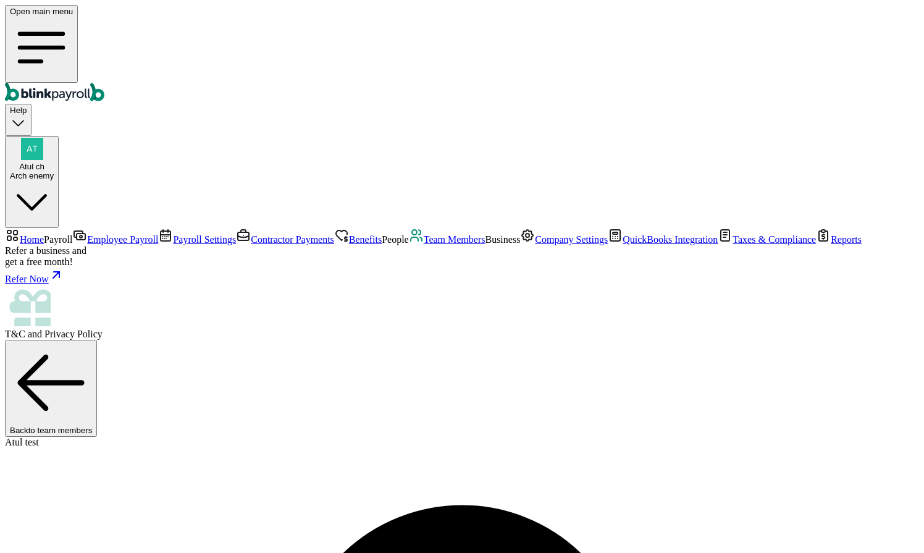
drag, startPoint x: 201, startPoint y: 367, endPoint x: 221, endPoint y: 367, distance: 19.8
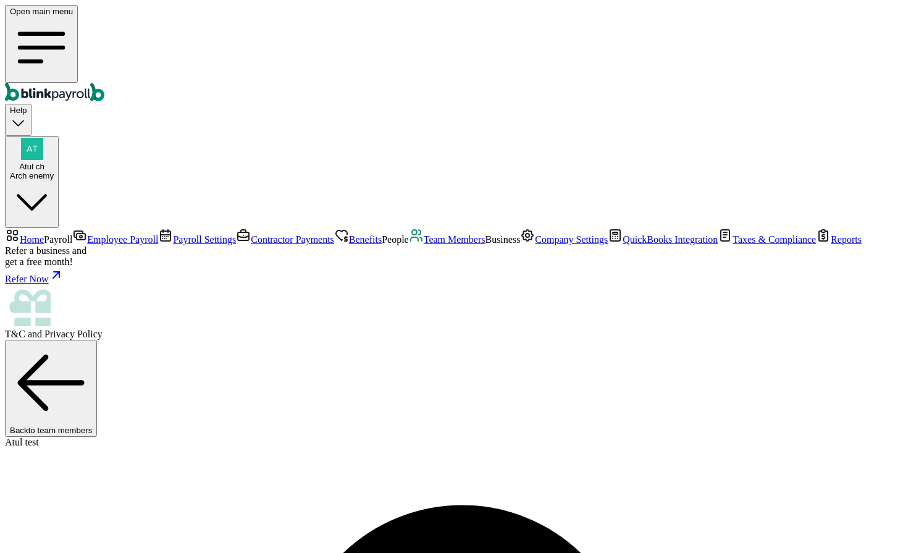
select select "sick_pay"
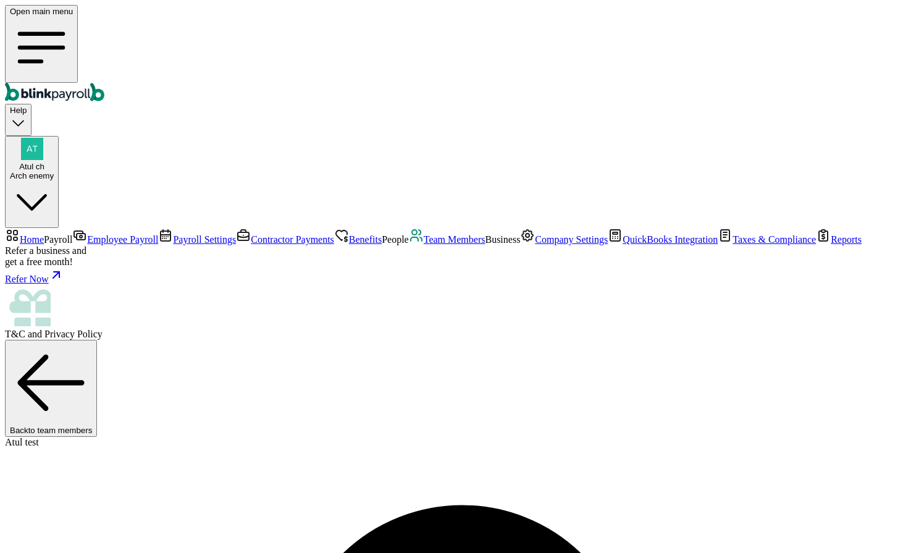
type input "sick"
select select "on_hire_date"
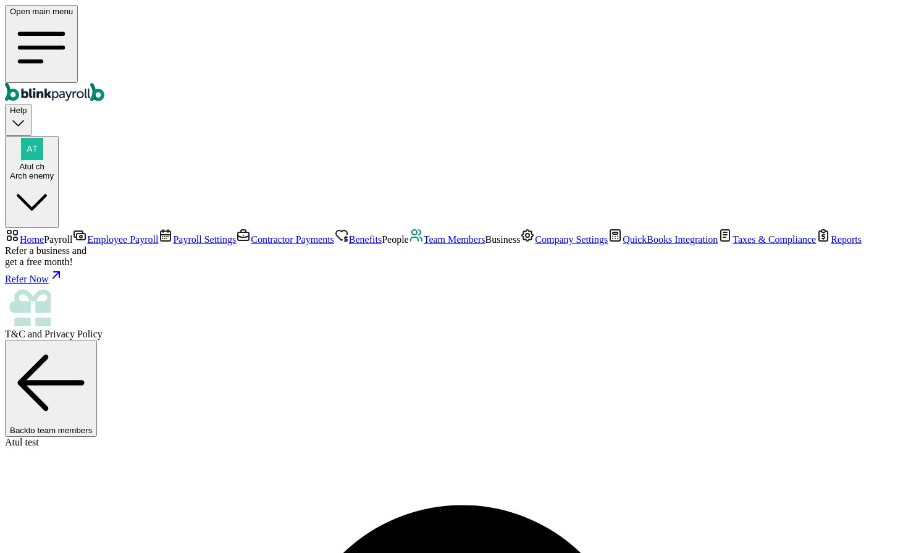
type input "80"
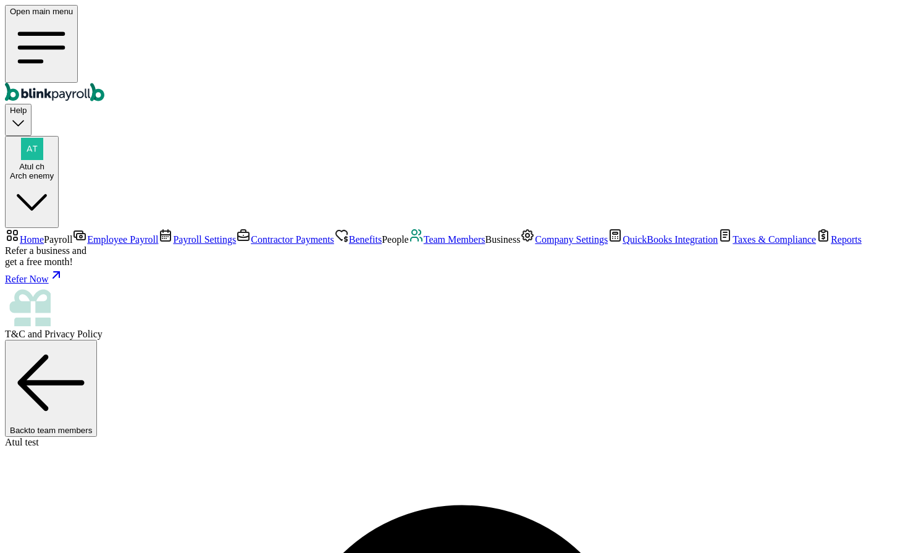
checkbox input "true"
type input "80"
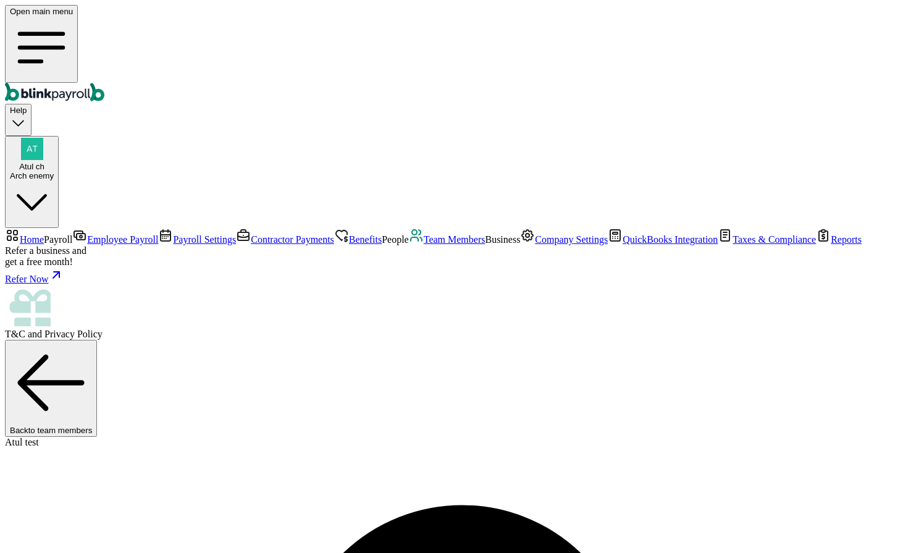
drag, startPoint x: 202, startPoint y: 362, endPoint x: 222, endPoint y: 362, distance: 19.8
drag, startPoint x: 193, startPoint y: 425, endPoint x: 201, endPoint y: 425, distance: 8.0
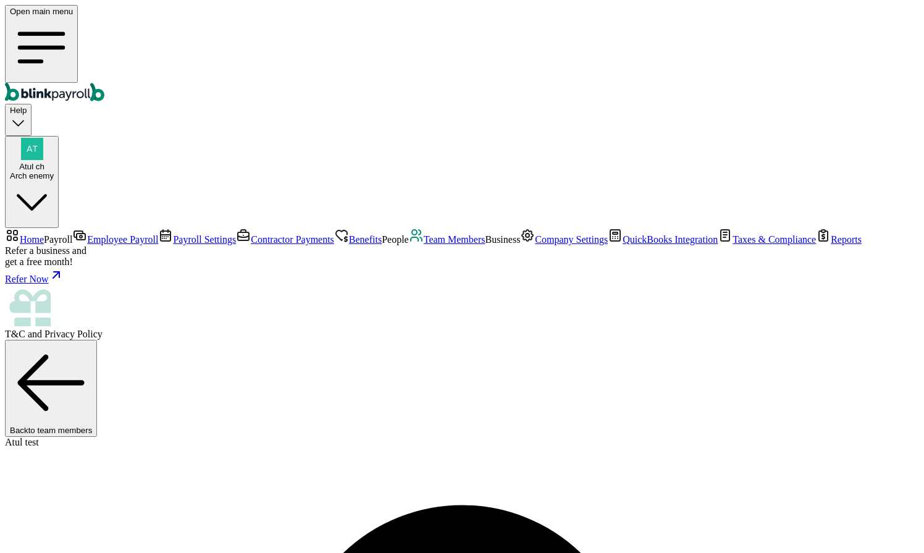
drag, startPoint x: 203, startPoint y: 363, endPoint x: 332, endPoint y: 492, distance: 182.5
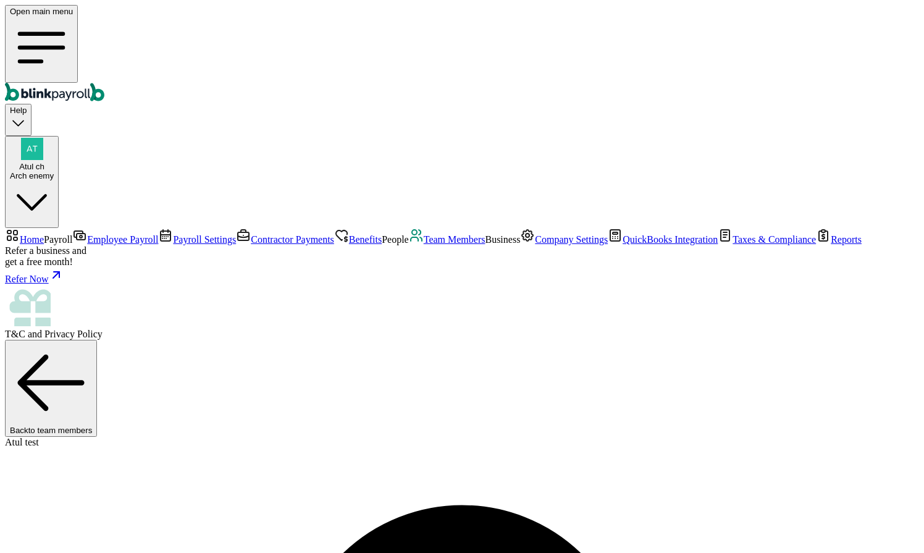
drag, startPoint x: 770, startPoint y: 73, endPoint x: 718, endPoint y: 74, distance: 51.3
drag, startPoint x: 456, startPoint y: 107, endPoint x: 882, endPoint y: 111, distance: 425.5
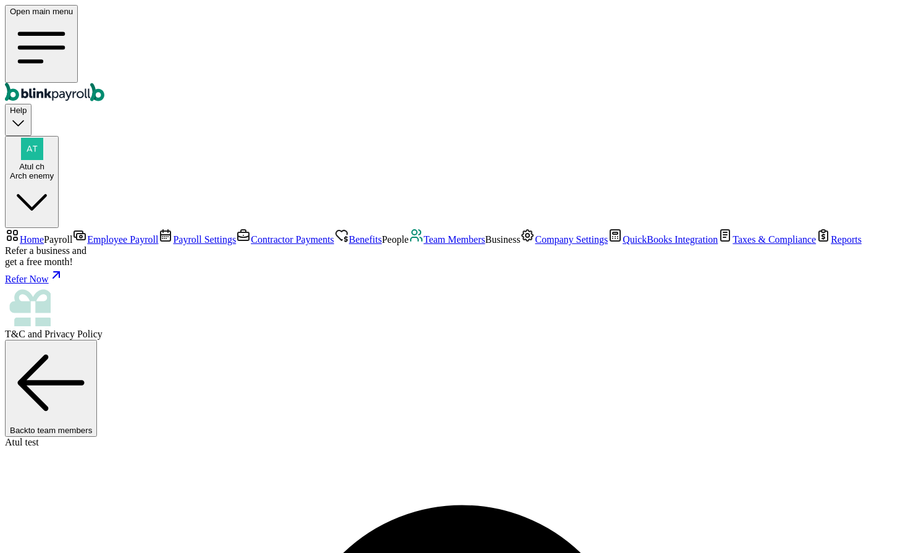
drag, startPoint x: 436, startPoint y: 356, endPoint x: 464, endPoint y: 356, distance: 27.8
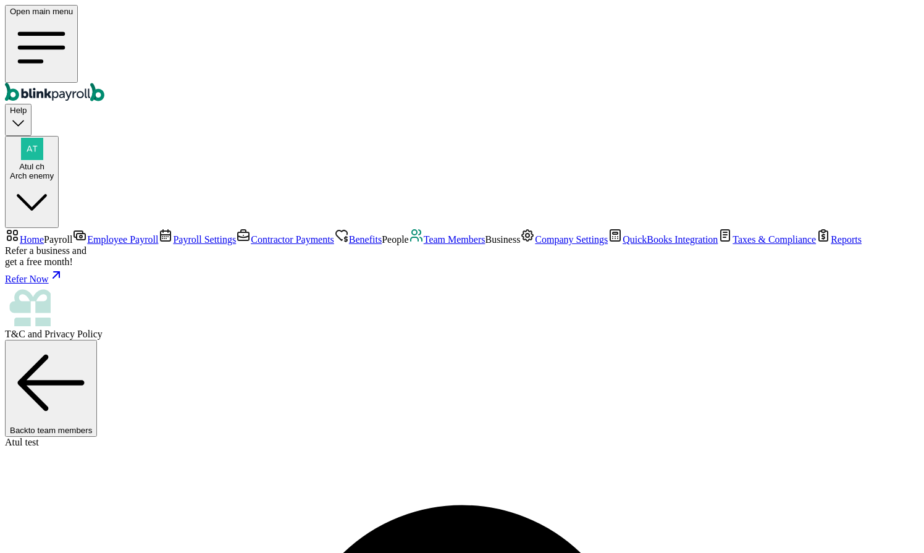
drag, startPoint x: 821, startPoint y: 75, endPoint x: 852, endPoint y: 98, distance: 38.8
drag, startPoint x: 821, startPoint y: 73, endPoint x: 876, endPoint y: 76, distance: 55.6
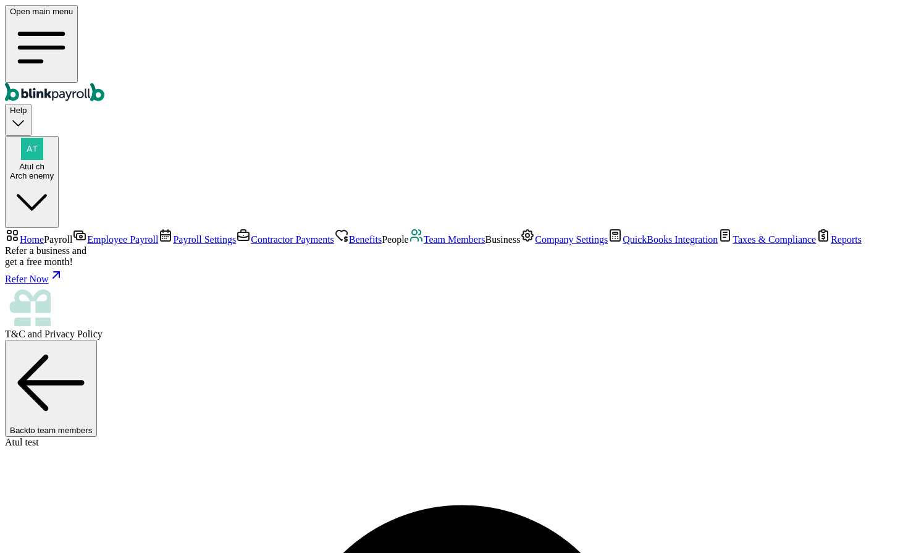
click at [424, 245] on span "Team Members" at bounding box center [455, 239] width 62 height 10
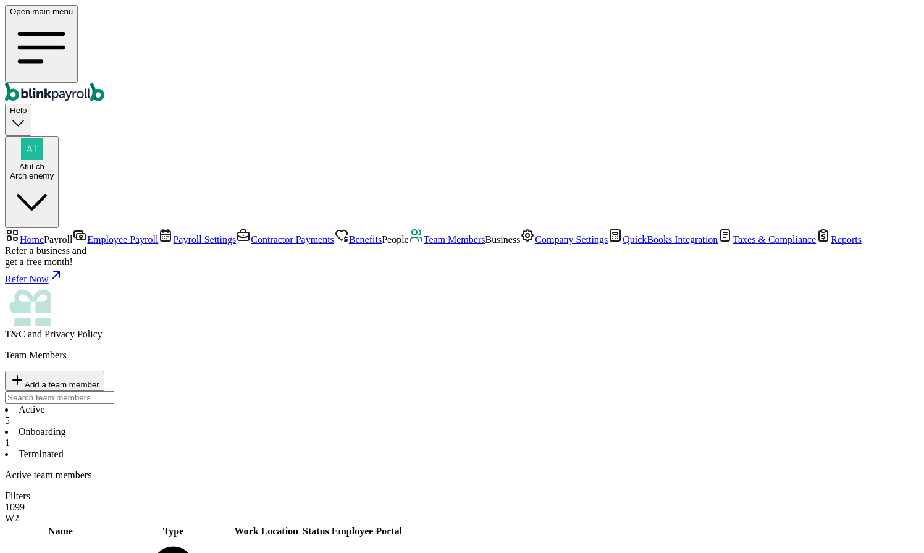
click at [251, 234] on span "Contractor Payments" at bounding box center [292, 239] width 83 height 10
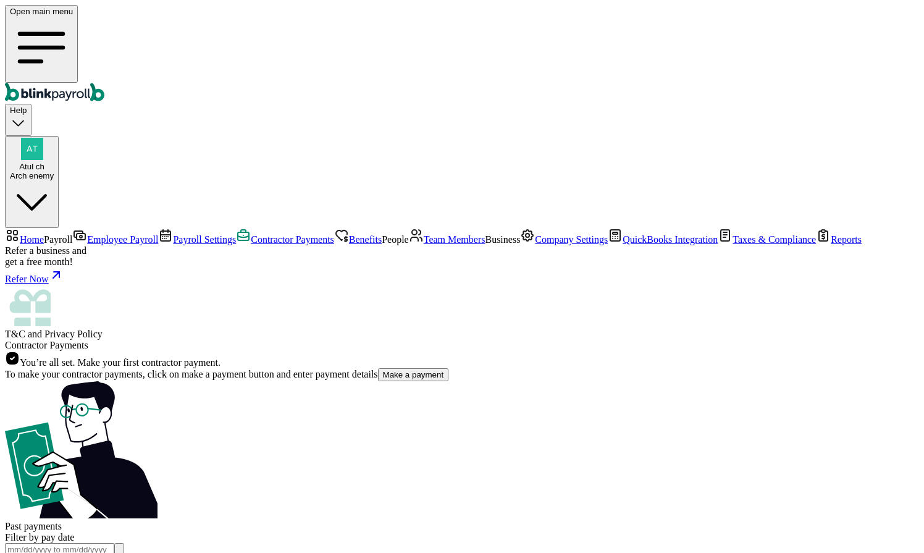
click at [378, 368] on button "Make a payment" at bounding box center [413, 374] width 71 height 13
select select "direct_deposit"
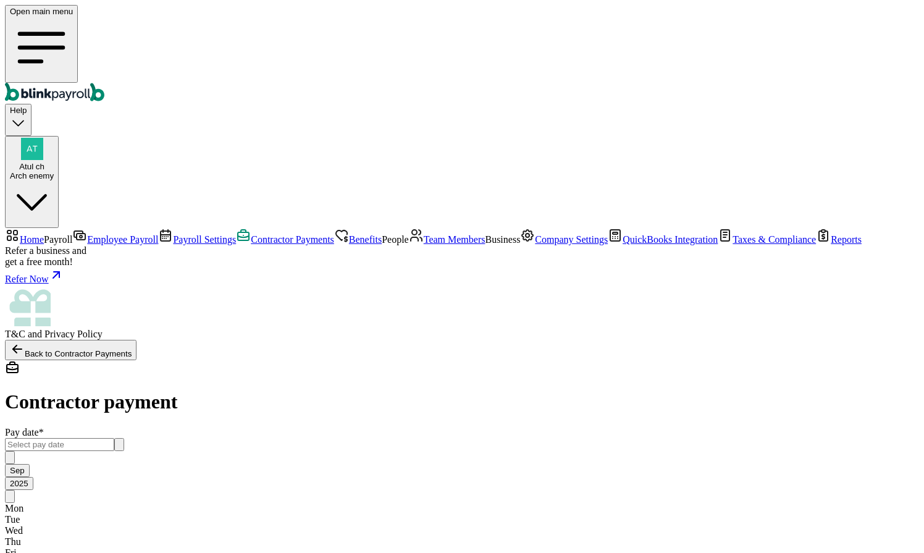
scroll to position [71, 0]
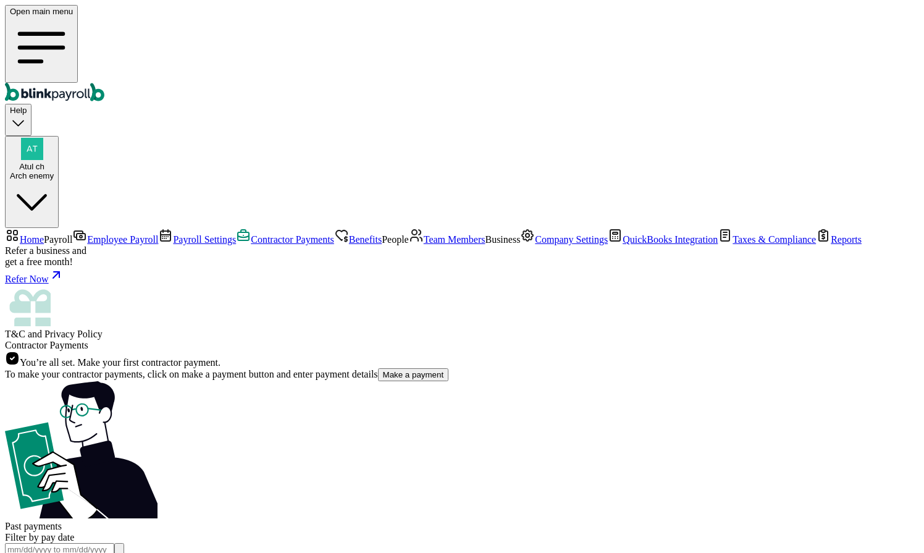
select select "direct_deposit"
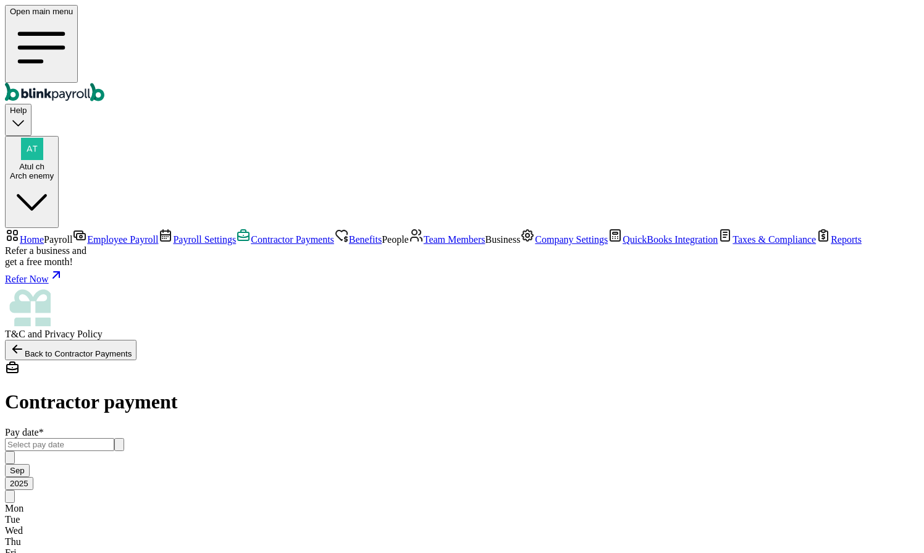
scroll to position [83, 0]
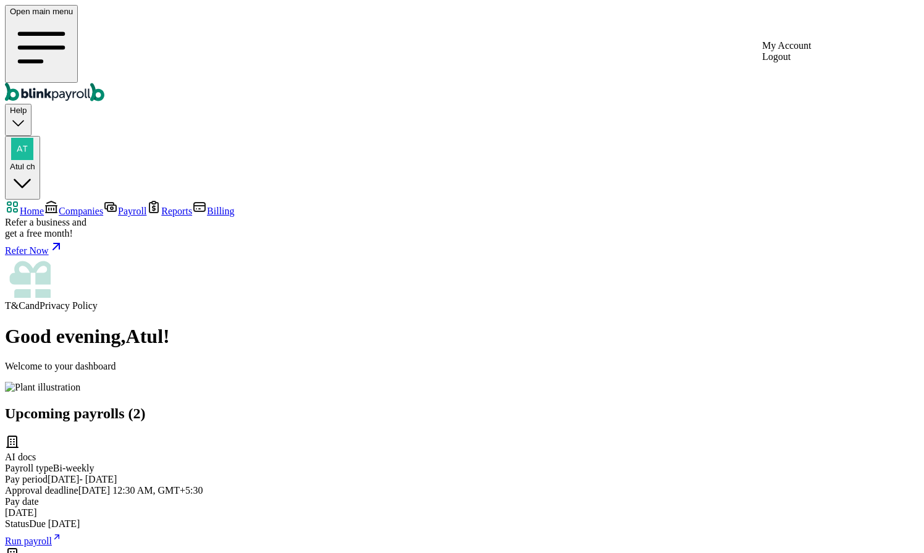
click at [35, 138] on div "button" at bounding box center [22, 150] width 25 height 24
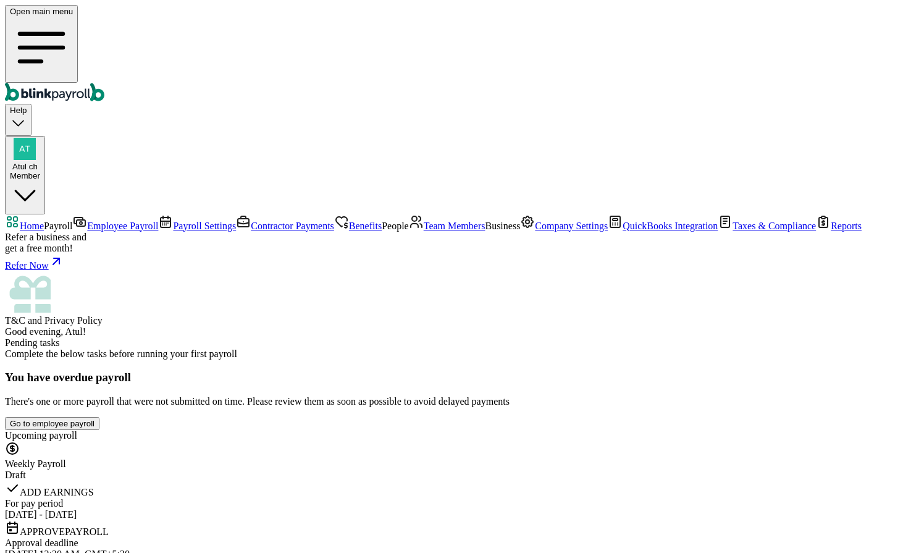
click at [72, 220] on link "Employee Payroll" at bounding box center [115, 225] width 86 height 10
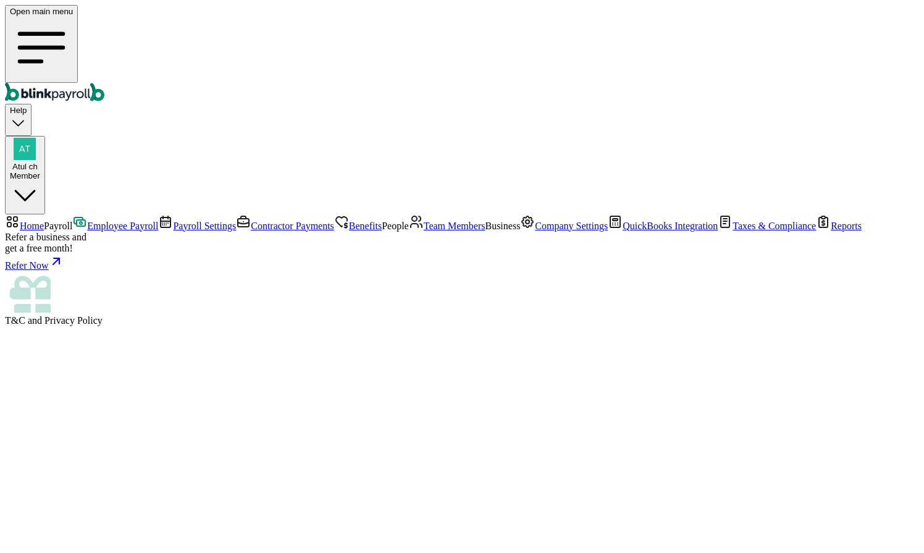
select select "direct_deposit"
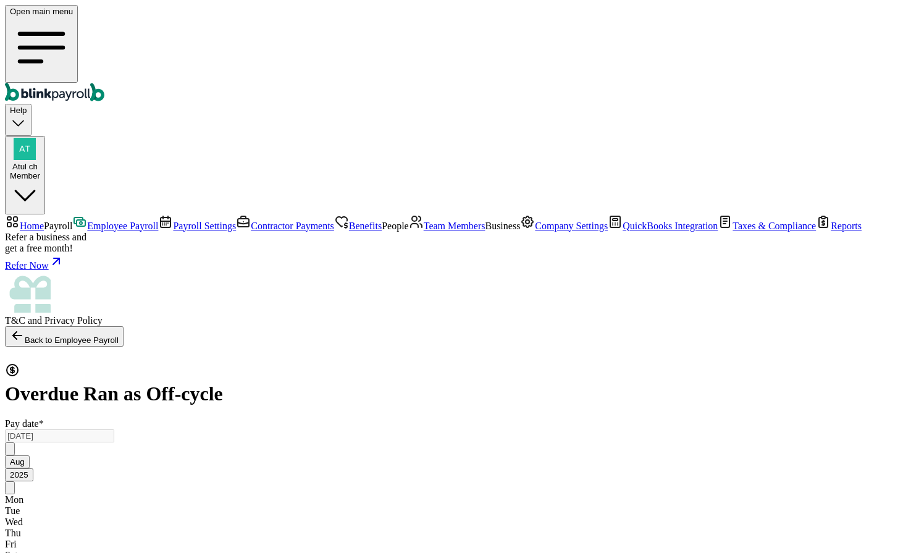
radio input "true"
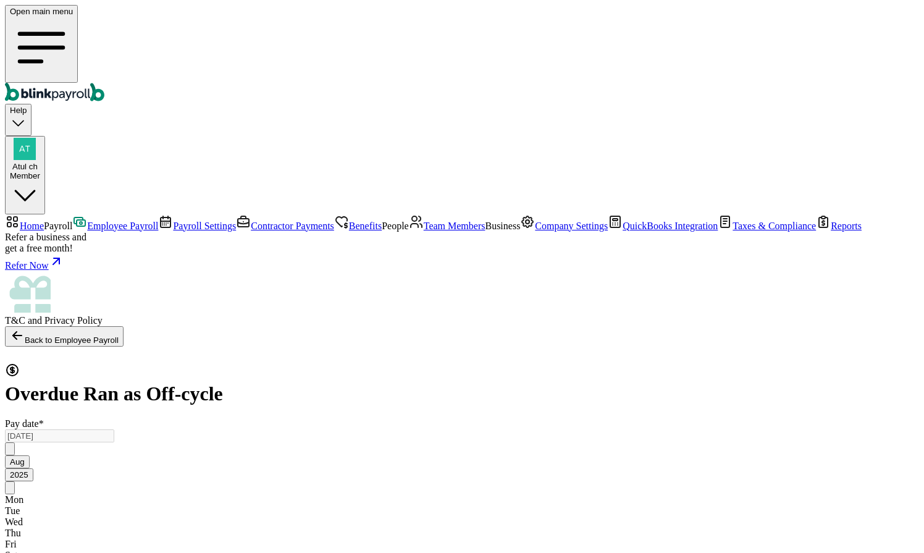
select select "3215"
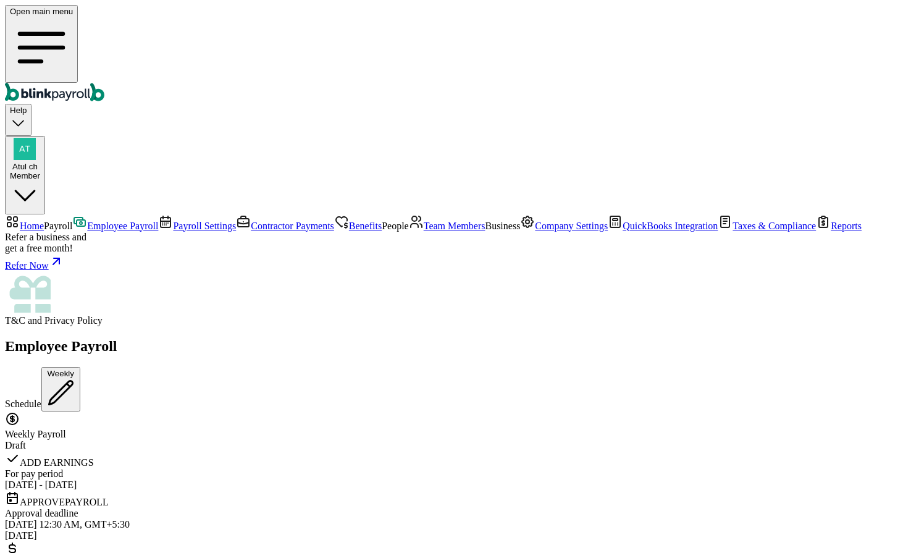
type textarea "testing skiping"
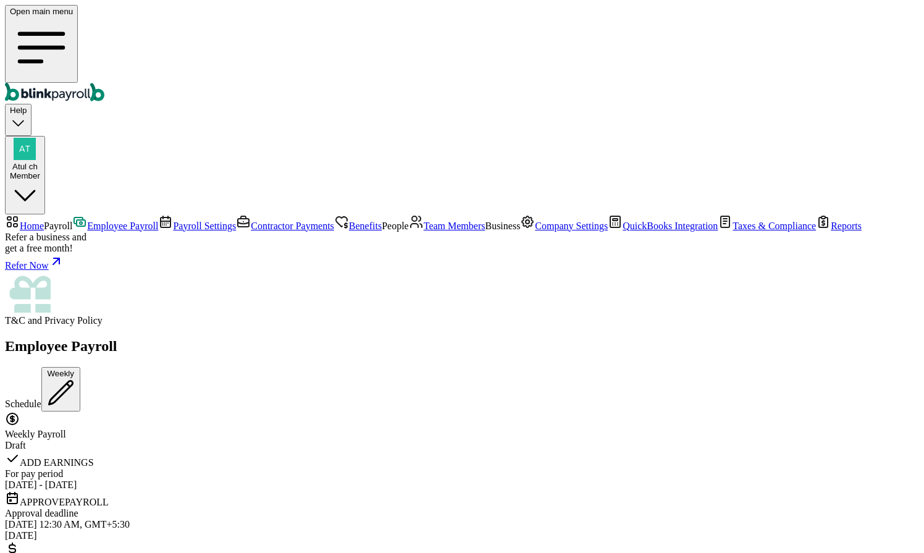
click at [87, 220] on span "Employee Payroll" at bounding box center [122, 225] width 71 height 10
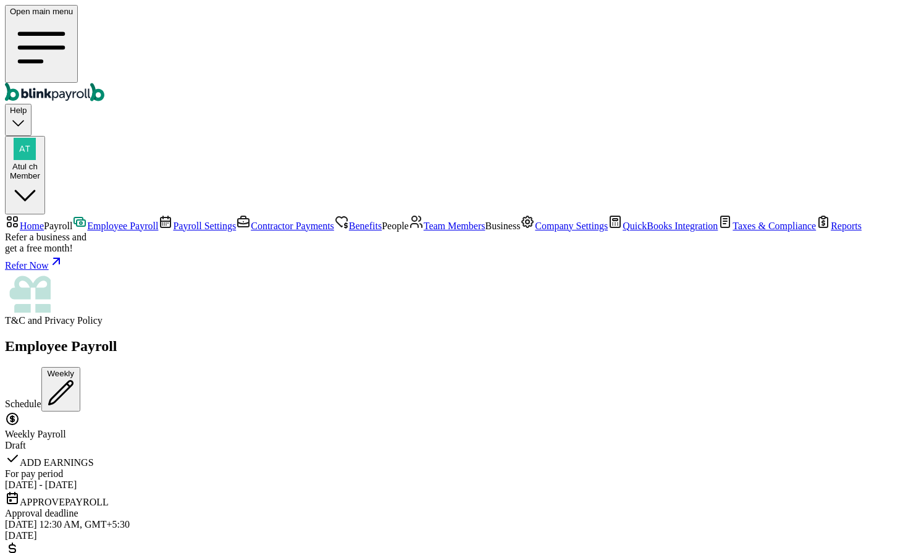
scroll to position [76, 0]
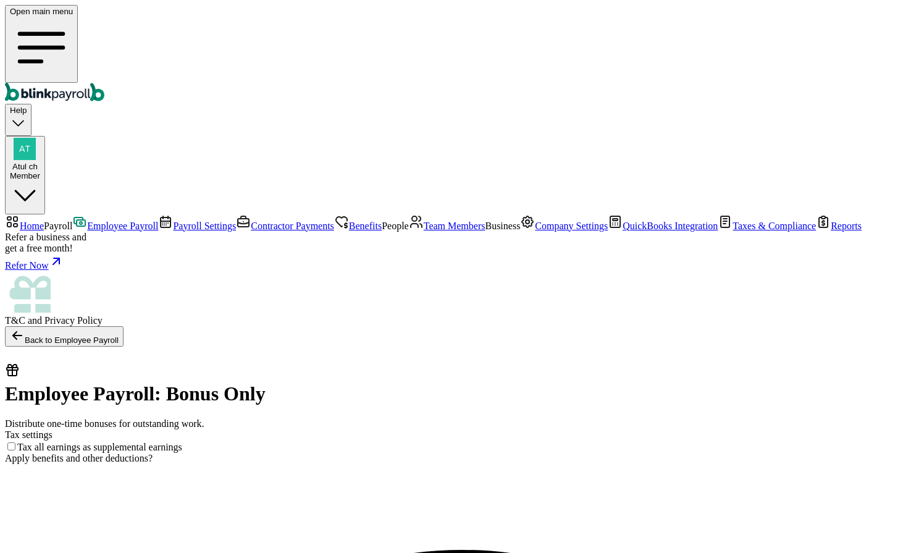
select select "direct_deposit"
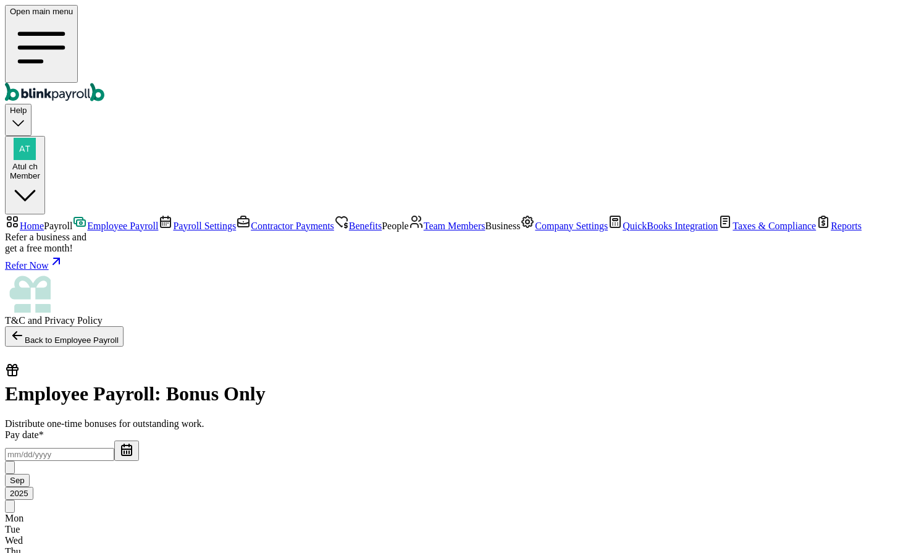
click at [114, 448] on input "text" at bounding box center [59, 454] width 109 height 13
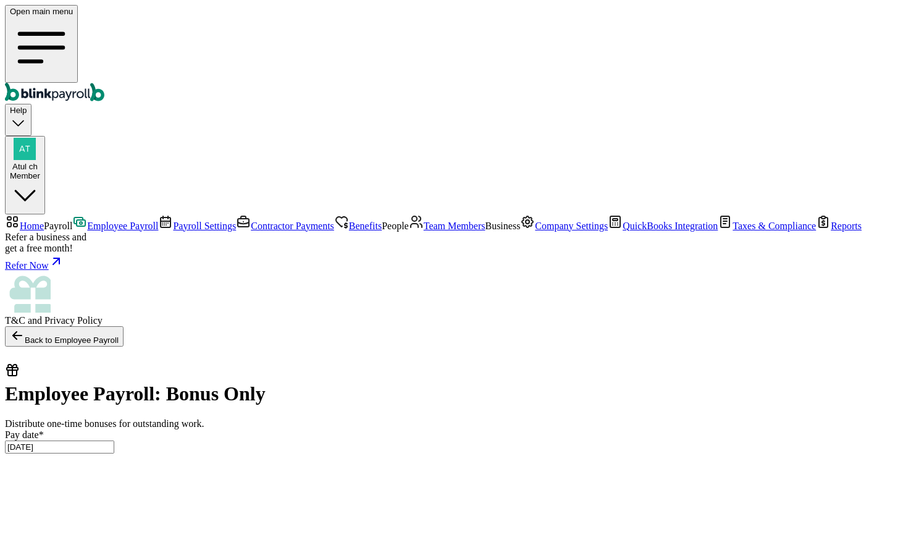
type input "09/01/2025 ~ 09/04/2025"
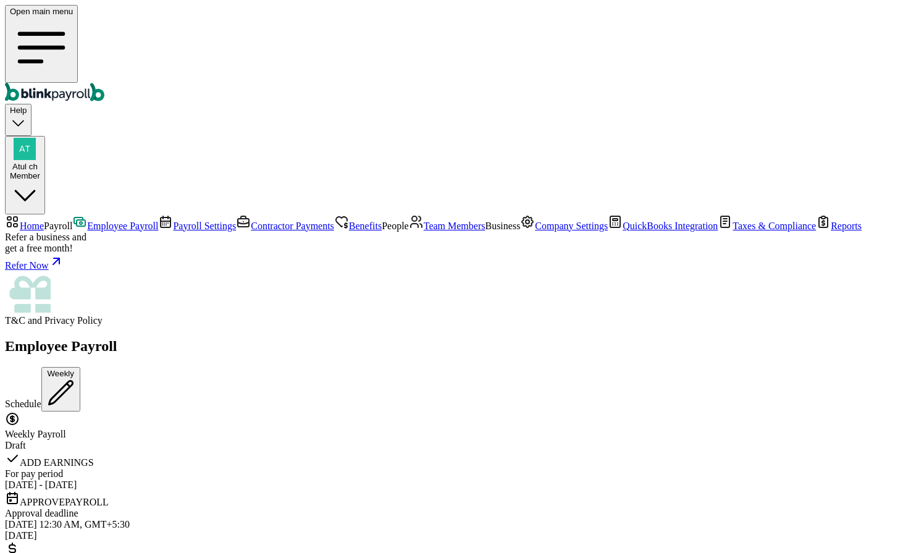
click at [87, 220] on span "Employee Payroll" at bounding box center [122, 225] width 71 height 10
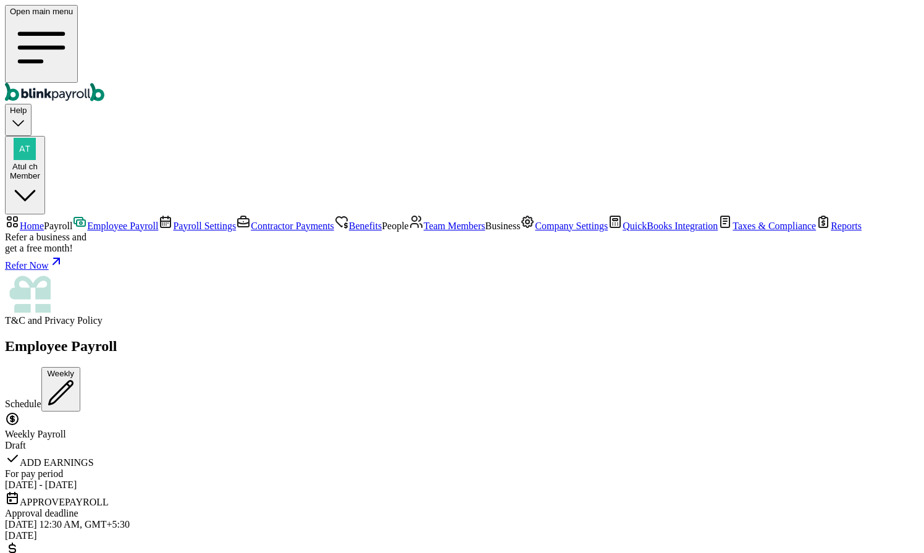
scroll to position [109, 0]
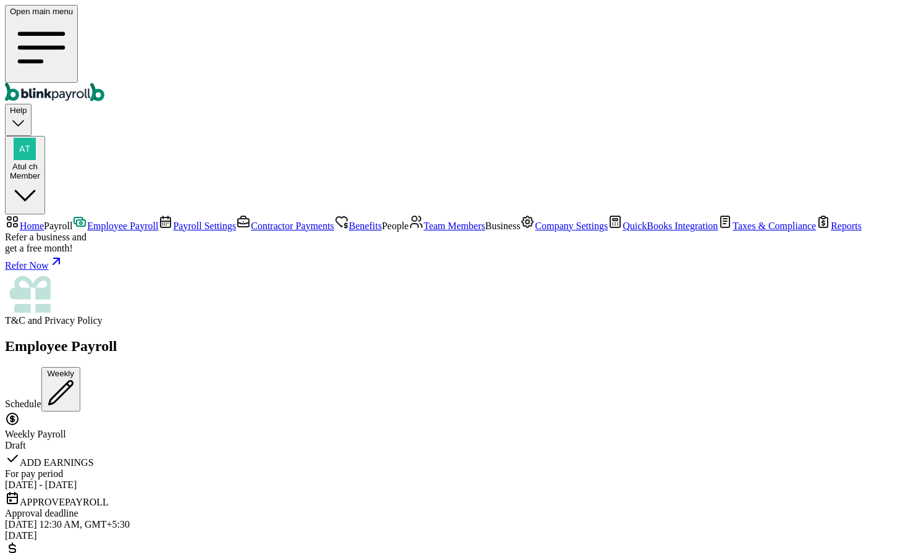
scroll to position [3633, 0]
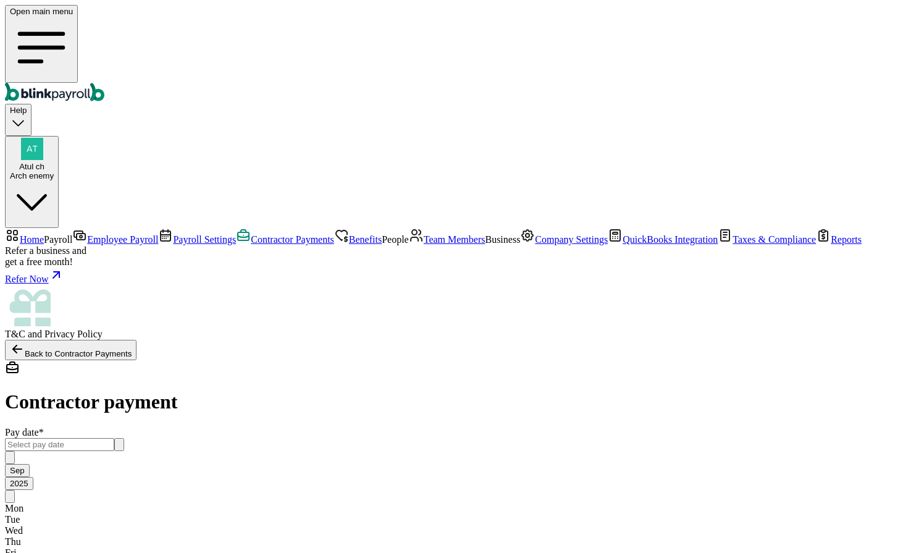
select select "direct_deposit"
